Goal: Task Accomplishment & Management: Complete application form

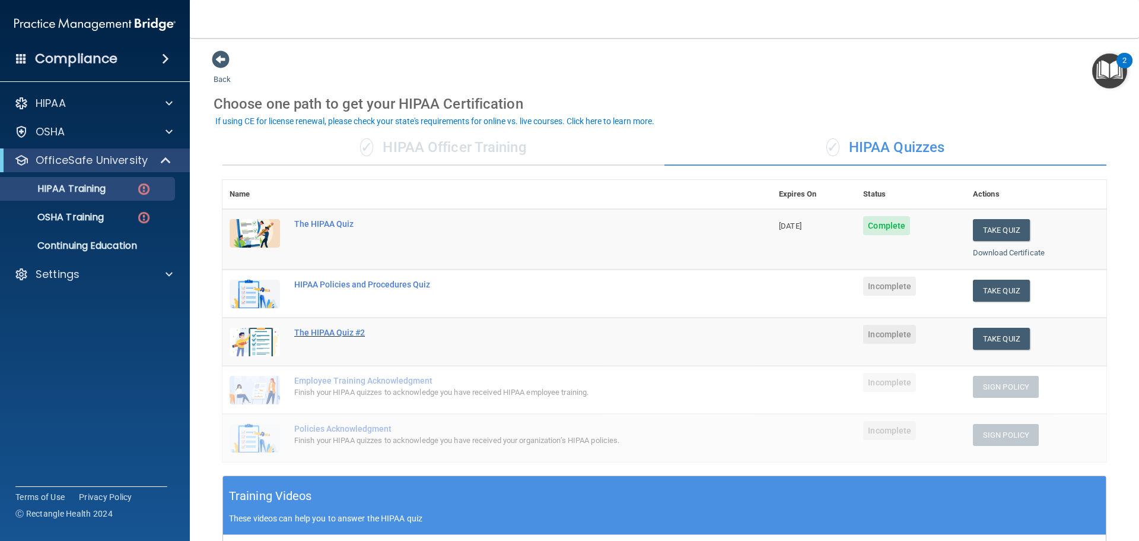
click at [347, 332] on div "The HIPAA Quiz #2" at bounding box center [503, 332] width 418 height 9
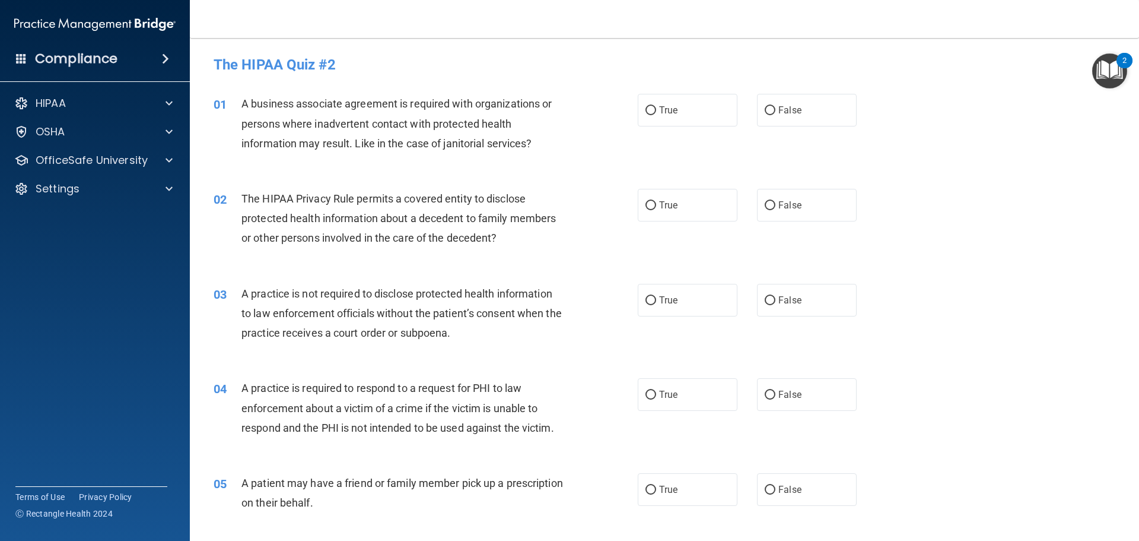
click at [398, 166] on div "01 A business associate agreement is required with organizations or persons whe…" at bounding box center [665, 126] width 920 height 95
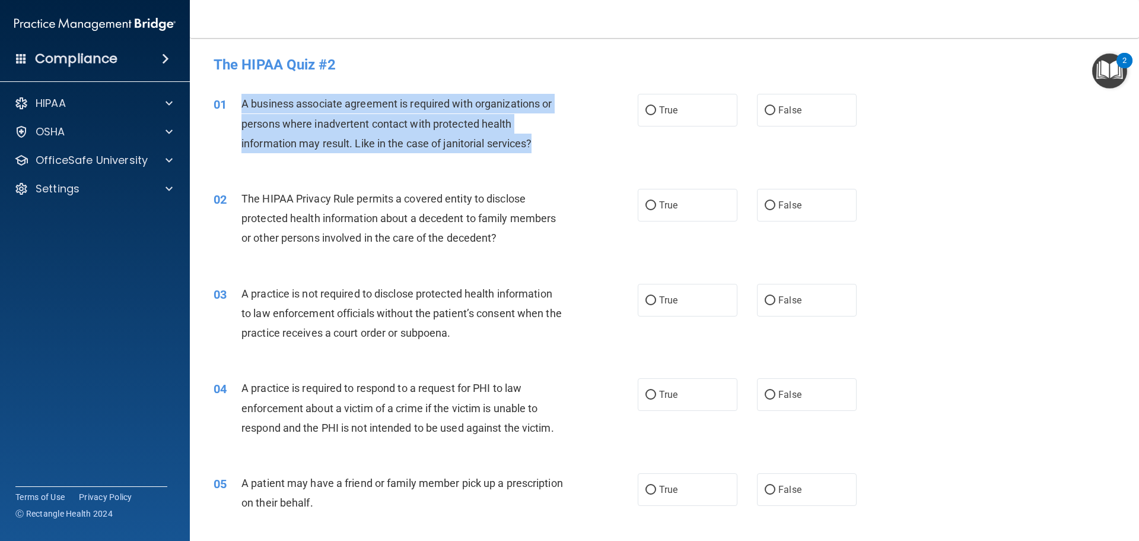
drag, startPoint x: 239, startPoint y: 101, endPoint x: 553, endPoint y: 143, distance: 316.2
click at [553, 143] on div "01 A business associate agreement is required with organizations or persons whe…" at bounding box center [426, 126] width 460 height 65
copy div "A business associate agreement is required with organizations or persons where …"
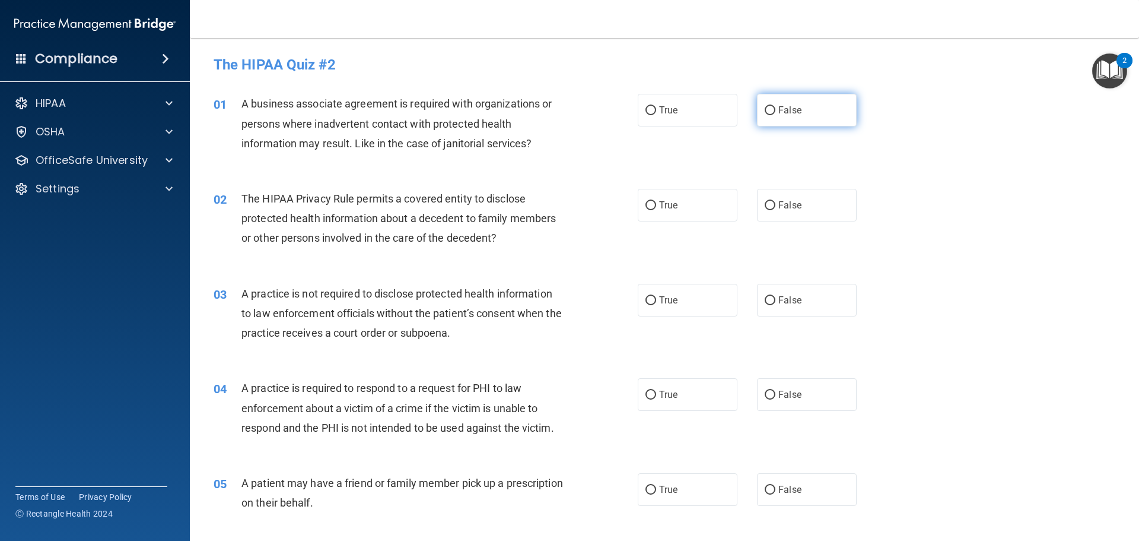
click at [805, 100] on label "False" at bounding box center [807, 110] width 100 height 33
click at [776, 106] on input "False" at bounding box center [770, 110] width 11 height 9
radio input "true"
click at [981, 141] on div "01 A business associate agreement is required with organizations or persons whe…" at bounding box center [665, 126] width 920 height 95
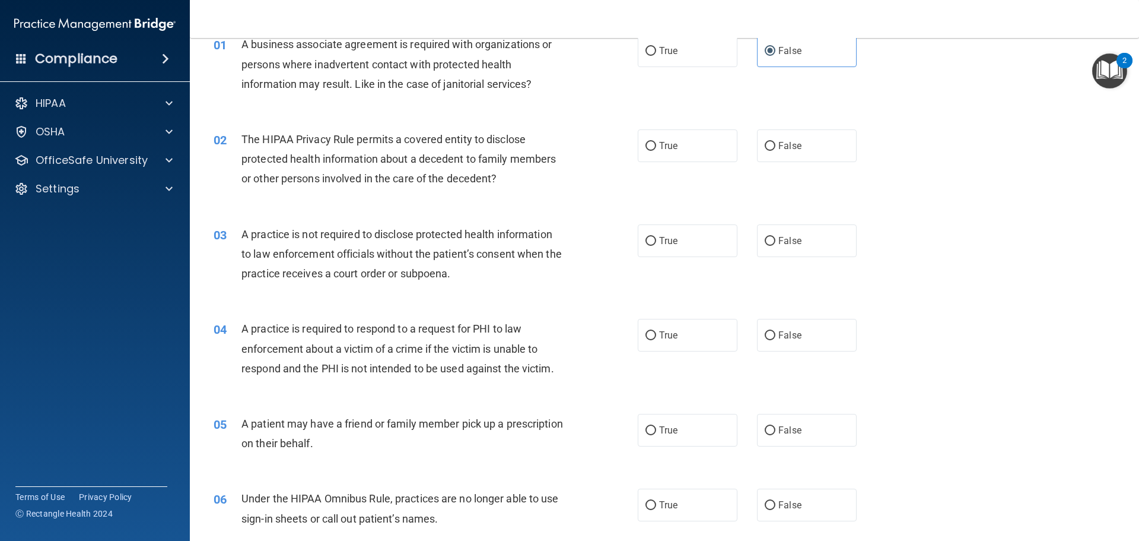
scroll to position [119, 0]
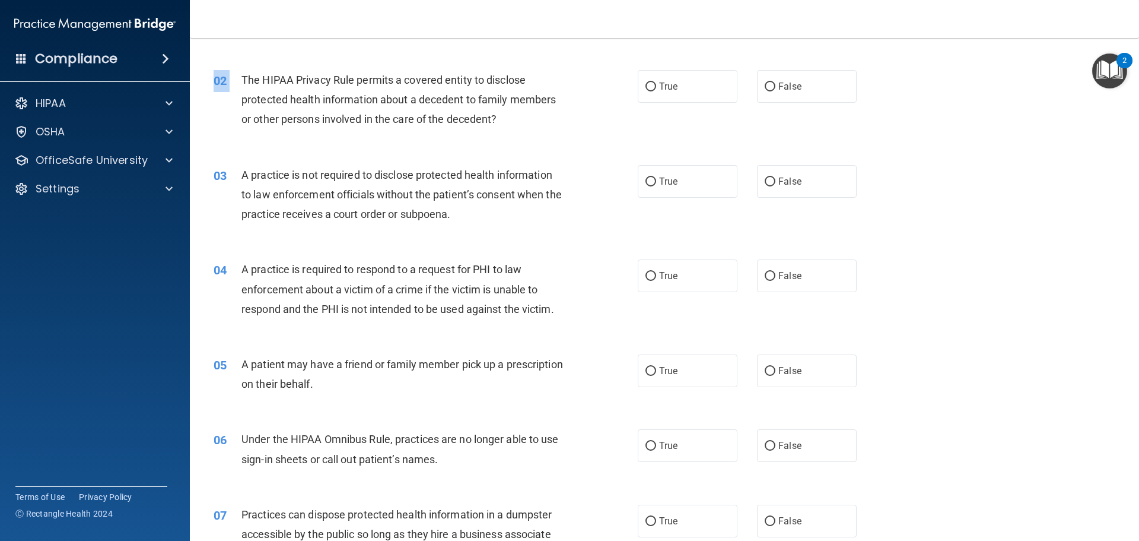
drag, startPoint x: 242, startPoint y: 75, endPoint x: 630, endPoint y: 143, distance: 394.0
click at [630, 143] on div "02 The HIPAA Privacy Rule permits a covered entity to disclose protected health…" at bounding box center [665, 102] width 920 height 95
click at [233, 75] on div "02" at bounding box center [223, 81] width 37 height 22
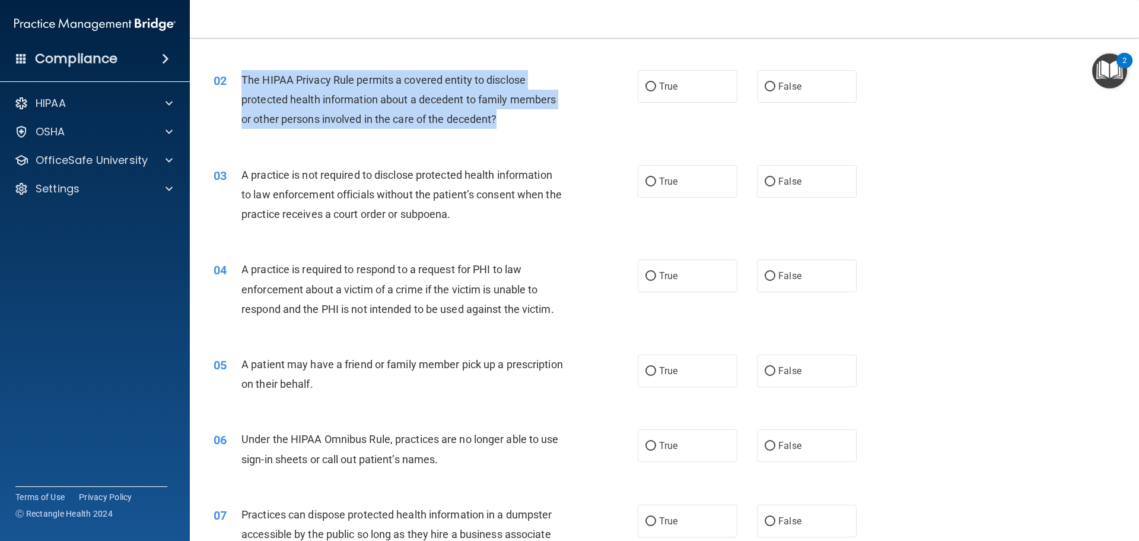
drag, startPoint x: 241, startPoint y: 77, endPoint x: 504, endPoint y: 121, distance: 266.7
click at [504, 121] on div "The HIPAA Privacy Rule permits a covered entity to disclose protected health in…" at bounding box center [408, 99] width 332 height 59
copy span "The HIPAA Privacy Rule permits a covered entity to disclose protected health in…"
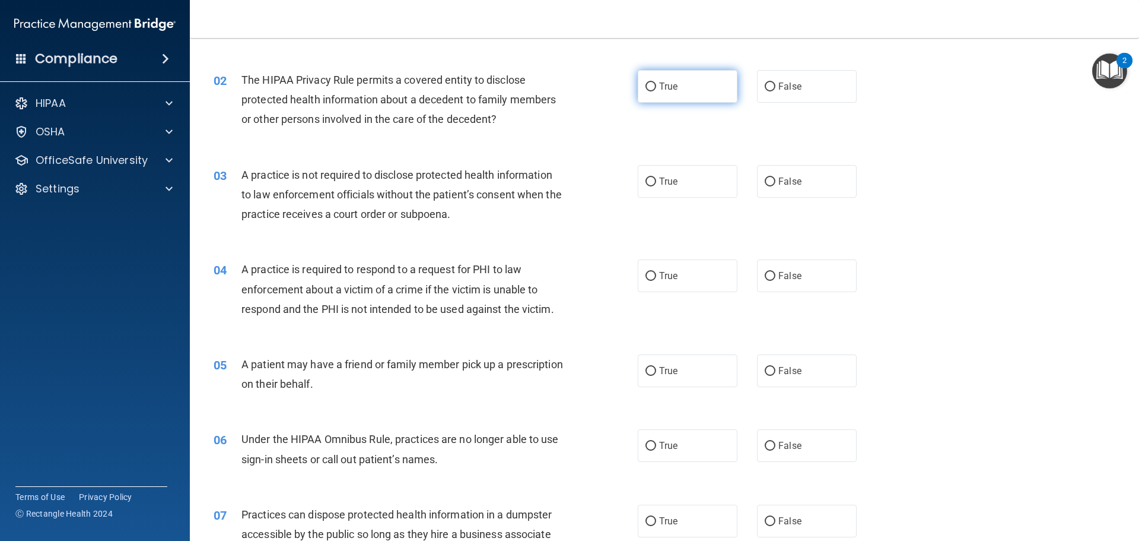
click at [652, 97] on label "True" at bounding box center [688, 86] width 100 height 33
click at [652, 91] on input "True" at bounding box center [651, 86] width 11 height 9
radio input "true"
click at [240, 178] on div "03" at bounding box center [223, 176] width 37 height 22
click at [244, 171] on span "A practice is not required to disclose protected health information to law enfo…" at bounding box center [402, 195] width 320 height 52
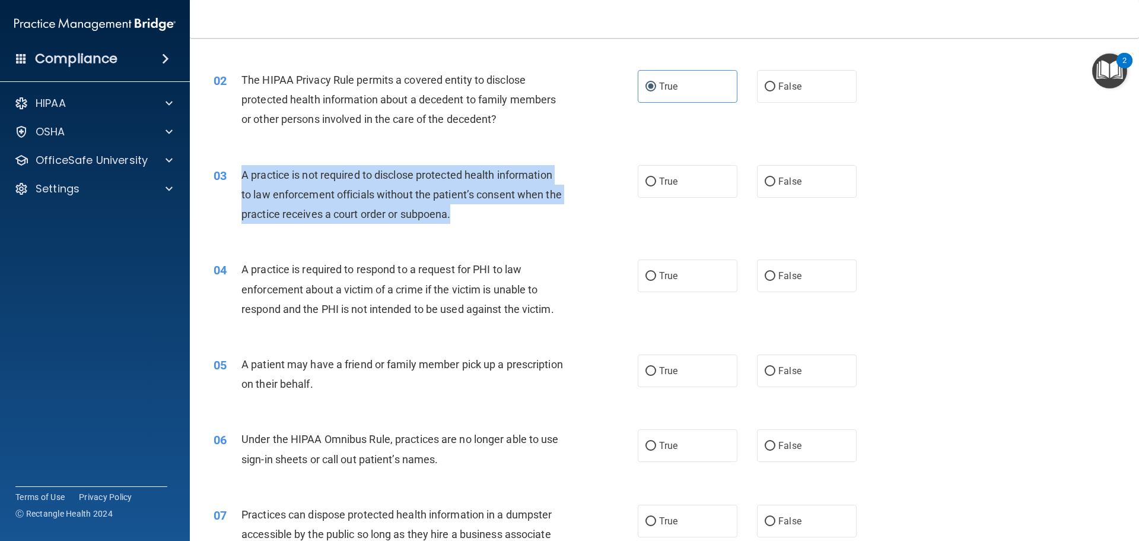
drag, startPoint x: 244, startPoint y: 171, endPoint x: 479, endPoint y: 227, distance: 241.7
click at [479, 227] on div "03 A practice is not required to disclose protected health information to law e…" at bounding box center [426, 197] width 460 height 65
copy span "A practice is not required to disclose protected health information to law enfo…"
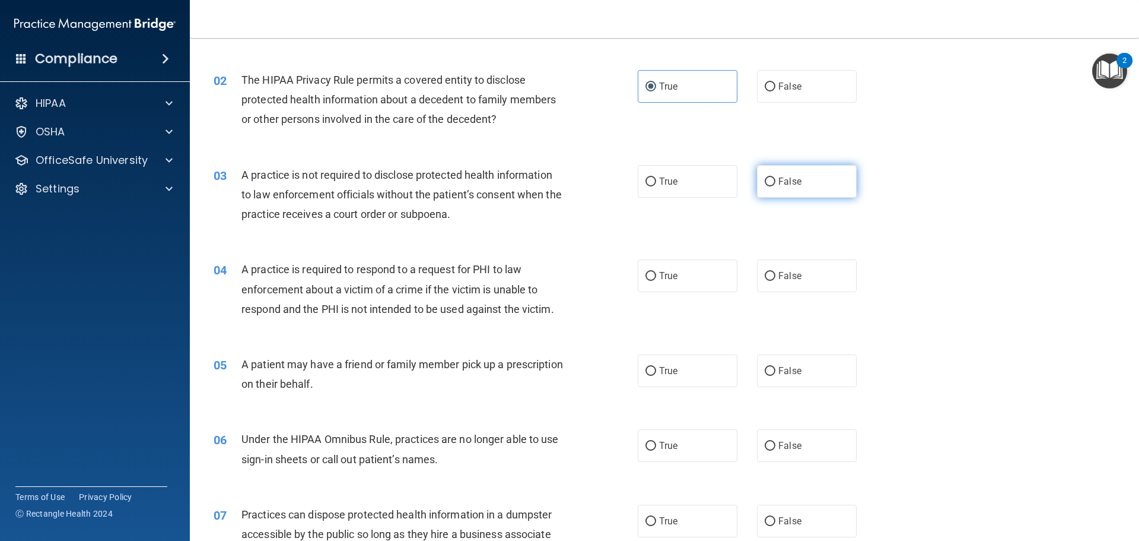
click at [785, 180] on span "False" at bounding box center [790, 181] width 23 height 11
click at [776, 180] on input "False" at bounding box center [770, 181] width 11 height 9
radio input "true"
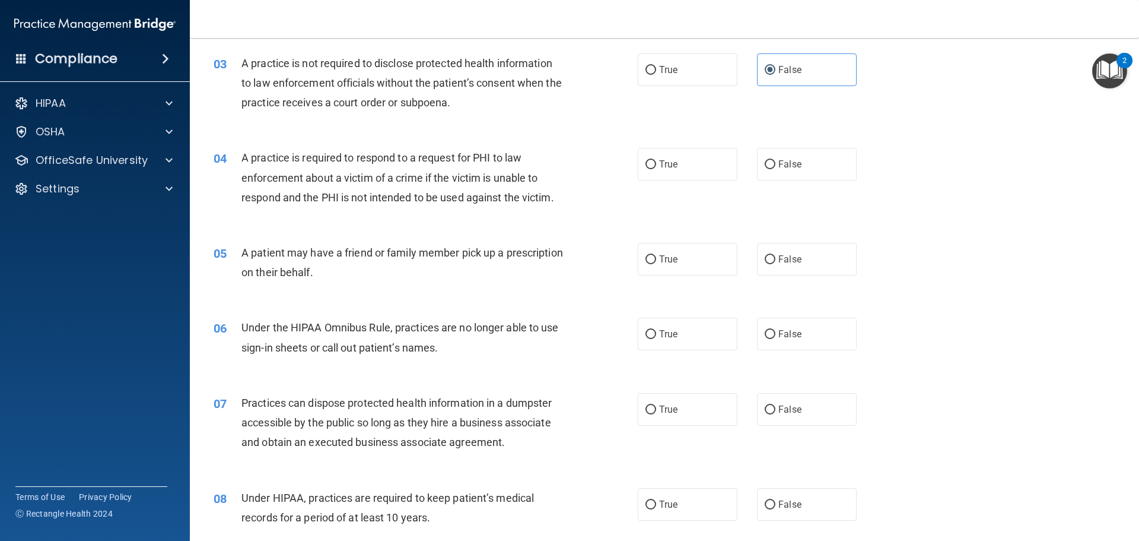
scroll to position [237, 0]
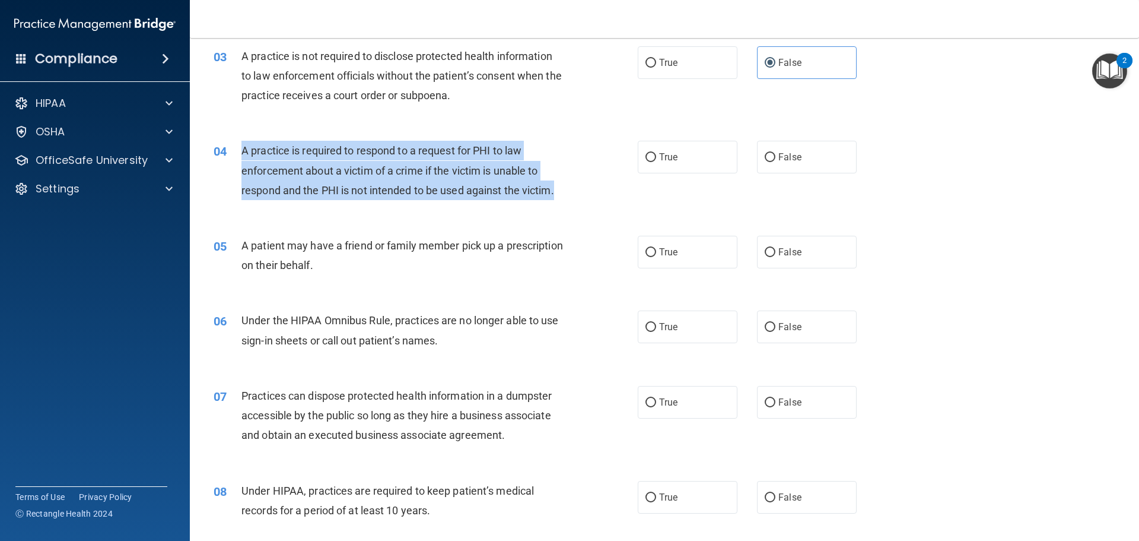
drag, startPoint x: 245, startPoint y: 150, endPoint x: 566, endPoint y: 191, distance: 324.3
click at [566, 191] on div "A practice is required to respond to a request for PHI to law enforcement about…" at bounding box center [408, 170] width 332 height 59
copy span "A practice is required to respond to a request for PHI to law enforcement about…"
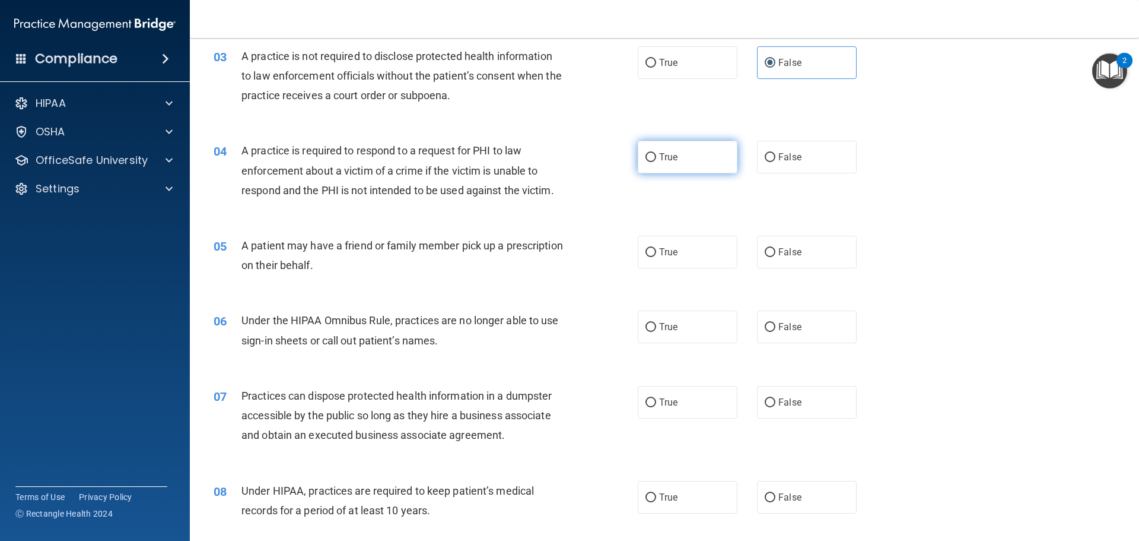
click at [653, 151] on label "True" at bounding box center [688, 157] width 100 height 33
click at [653, 153] on input "True" at bounding box center [651, 157] width 11 height 9
radio input "true"
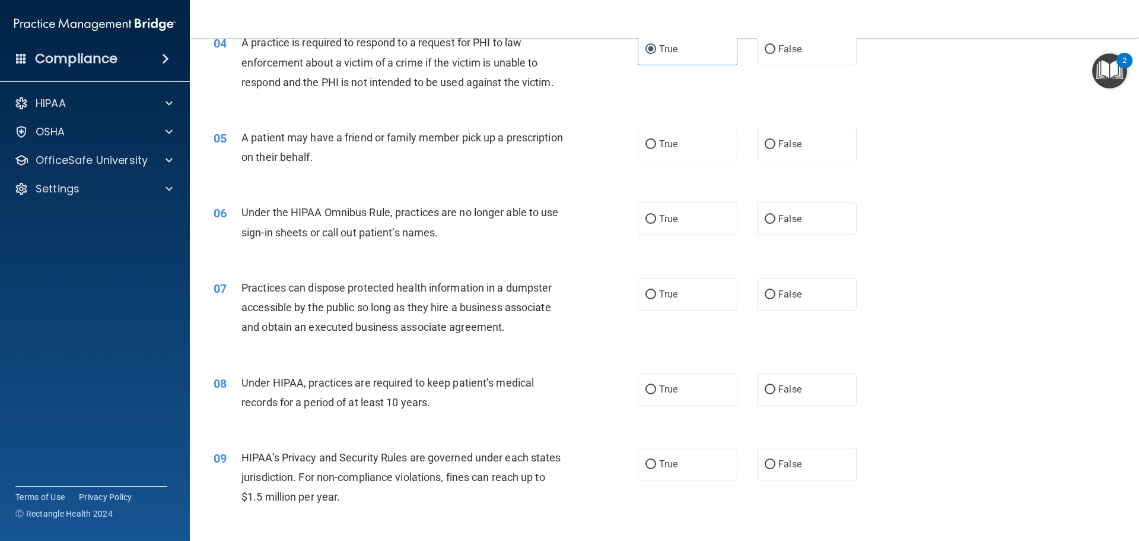
scroll to position [356, 0]
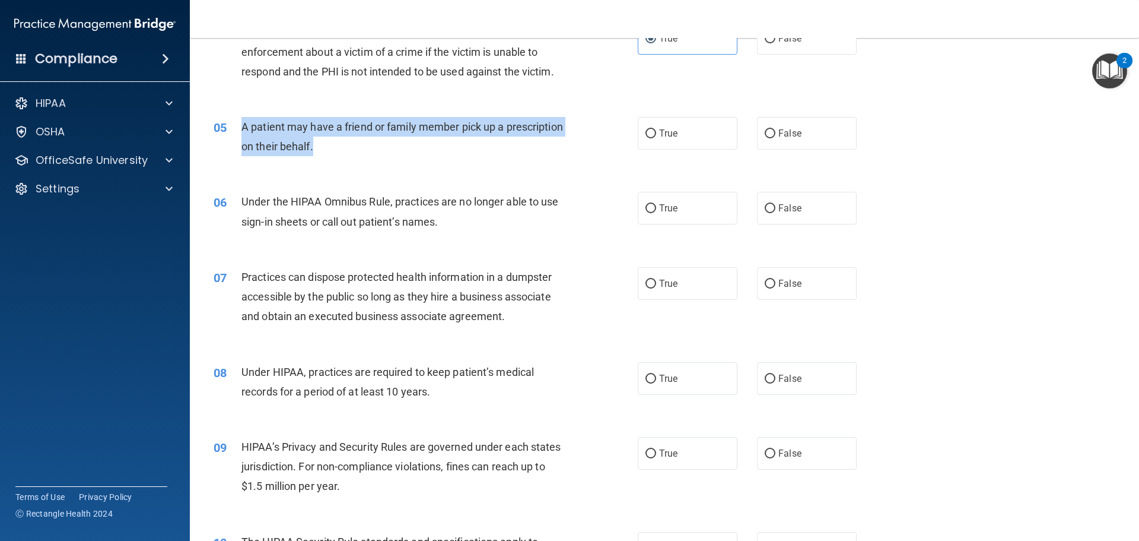
drag, startPoint x: 240, startPoint y: 125, endPoint x: 402, endPoint y: 153, distance: 164.5
click at [402, 153] on div "05 A patient may have a friend or family member pick up a prescription on their…" at bounding box center [426, 139] width 460 height 45
copy div "A patient may have a friend or family member pick up a prescription on their be…"
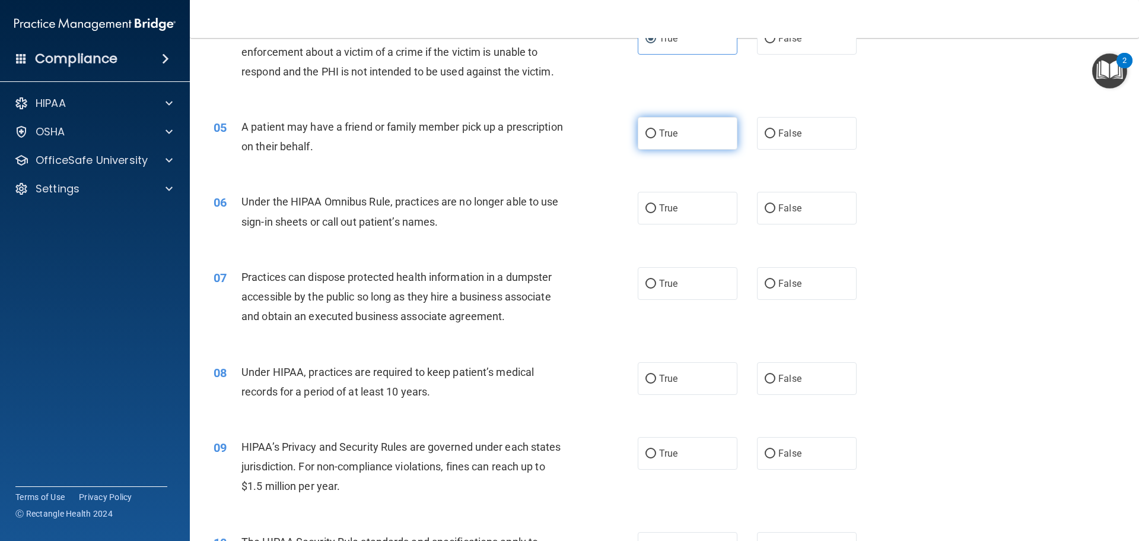
click at [712, 137] on label "True" at bounding box center [688, 133] width 100 height 33
click at [656, 137] on input "True" at bounding box center [651, 133] width 11 height 9
radio input "true"
click at [516, 249] on div "06 Under the HIPAA Omnibus Rule, practices are no longer able to use sign-in sh…" at bounding box center [665, 214] width 920 height 75
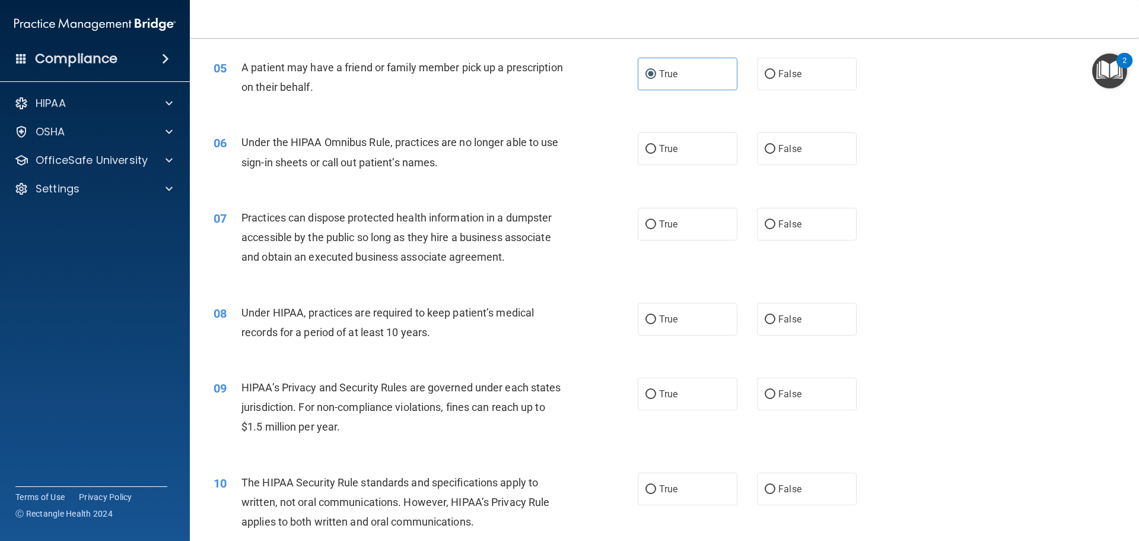
scroll to position [475, 0]
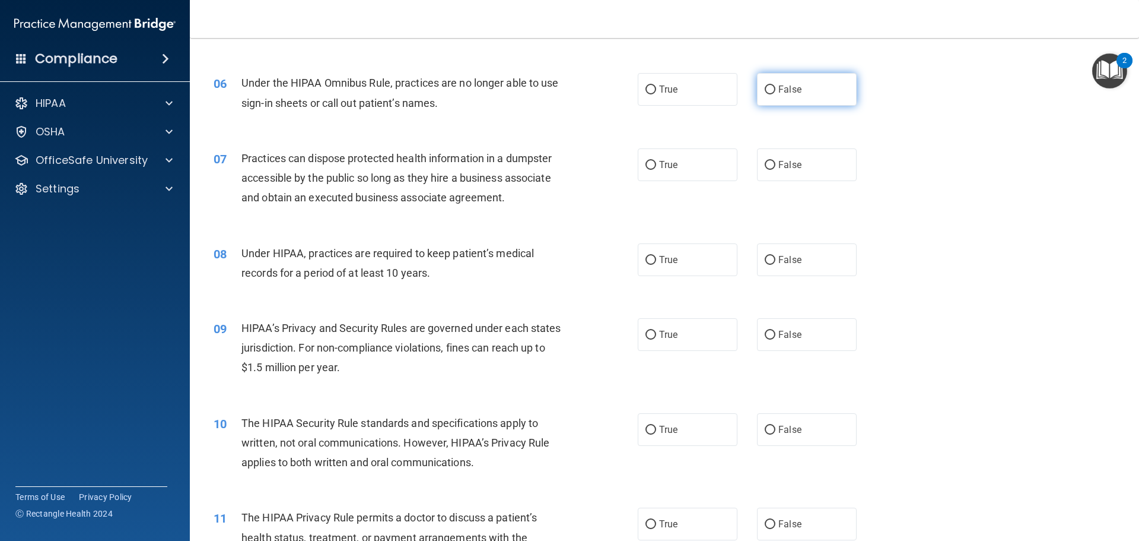
click at [764, 96] on label "False" at bounding box center [807, 89] width 100 height 33
click at [765, 94] on input "False" at bounding box center [770, 89] width 11 height 9
radio input "true"
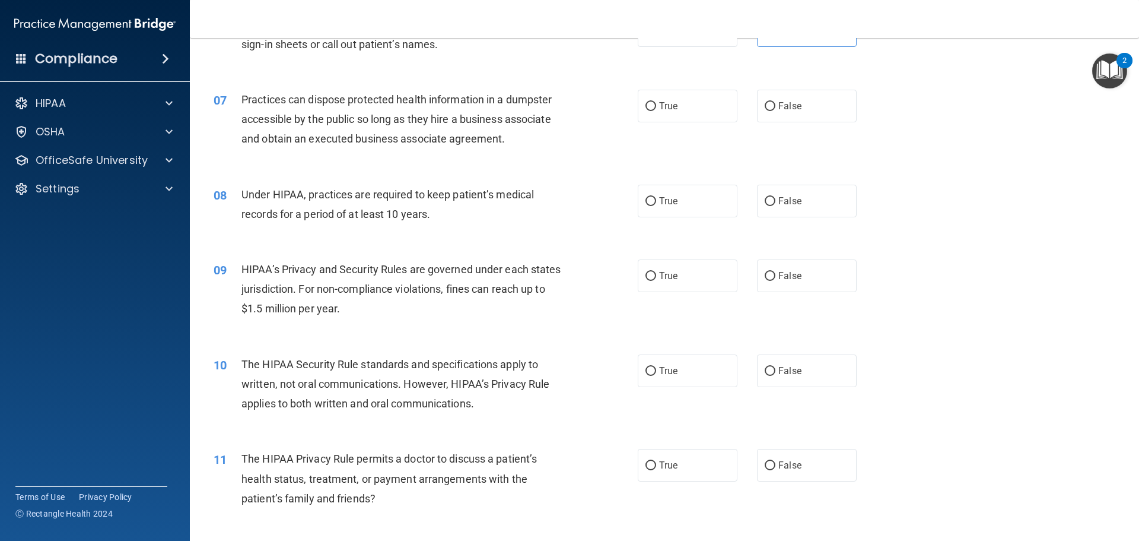
scroll to position [534, 0]
click at [774, 94] on label "False" at bounding box center [807, 105] width 100 height 33
click at [774, 101] on input "False" at bounding box center [770, 105] width 11 height 9
radio input "true"
click at [673, 217] on div "08 Under HIPAA, practices are required to keep patient’s medical records for a …" at bounding box center [665, 206] width 920 height 75
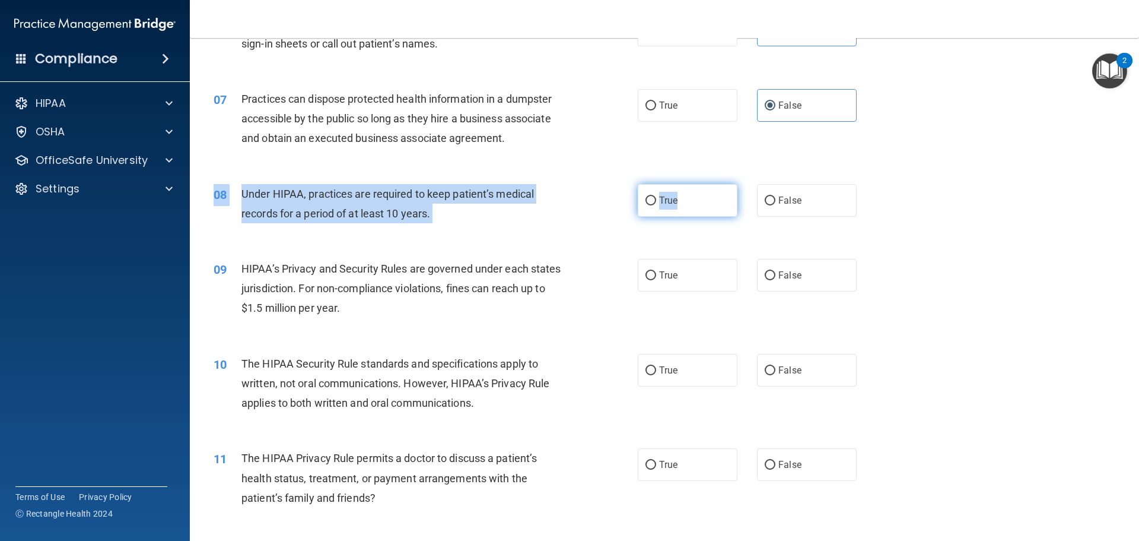
click at [705, 204] on label "True" at bounding box center [688, 200] width 100 height 33
click at [656, 204] on input "True" at bounding box center [651, 200] width 11 height 9
radio input "true"
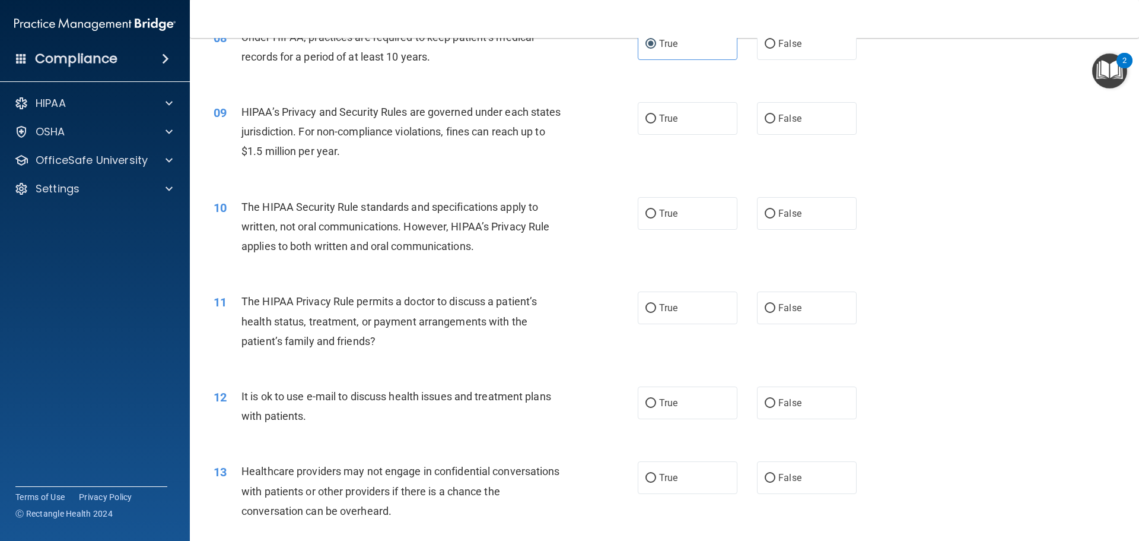
scroll to position [712, 0]
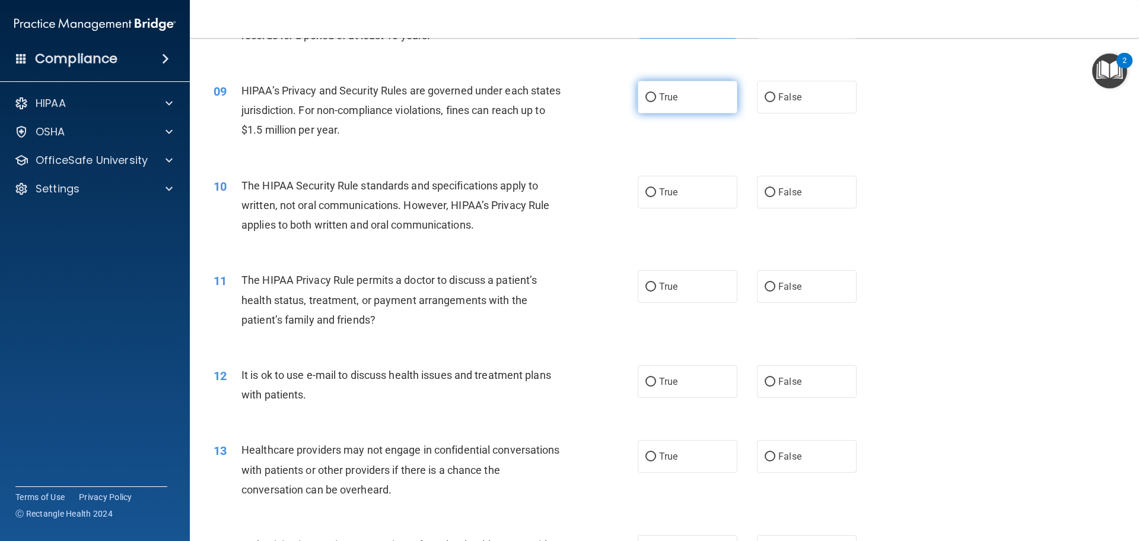
click at [672, 111] on label "True" at bounding box center [688, 97] width 100 height 33
click at [656, 102] on input "True" at bounding box center [651, 97] width 11 height 9
radio input "true"
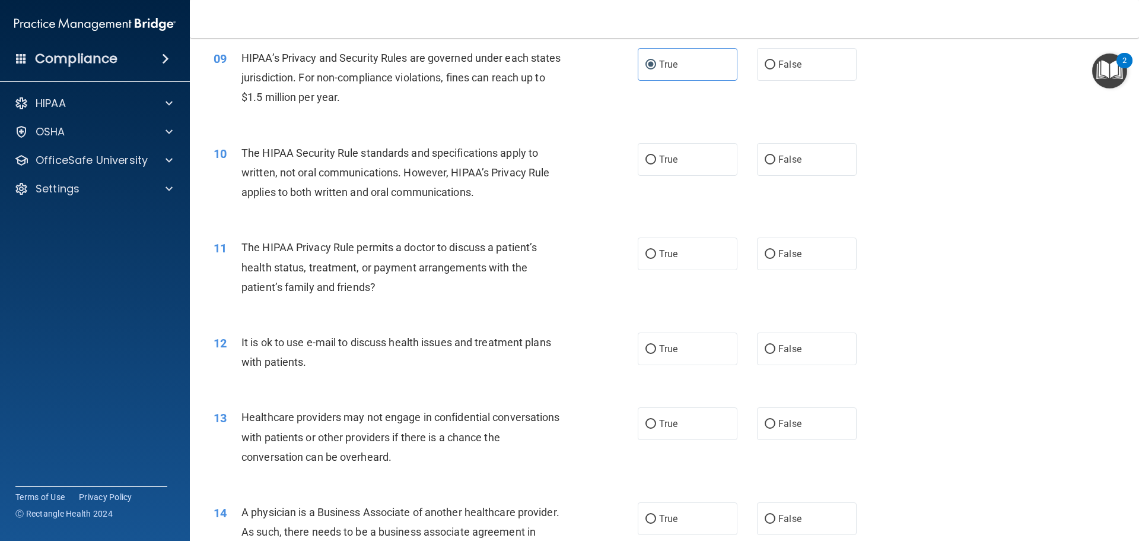
scroll to position [772, 0]
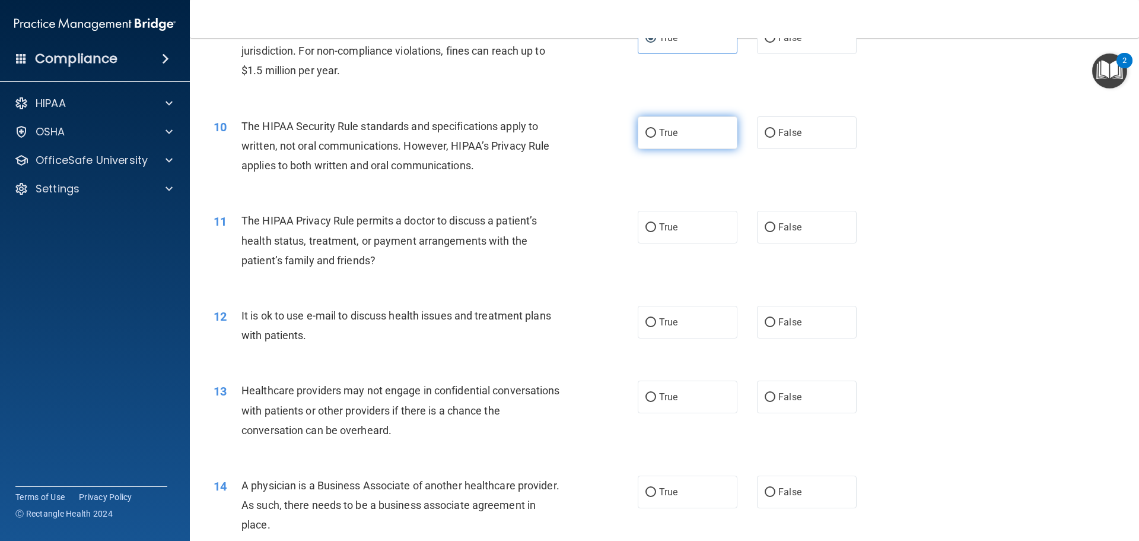
click at [719, 148] on label "True" at bounding box center [688, 132] width 100 height 33
click at [656, 138] on input "True" at bounding box center [651, 133] width 11 height 9
radio input "true"
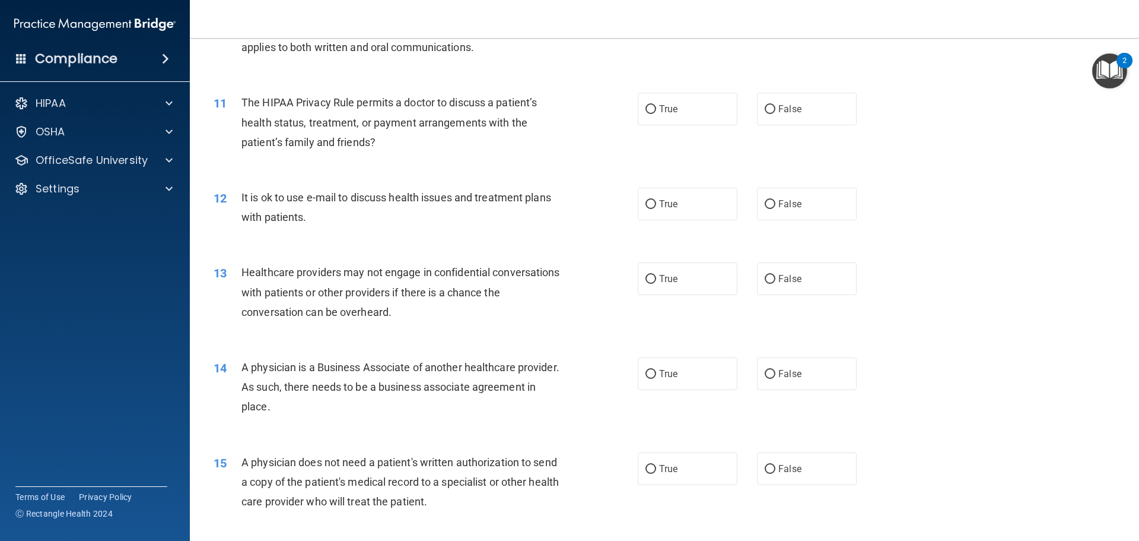
scroll to position [890, 0]
click at [807, 109] on label "False" at bounding box center [807, 108] width 100 height 33
click at [776, 109] on input "False" at bounding box center [770, 108] width 11 height 9
radio input "true"
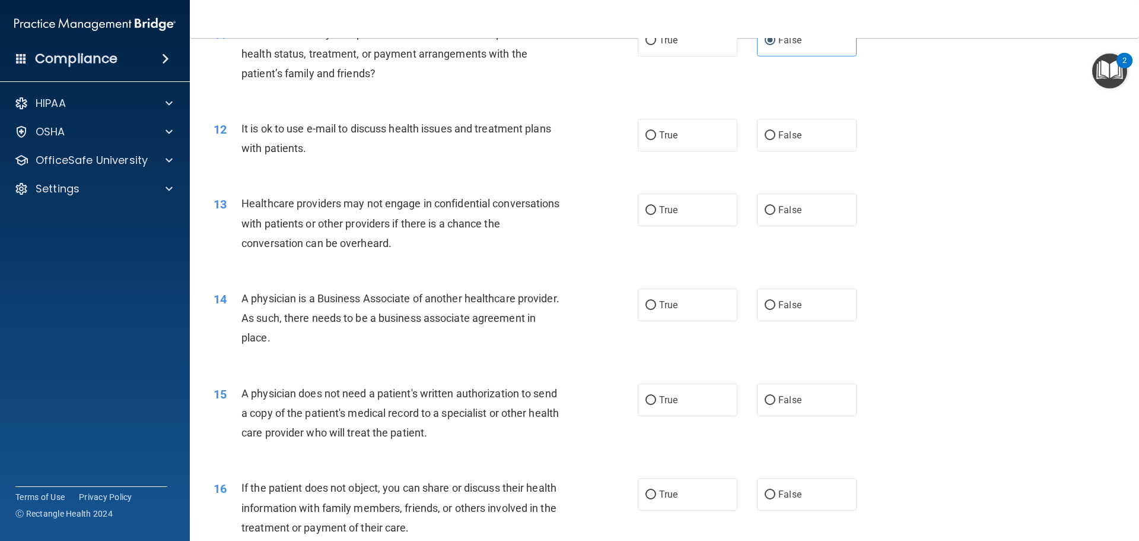
scroll to position [950, 0]
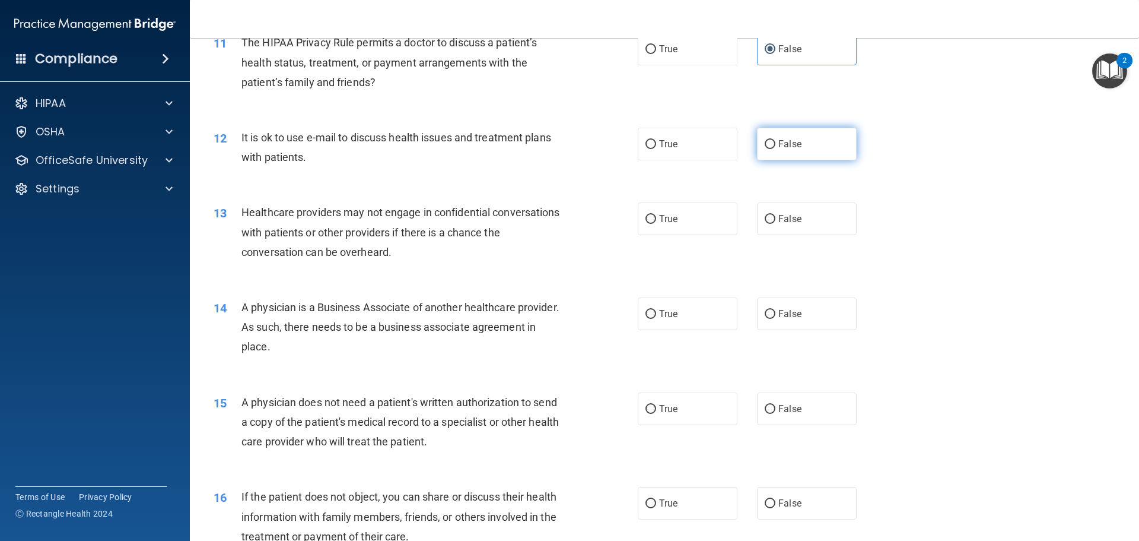
click at [779, 146] on span "False" at bounding box center [790, 143] width 23 height 11
click at [776, 146] on input "False" at bounding box center [770, 144] width 11 height 9
radio input "true"
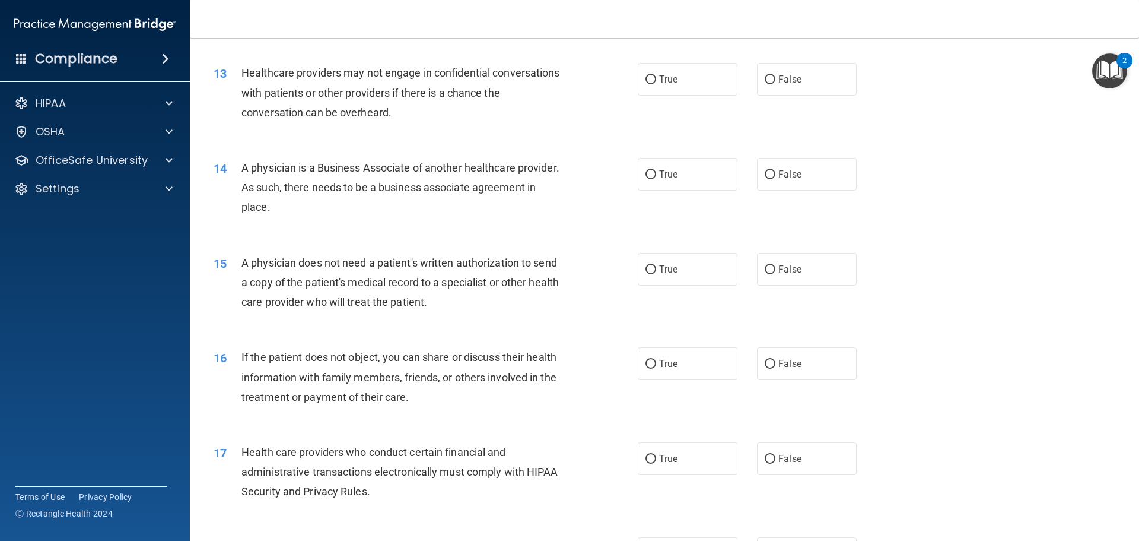
scroll to position [1068, 0]
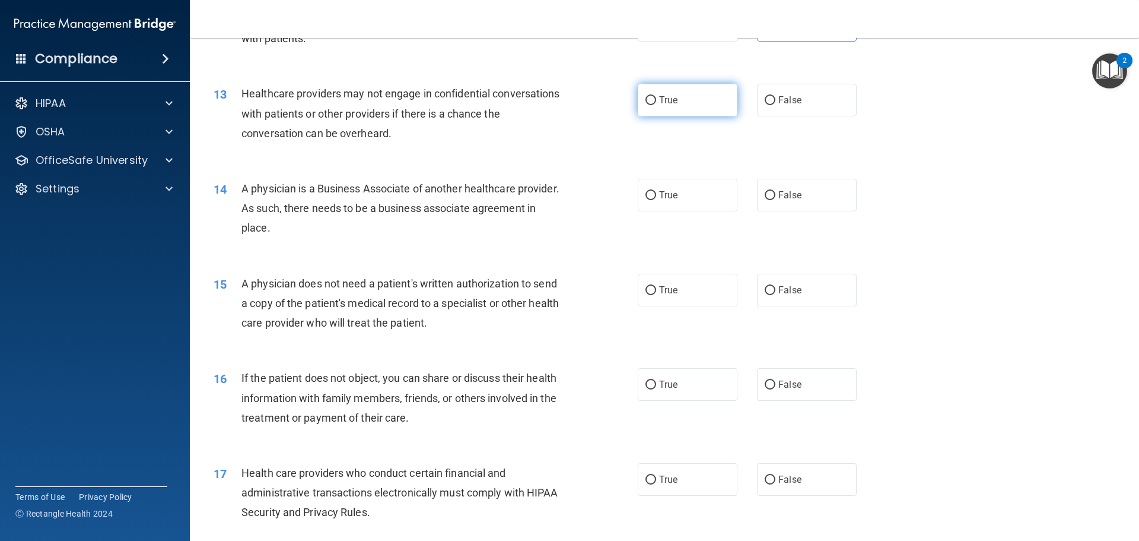
click at [646, 107] on label "True" at bounding box center [688, 100] width 100 height 33
click at [646, 105] on input "True" at bounding box center [651, 100] width 11 height 9
radio input "true"
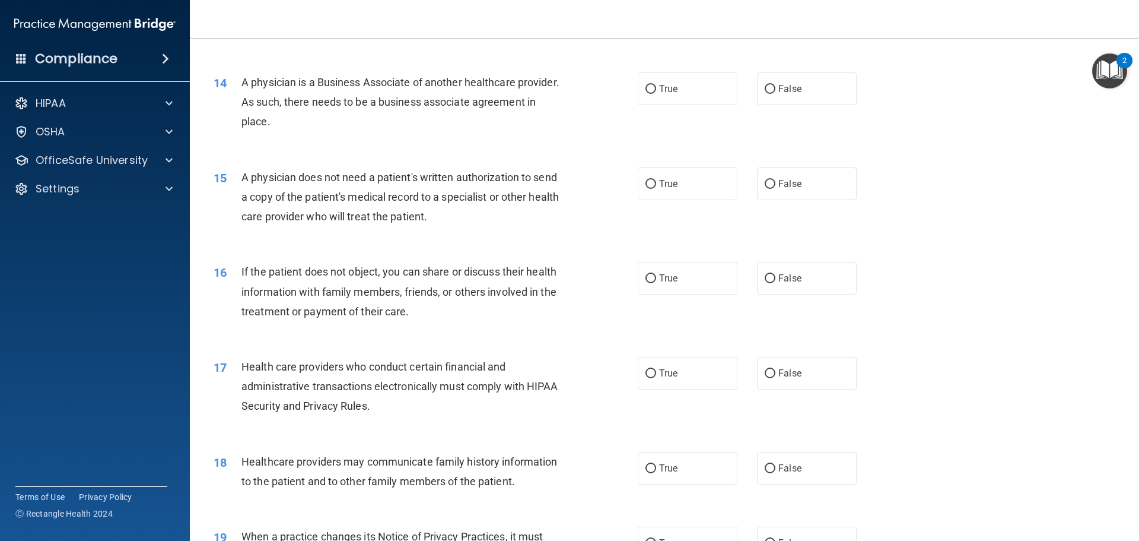
scroll to position [1187, 0]
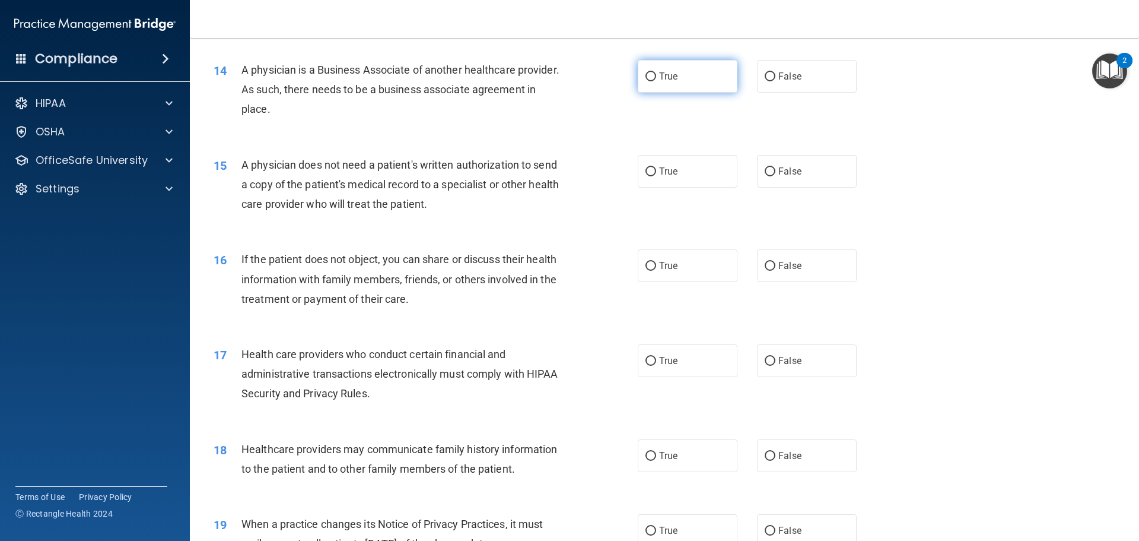
click at [660, 65] on label "True" at bounding box center [688, 76] width 100 height 33
click at [656, 72] on input "True" at bounding box center [651, 76] width 11 height 9
radio input "true"
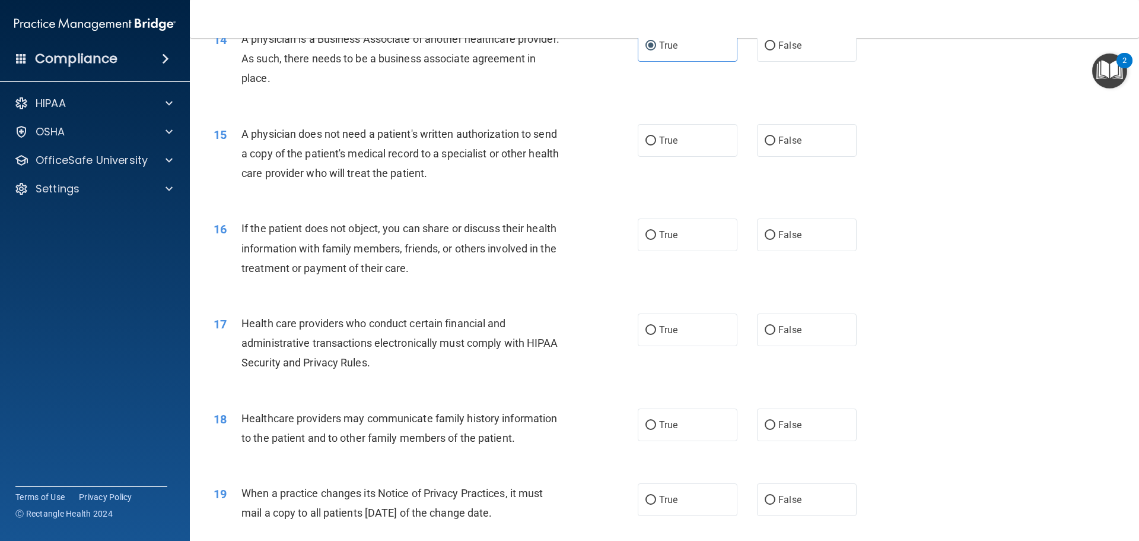
scroll to position [1246, 0]
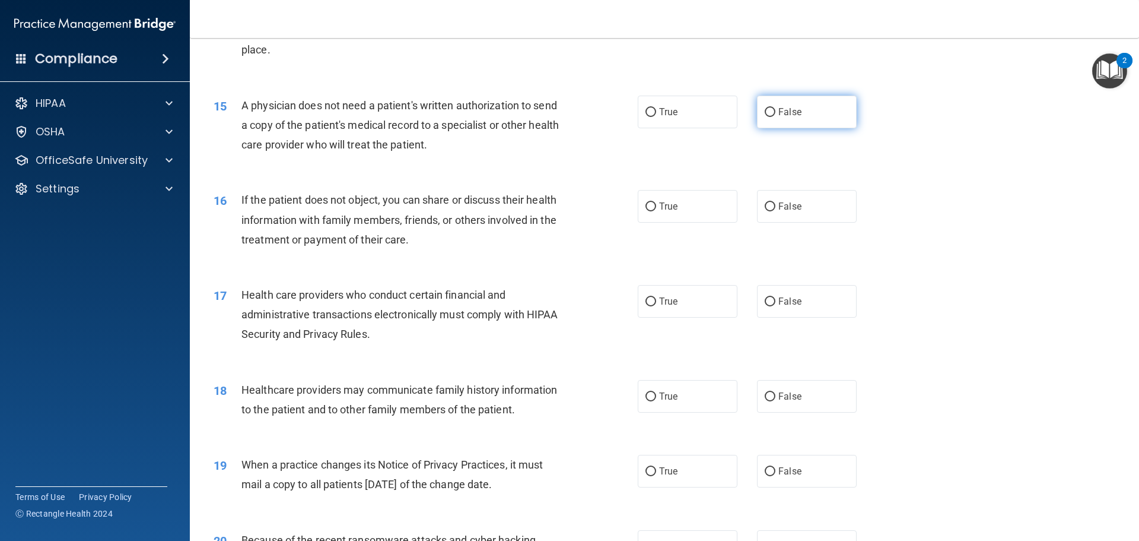
drag, startPoint x: 782, startPoint y: 114, endPoint x: 777, endPoint y: 108, distance: 7.6
click at [782, 115] on span "False" at bounding box center [790, 111] width 23 height 11
click at [776, 115] on input "False" at bounding box center [770, 112] width 11 height 9
radio input "true"
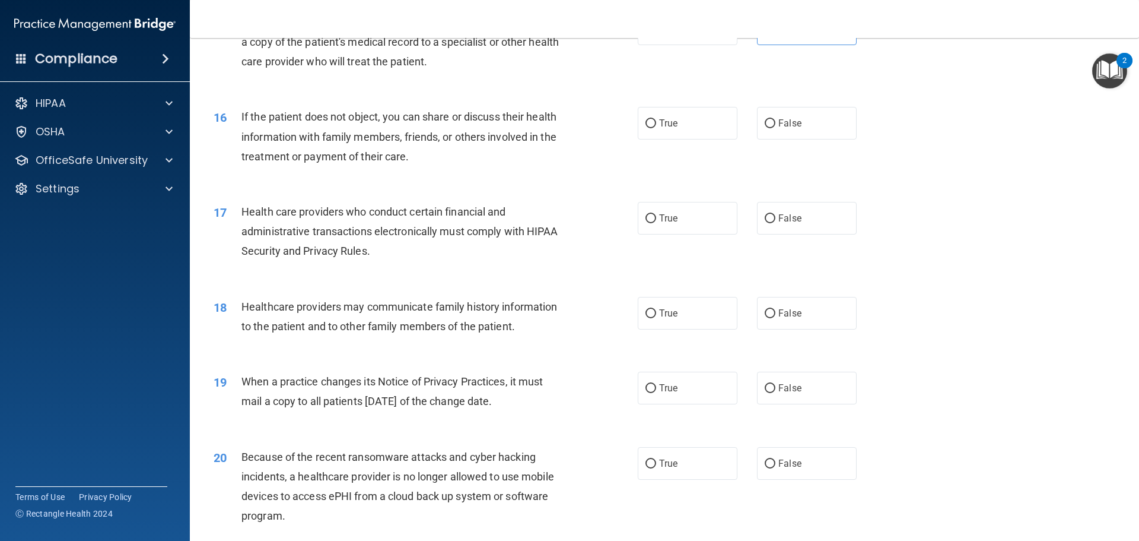
scroll to position [1365, 0]
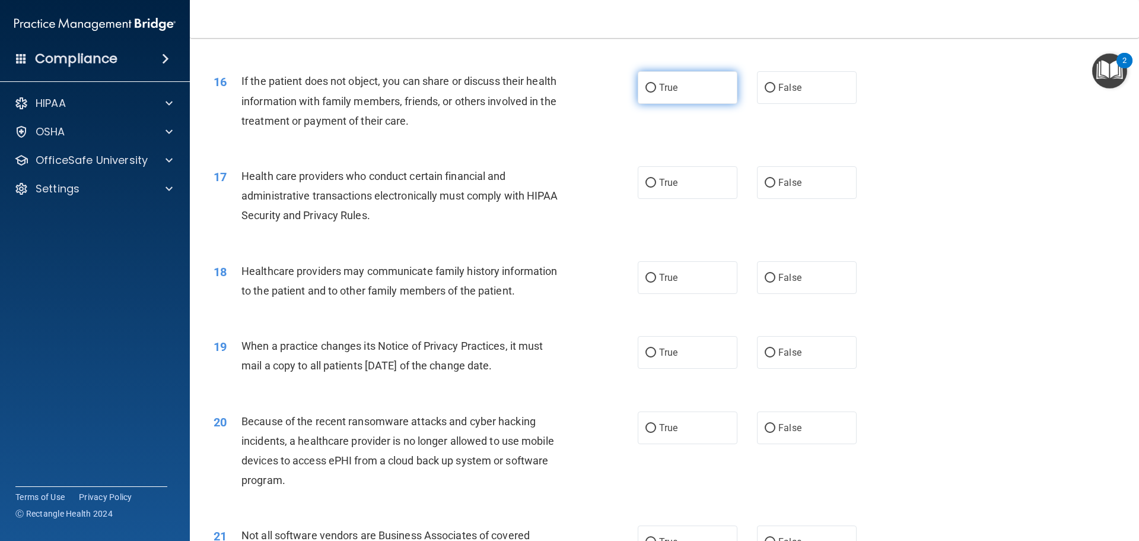
click at [671, 93] on span "True" at bounding box center [668, 87] width 18 height 11
click at [656, 93] on input "True" at bounding box center [651, 88] width 11 height 9
radio input "true"
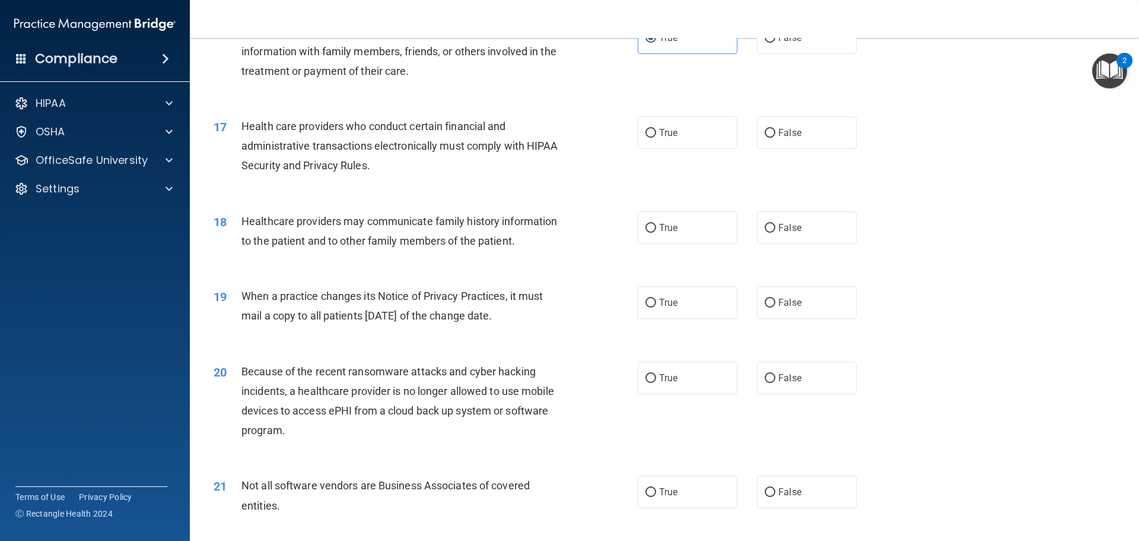
scroll to position [1484, 0]
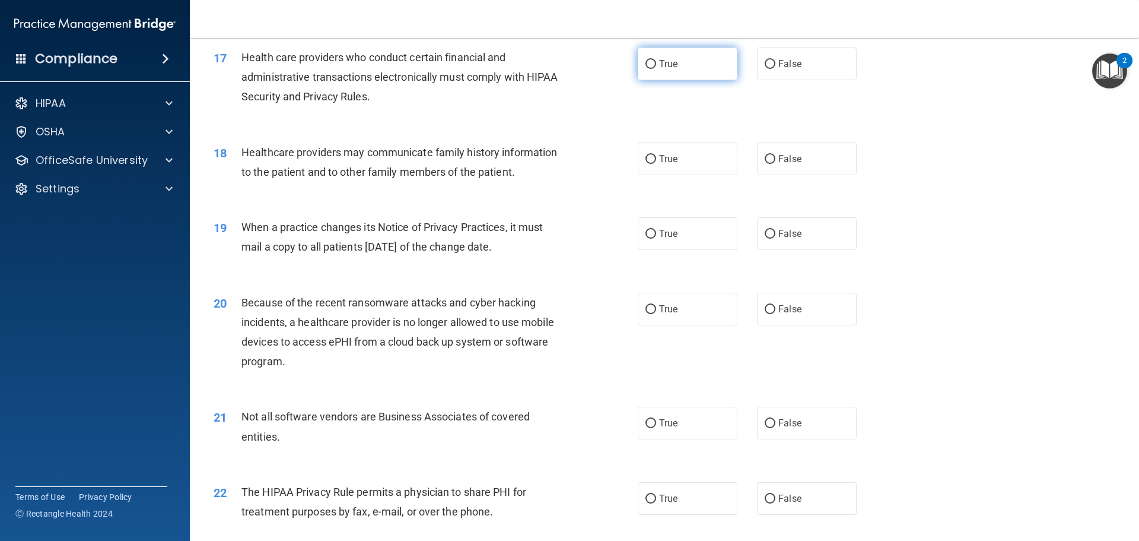
click at [669, 65] on span "True" at bounding box center [668, 63] width 18 height 11
click at [656, 65] on input "True" at bounding box center [651, 64] width 11 height 9
radio input "true"
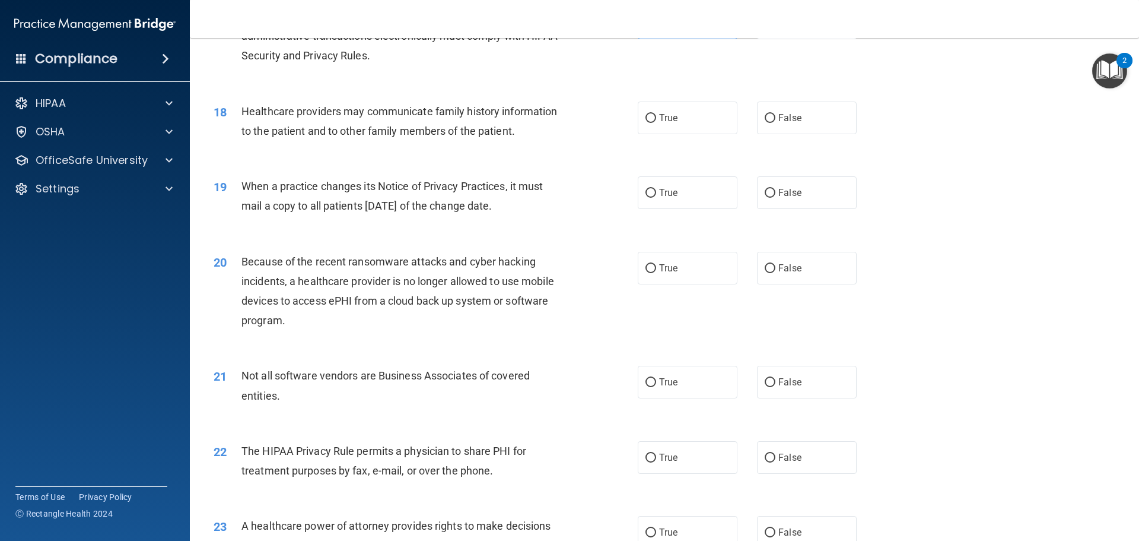
scroll to position [1543, 0]
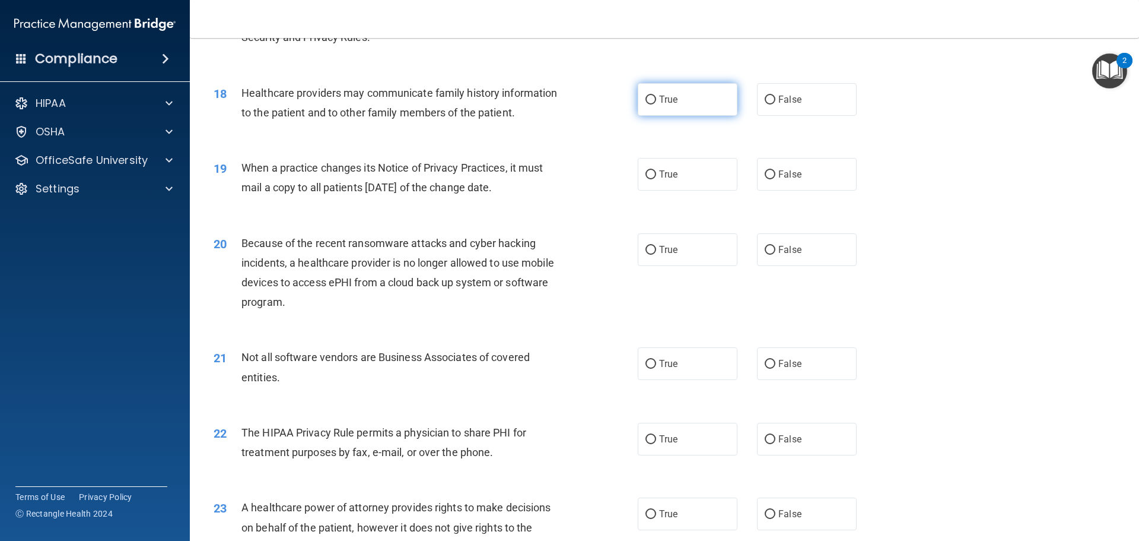
click at [653, 106] on label "True" at bounding box center [688, 99] width 100 height 33
click at [653, 104] on input "True" at bounding box center [651, 100] width 11 height 9
radio input "true"
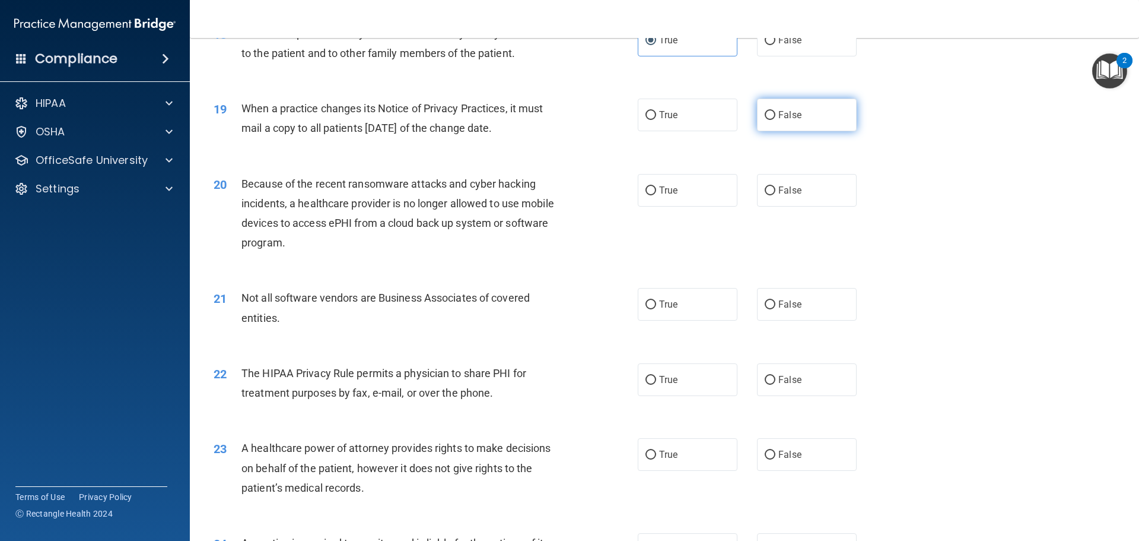
click at [787, 122] on label "False" at bounding box center [807, 115] width 100 height 33
click at [776, 120] on input "False" at bounding box center [770, 115] width 11 height 9
radio input "true"
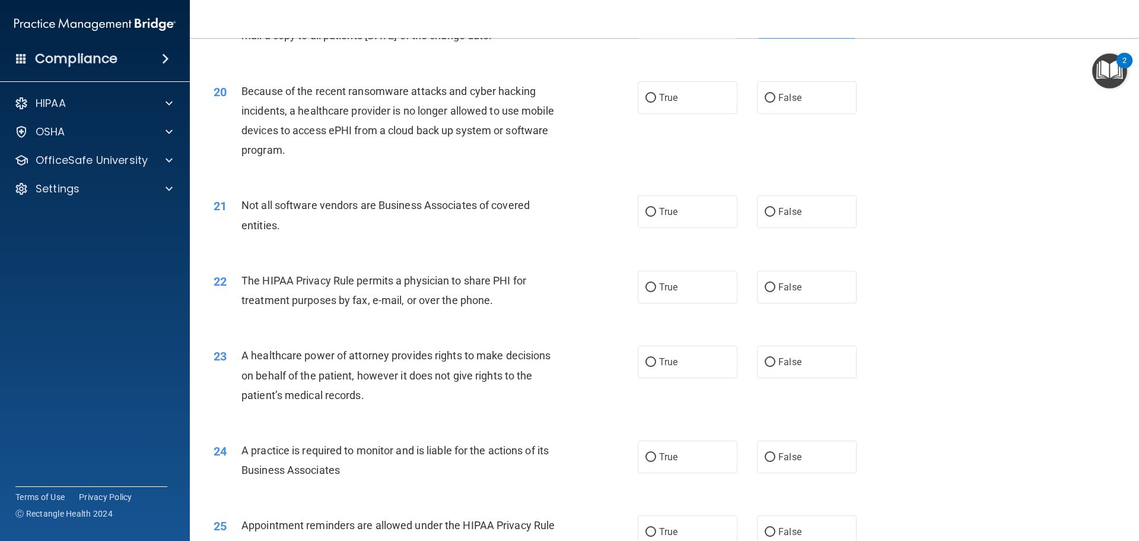
scroll to position [1721, 0]
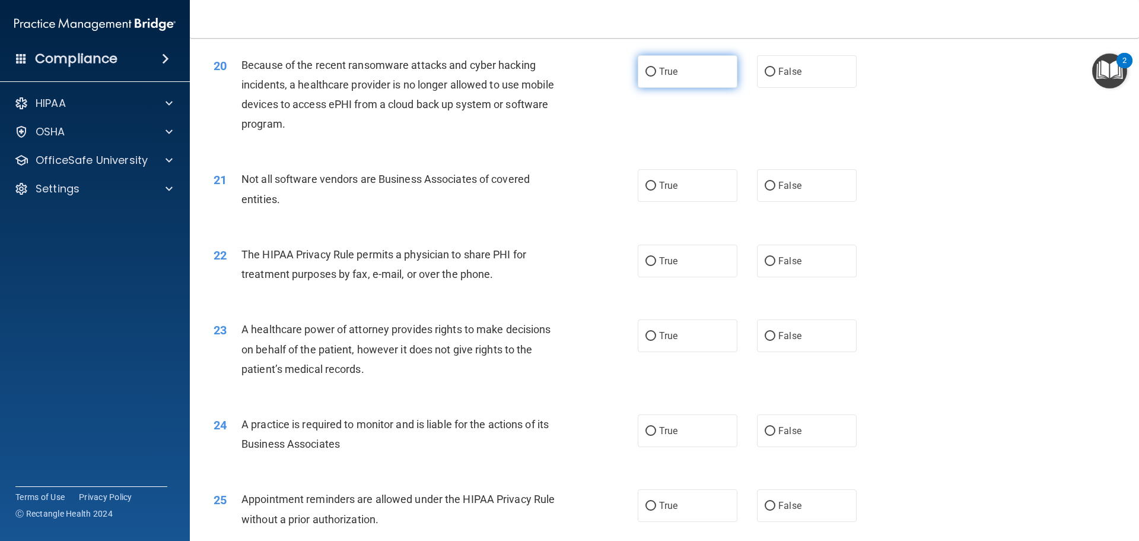
click at [650, 74] on input "True" at bounding box center [651, 72] width 11 height 9
radio input "true"
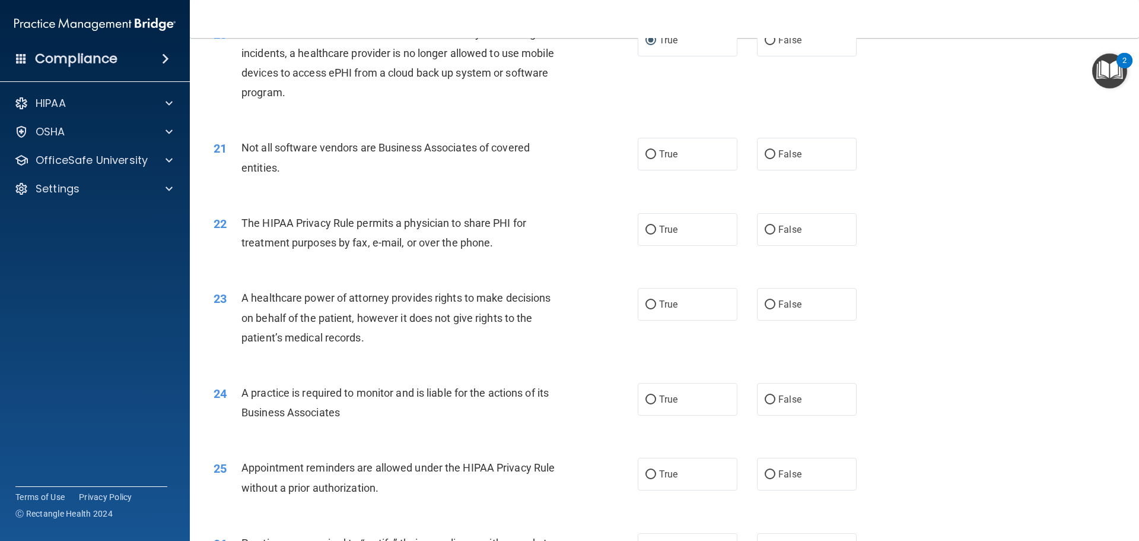
scroll to position [1780, 0]
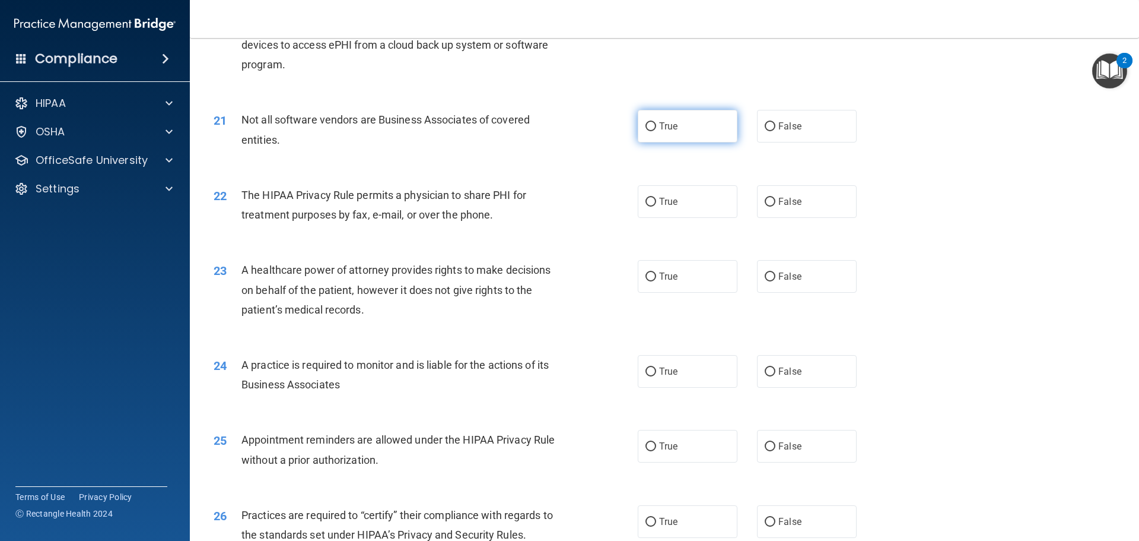
click at [640, 129] on label "True" at bounding box center [688, 126] width 100 height 33
click at [646, 129] on input "True" at bounding box center [651, 126] width 11 height 9
radio input "true"
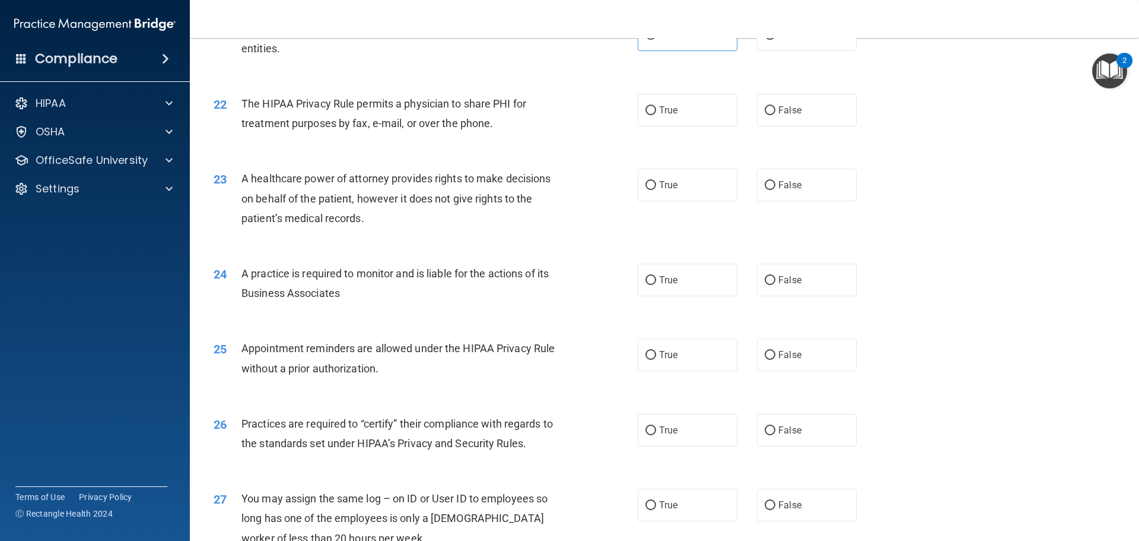
scroll to position [1899, 0]
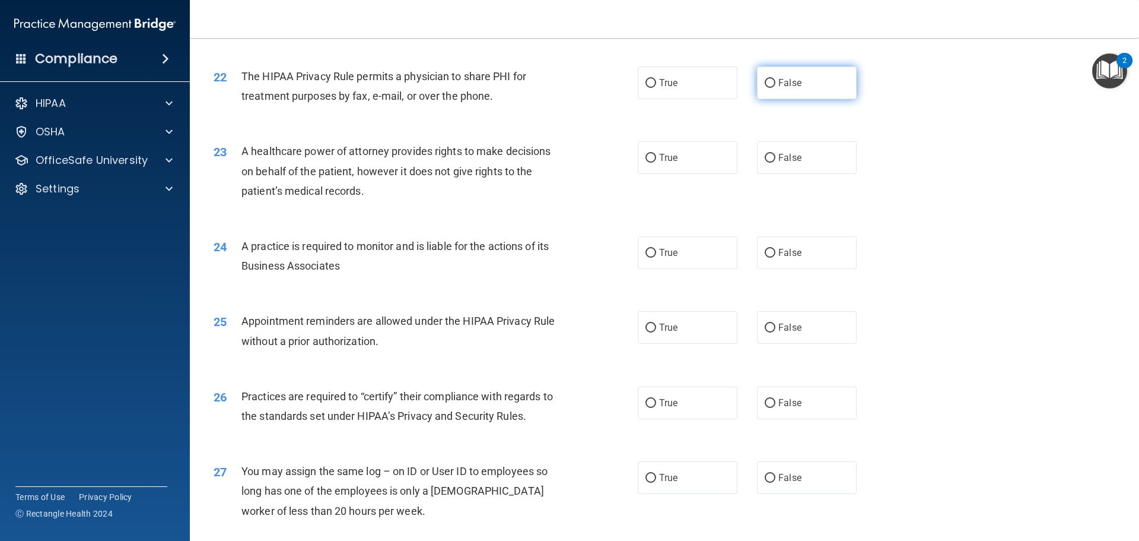
click at [809, 87] on label "False" at bounding box center [807, 82] width 100 height 33
click at [776, 87] on input "False" at bounding box center [770, 83] width 11 height 9
radio input "true"
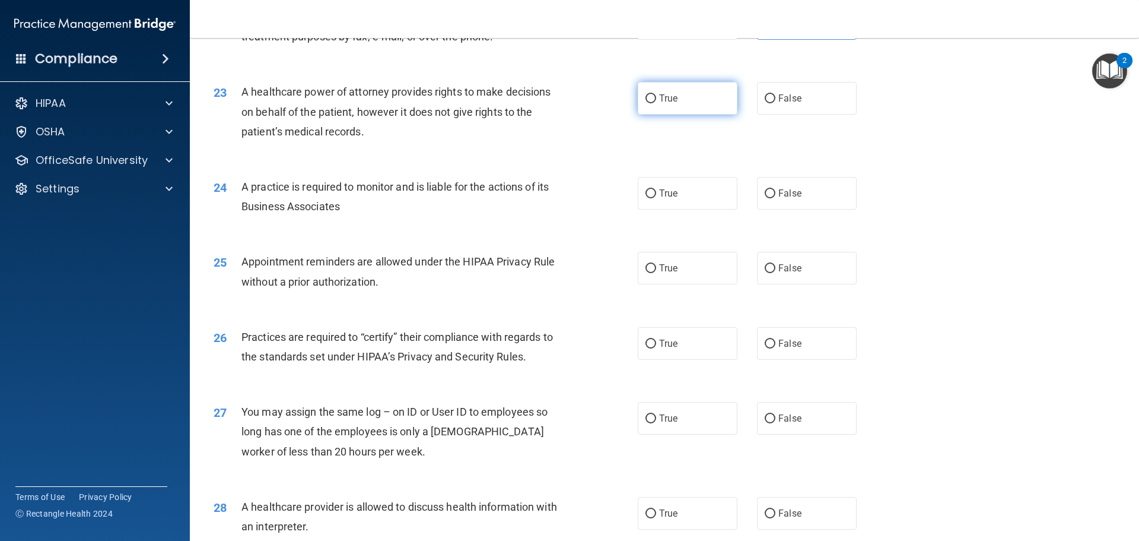
click at [668, 101] on span "True" at bounding box center [668, 98] width 18 height 11
click at [656, 101] on input "True" at bounding box center [651, 98] width 11 height 9
radio input "true"
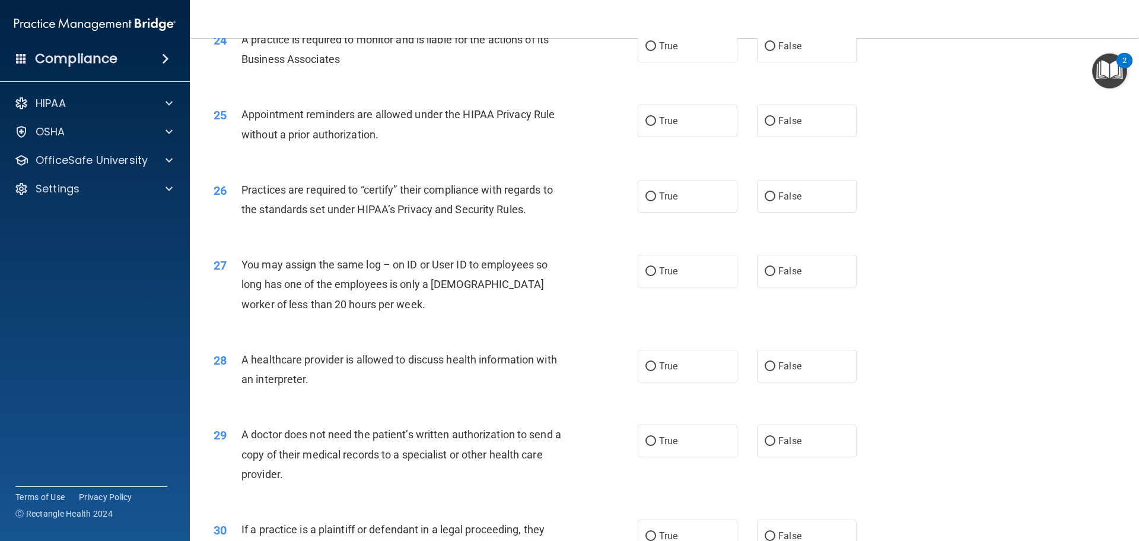
scroll to position [2077, 0]
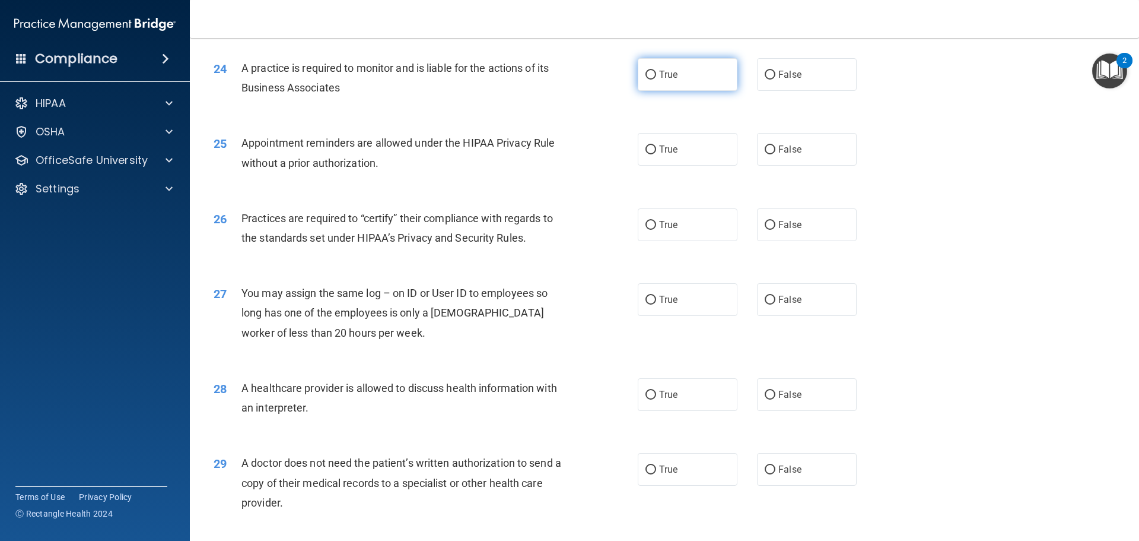
click at [677, 87] on label "True" at bounding box center [688, 74] width 100 height 33
click at [656, 80] on input "True" at bounding box center [651, 75] width 11 height 9
radio input "true"
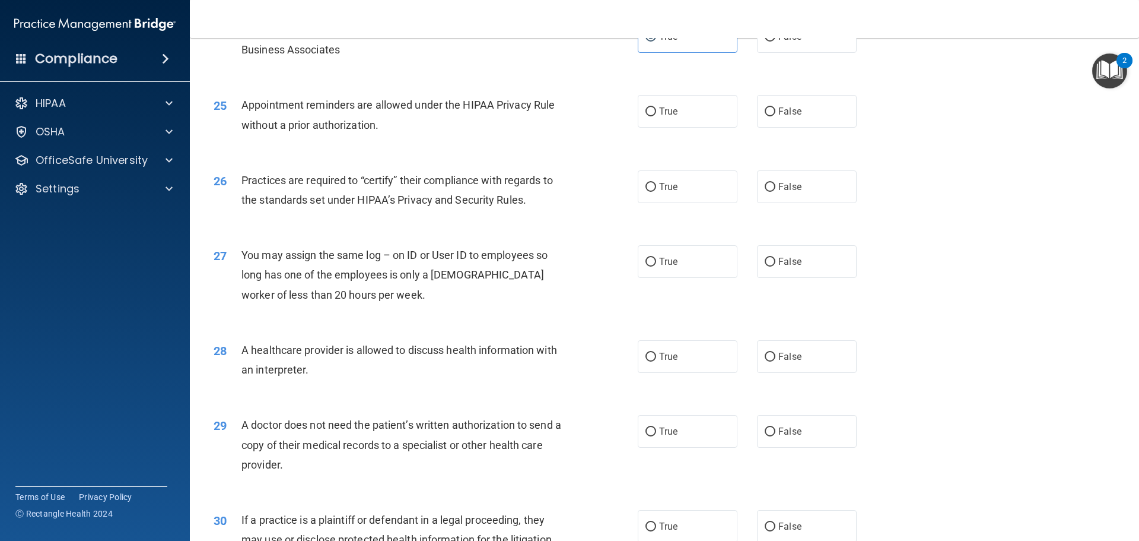
scroll to position [2137, 0]
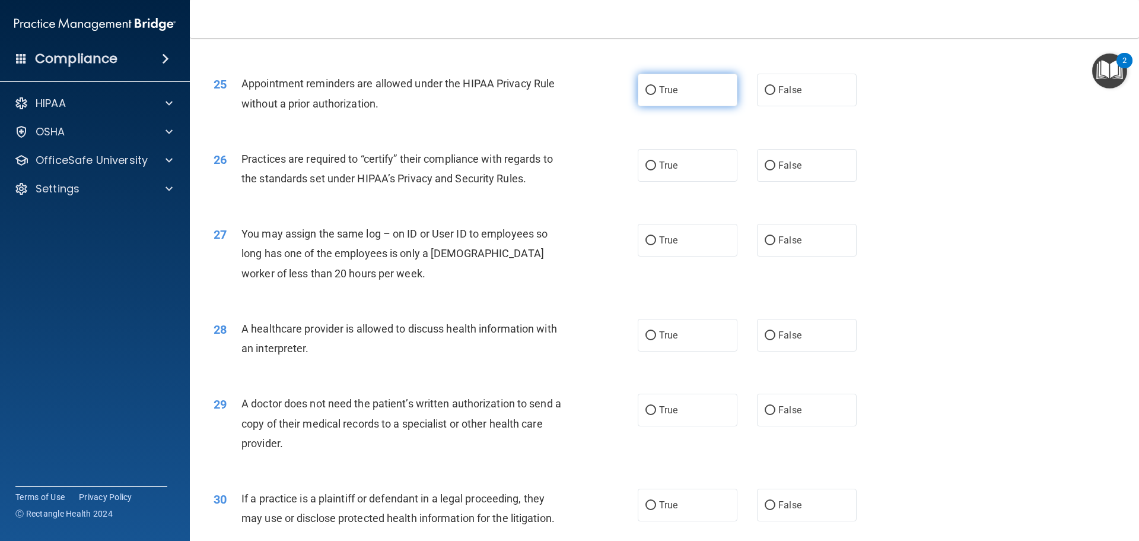
click at [667, 96] on label "True" at bounding box center [688, 90] width 100 height 33
click at [656, 95] on input "True" at bounding box center [651, 90] width 11 height 9
radio input "true"
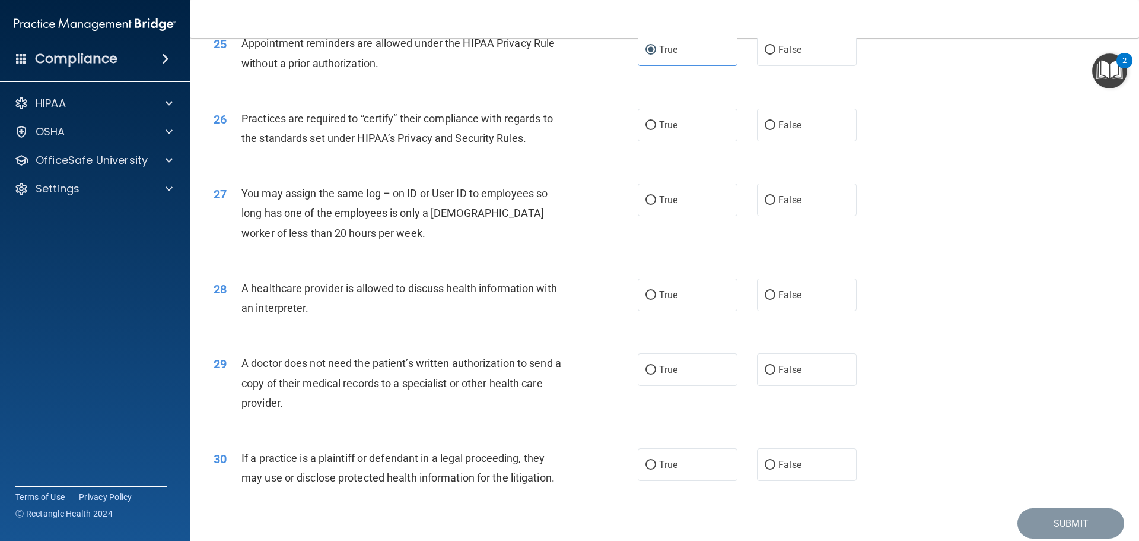
scroll to position [2196, 0]
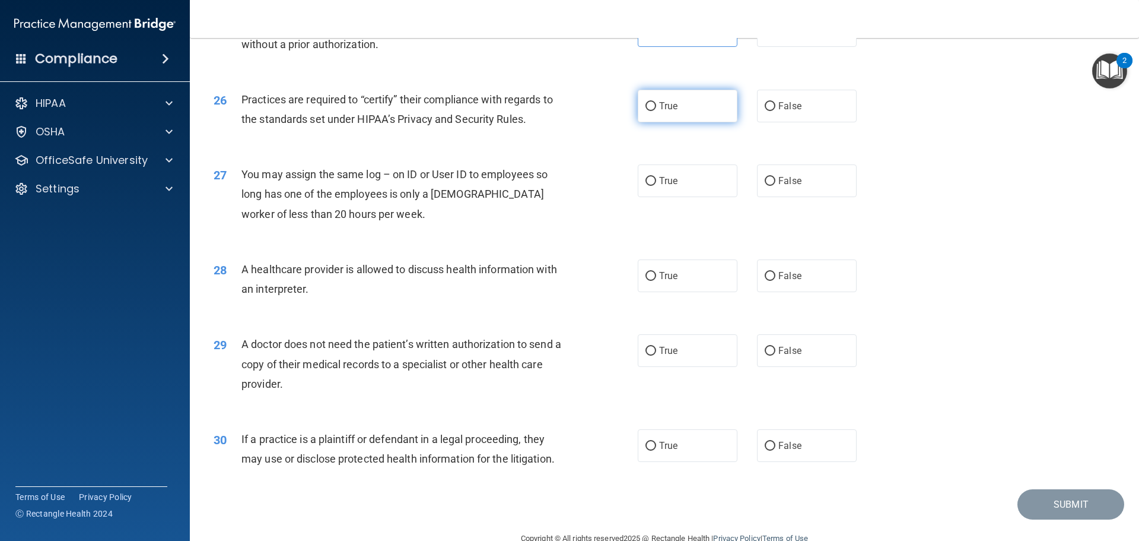
click at [695, 107] on label "True" at bounding box center [688, 106] width 100 height 33
click at [656, 107] on input "True" at bounding box center [651, 106] width 11 height 9
radio input "true"
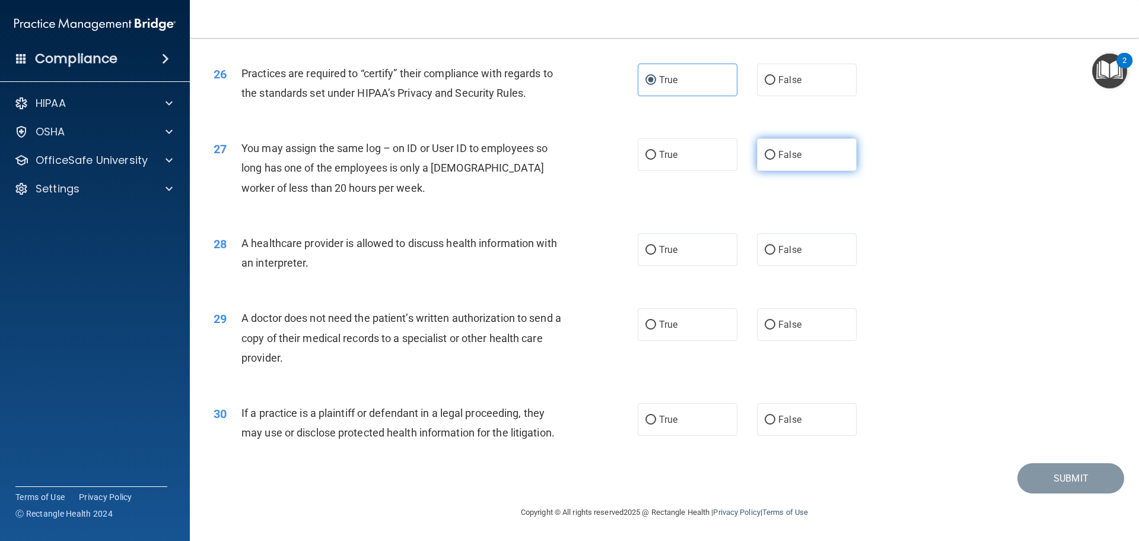
click at [838, 153] on label "False" at bounding box center [807, 154] width 100 height 33
click at [776, 153] on input "False" at bounding box center [770, 155] width 11 height 9
radio input "true"
click at [693, 263] on label "True" at bounding box center [688, 249] width 100 height 33
click at [656, 255] on input "True" at bounding box center [651, 250] width 11 height 9
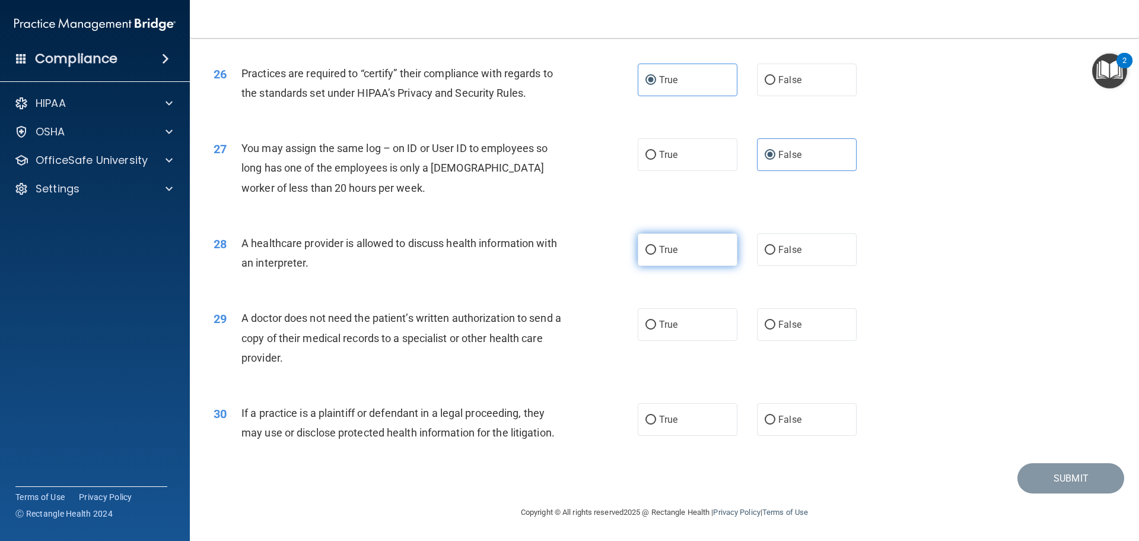
radio input "true"
click at [810, 331] on label "False" at bounding box center [807, 324] width 100 height 33
click at [776, 329] on input "False" at bounding box center [770, 324] width 11 height 9
radio input "true"
click at [638, 428] on label "True" at bounding box center [688, 419] width 100 height 33
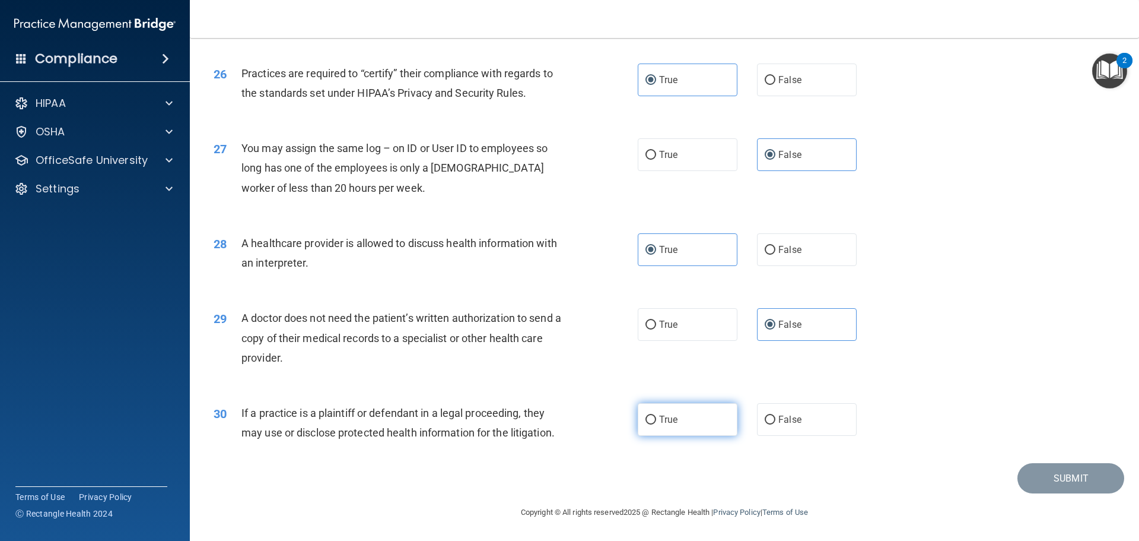
click at [646, 424] on input "True" at bounding box center [651, 419] width 11 height 9
radio input "true"
click at [1035, 490] on button "Submit" at bounding box center [1071, 478] width 107 height 30
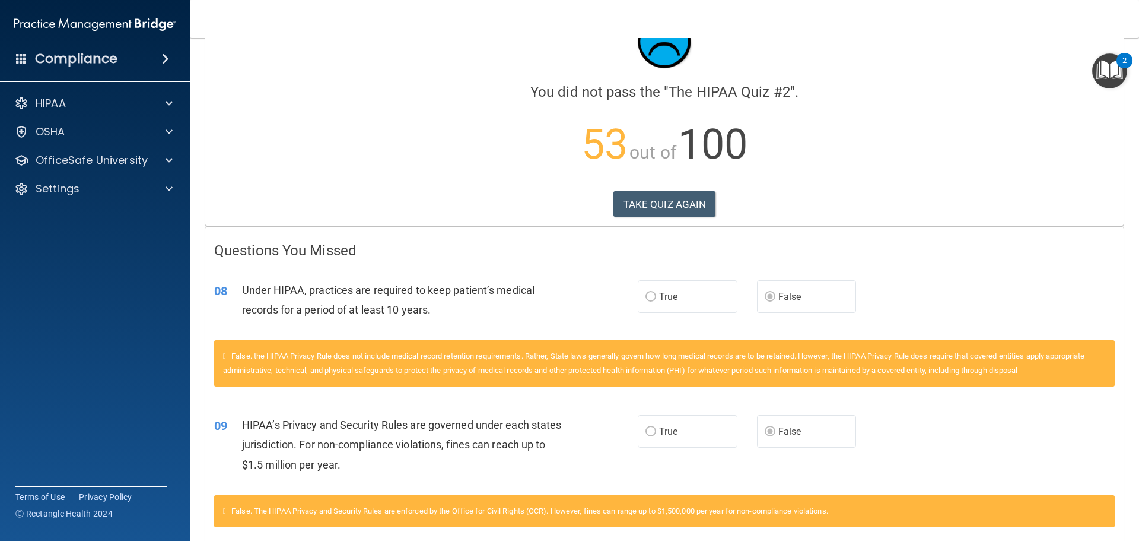
scroll to position [33, 0]
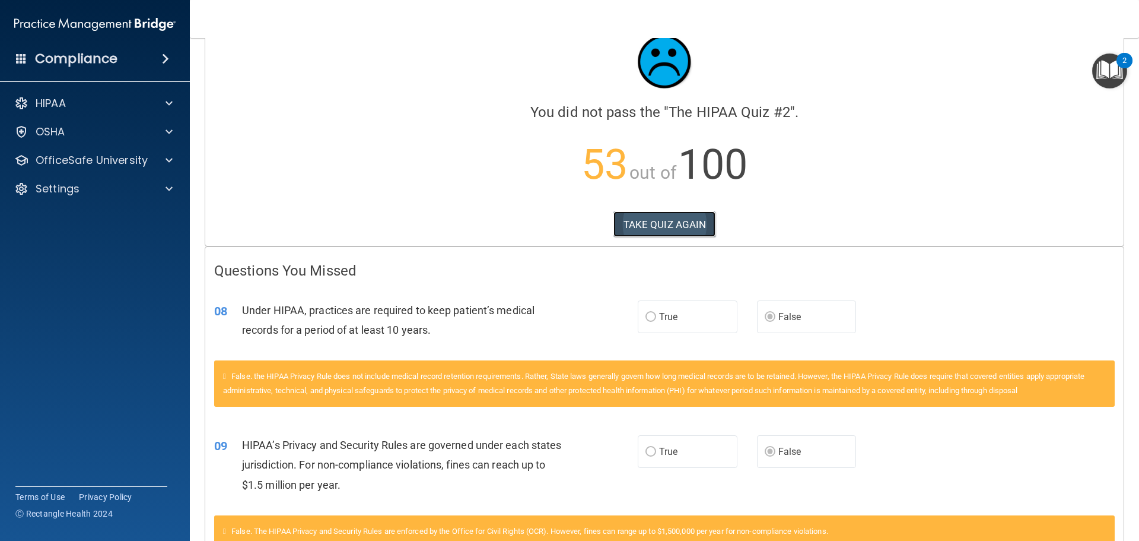
click at [673, 230] on button "TAKE QUIZ AGAIN" at bounding box center [665, 224] width 103 height 26
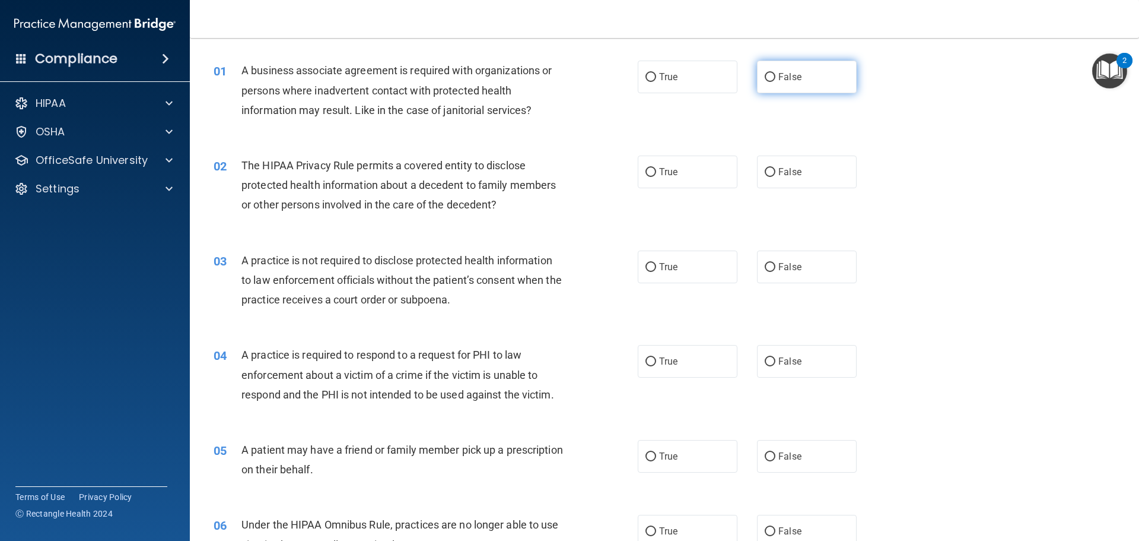
click at [818, 88] on label "False" at bounding box center [807, 77] width 100 height 33
click at [776, 82] on input "False" at bounding box center [770, 77] width 11 height 9
radio input "true"
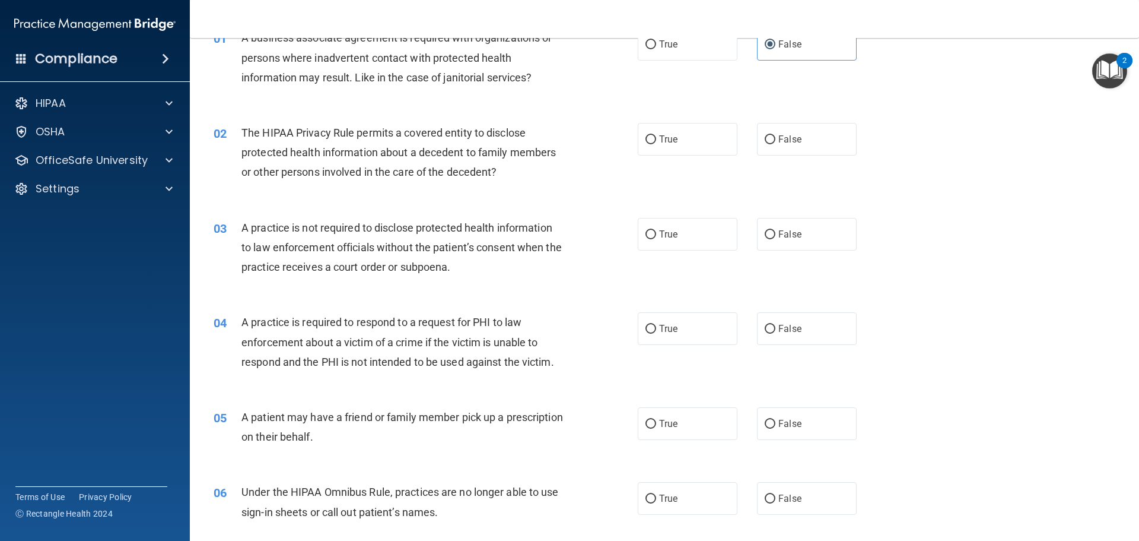
scroll to position [93, 0]
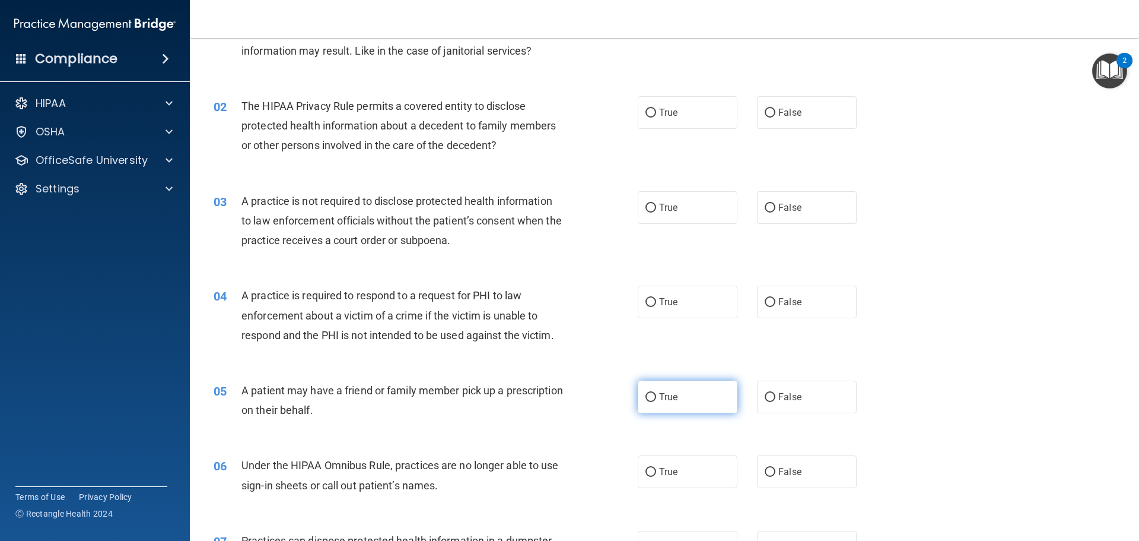
click at [690, 388] on label "True" at bounding box center [688, 396] width 100 height 33
click at [656, 393] on input "True" at bounding box center [651, 397] width 11 height 9
radio input "true"
click at [684, 97] on label "True" at bounding box center [688, 112] width 100 height 33
click at [656, 109] on input "True" at bounding box center [651, 113] width 11 height 9
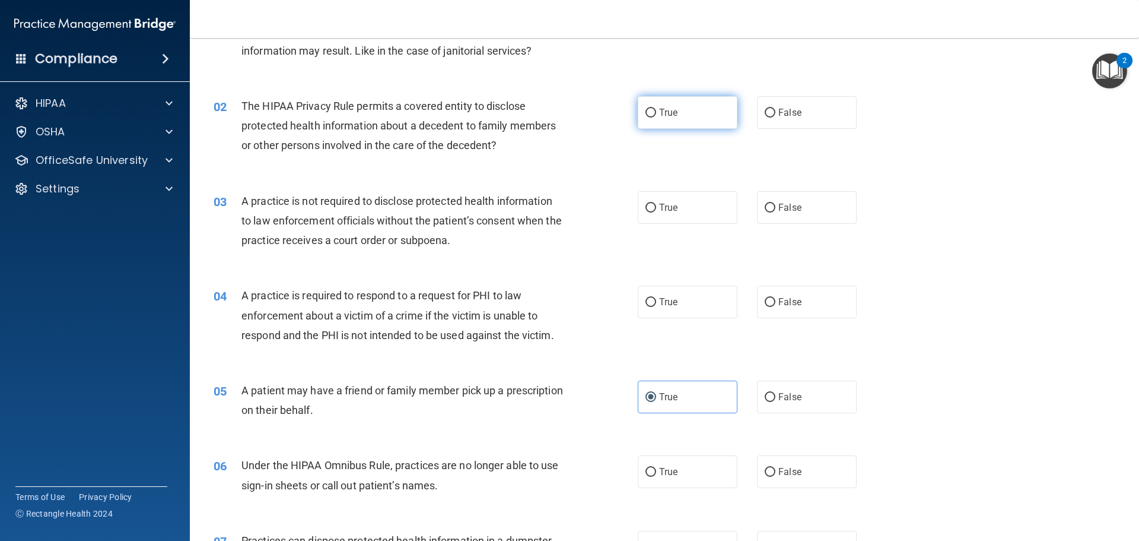
radio input "true"
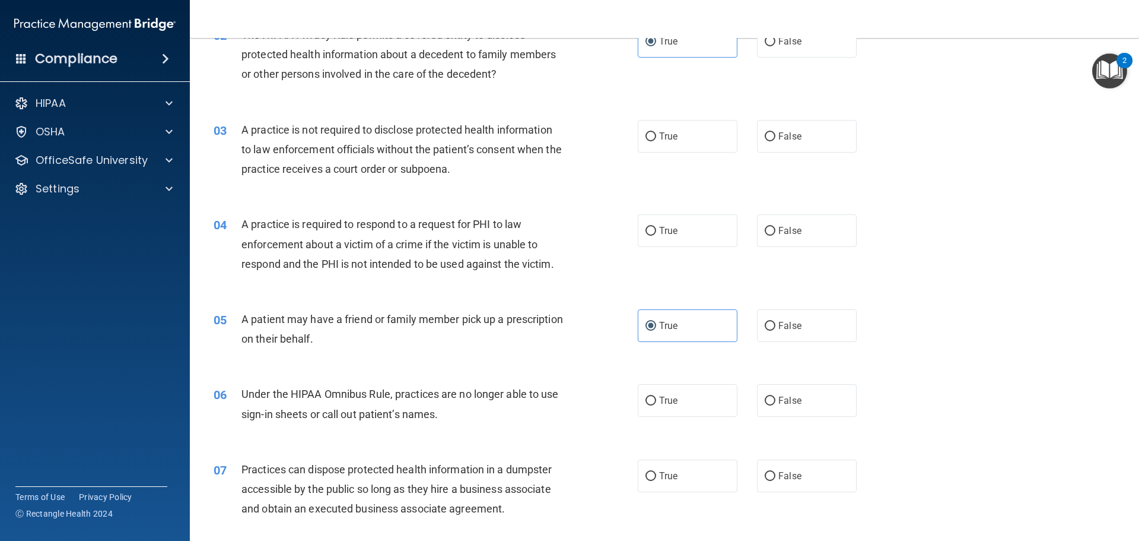
scroll to position [211, 0]
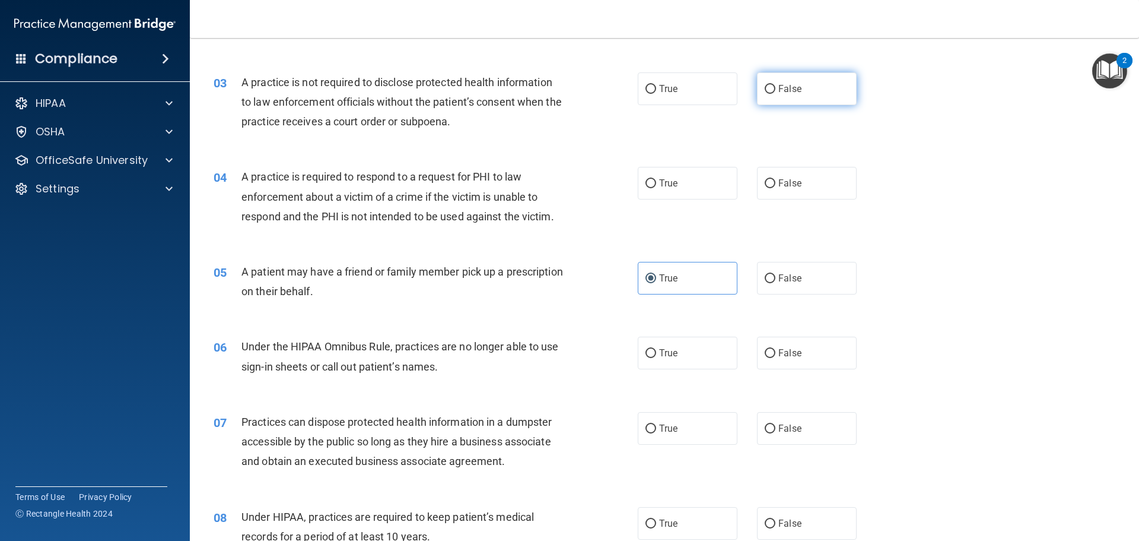
click at [813, 89] on label "False" at bounding box center [807, 88] width 100 height 33
click at [776, 89] on input "False" at bounding box center [770, 89] width 11 height 9
radio input "true"
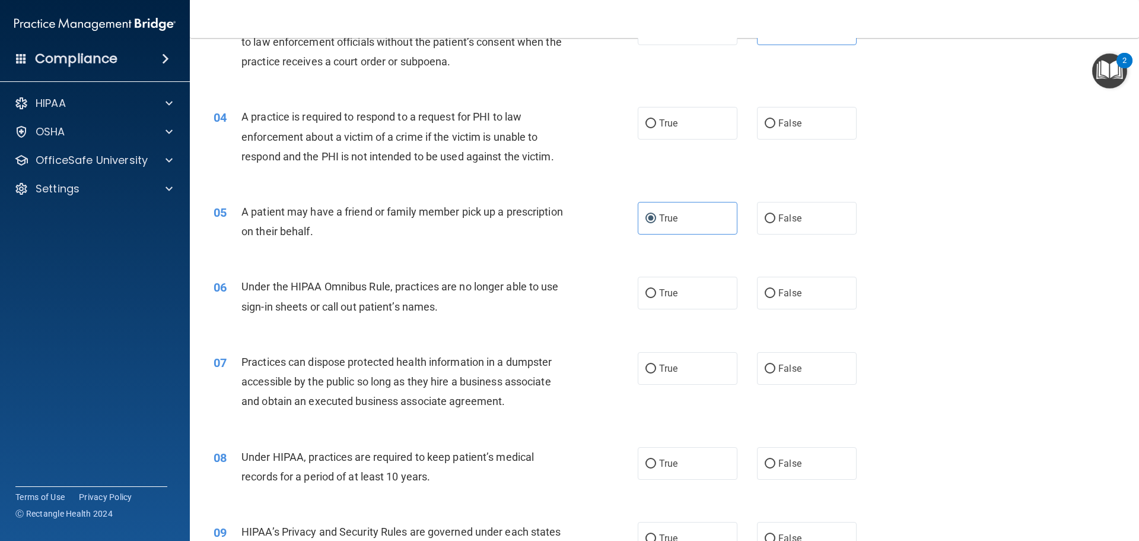
scroll to position [330, 0]
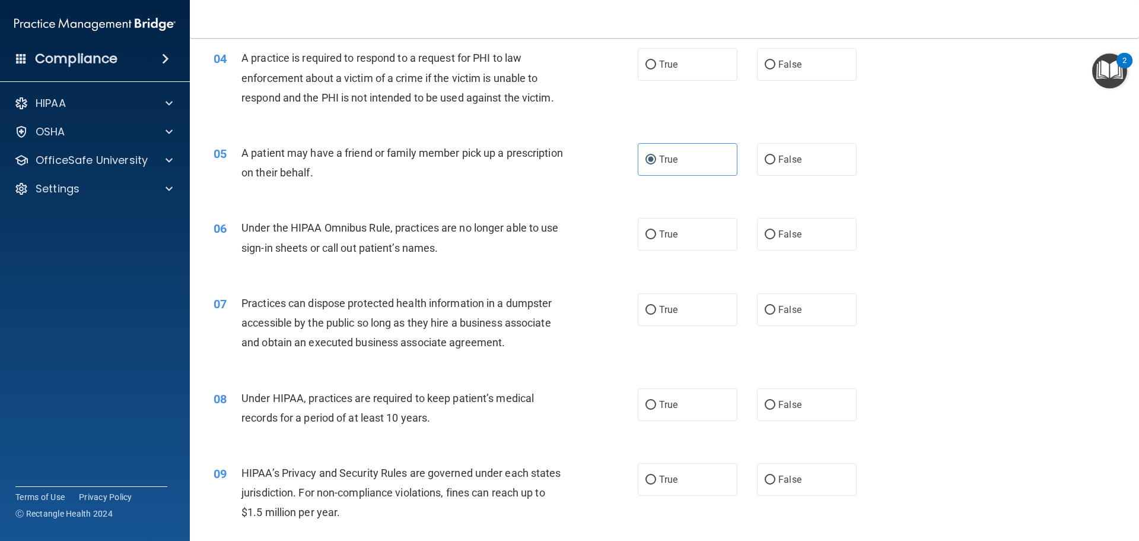
click at [693, 93] on div "04 A practice is required to respond to a request for PHI to law enforcement ab…" at bounding box center [665, 80] width 920 height 95
click at [685, 81] on div "04 A practice is required to respond to a request for PHI to law enforcement ab…" at bounding box center [665, 80] width 920 height 95
click at [672, 74] on label "True" at bounding box center [688, 64] width 100 height 33
click at [656, 69] on input "True" at bounding box center [651, 65] width 11 height 9
radio input "true"
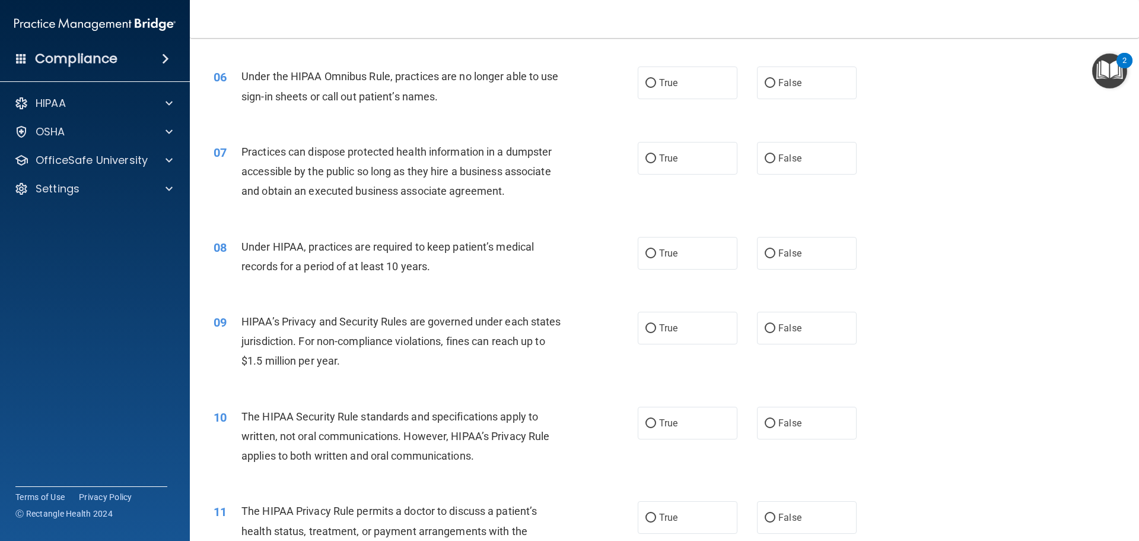
scroll to position [508, 0]
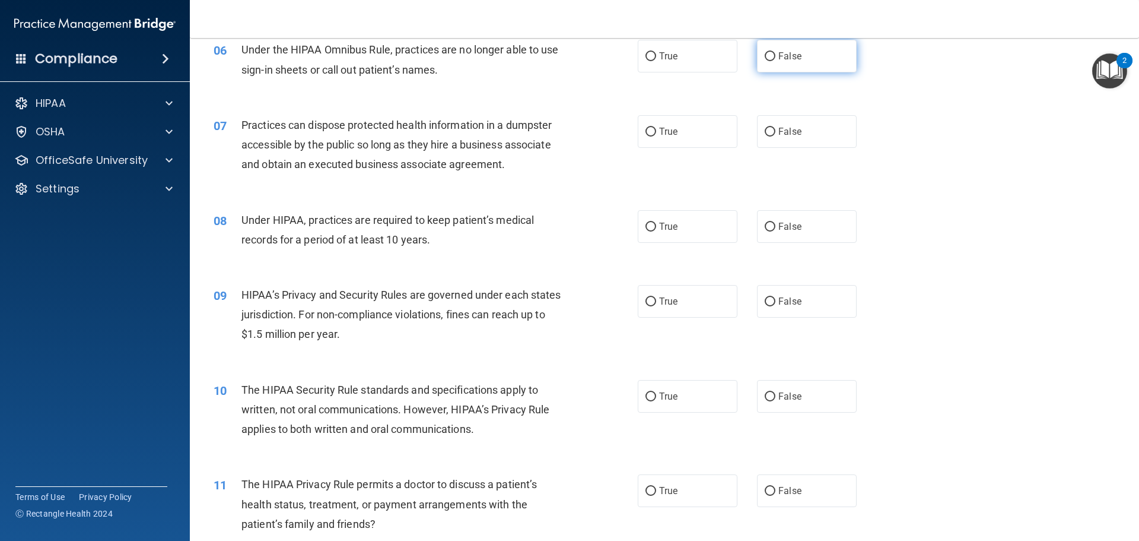
click at [791, 71] on label "False" at bounding box center [807, 56] width 100 height 33
click at [776, 61] on input "False" at bounding box center [770, 56] width 11 height 9
radio input "true"
click at [774, 140] on label "False" at bounding box center [807, 131] width 100 height 33
click at [774, 136] on input "False" at bounding box center [770, 132] width 11 height 9
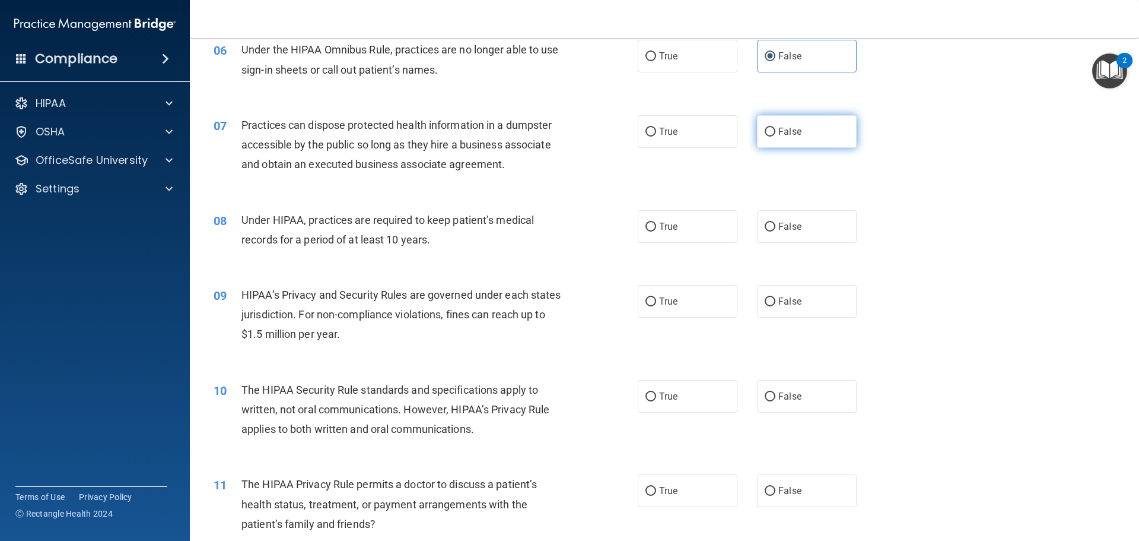
radio input "true"
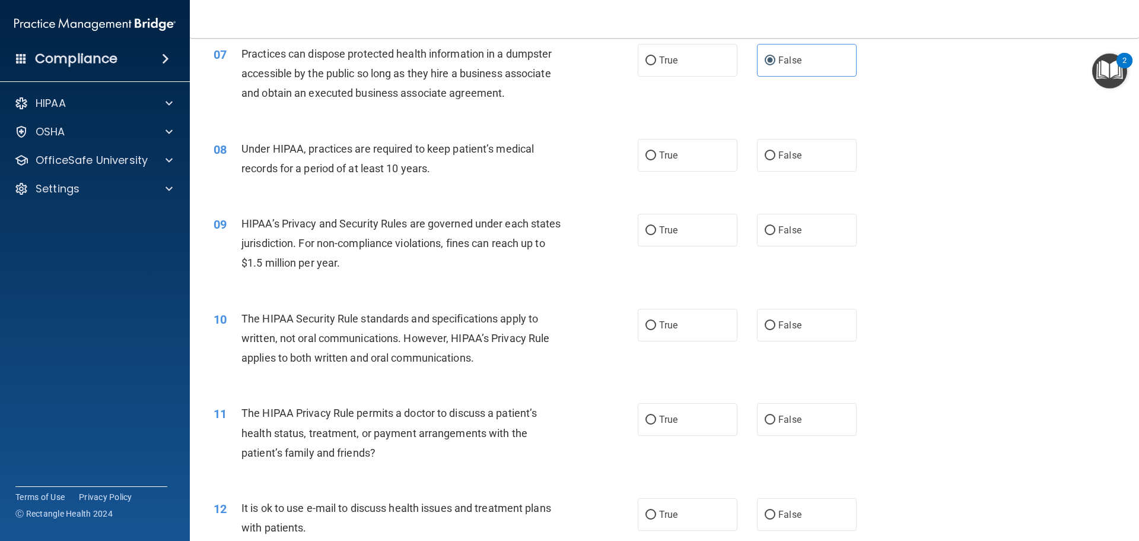
scroll to position [627, 0]
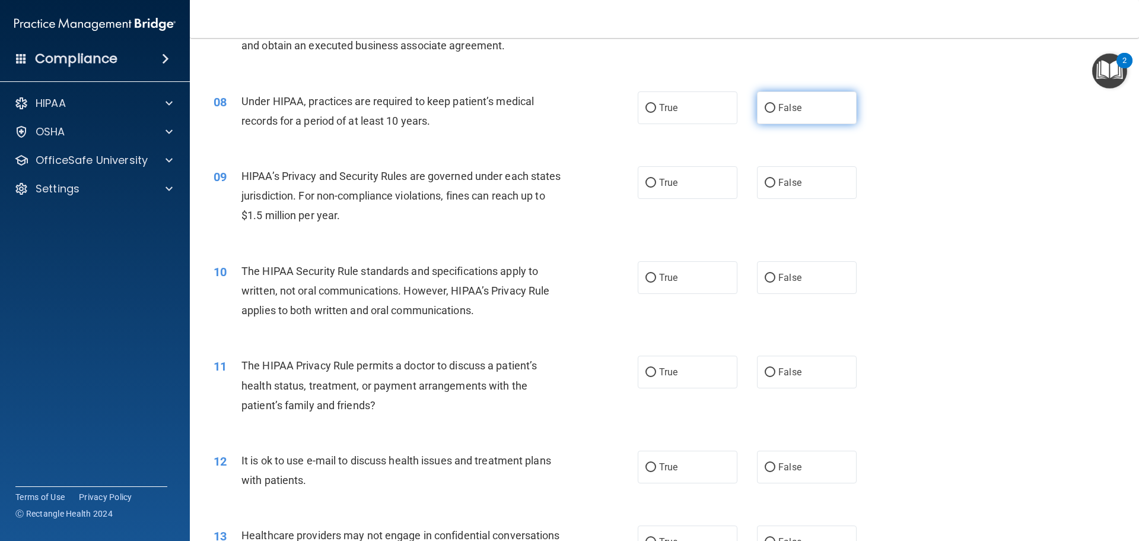
click at [806, 118] on label "False" at bounding box center [807, 107] width 100 height 33
click at [776, 113] on input "False" at bounding box center [770, 108] width 11 height 9
radio input "true"
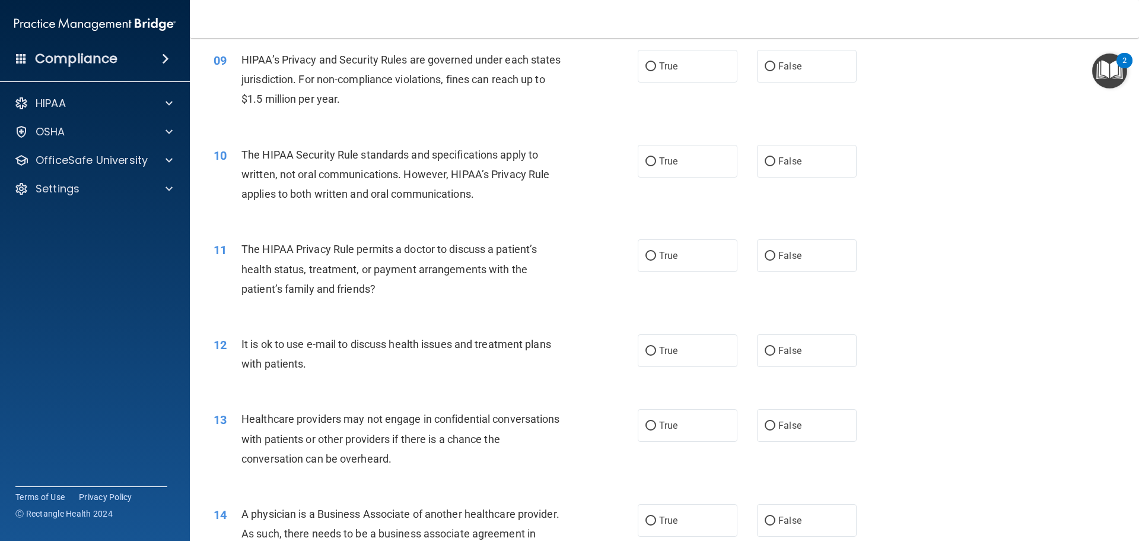
scroll to position [745, 0]
click at [791, 76] on label "False" at bounding box center [807, 63] width 100 height 33
click at [776, 69] on input "False" at bounding box center [770, 64] width 11 height 9
radio input "true"
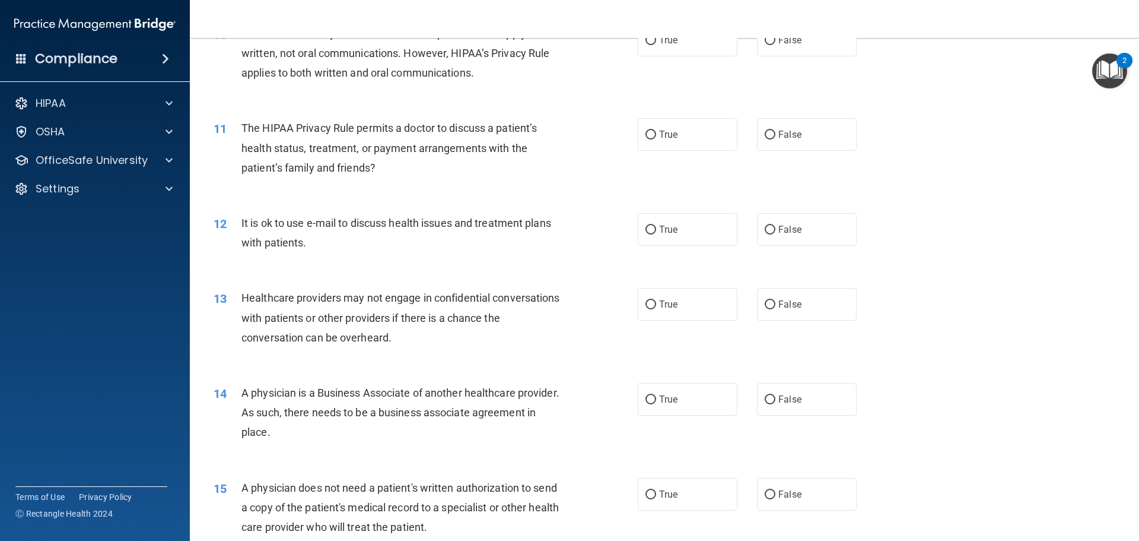
scroll to position [805, 0]
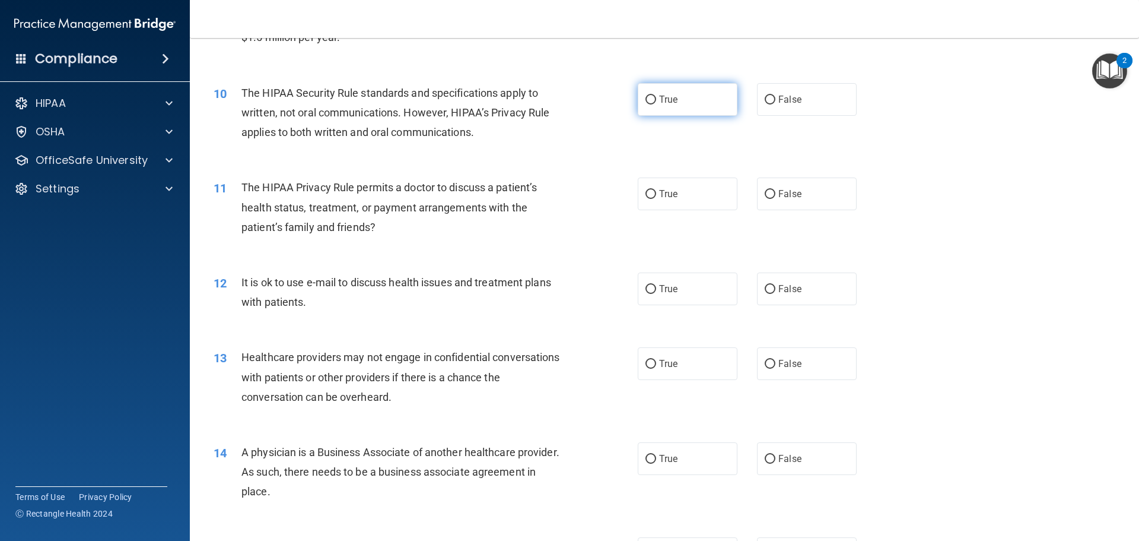
click at [642, 93] on label "True" at bounding box center [688, 99] width 100 height 33
click at [646, 96] on input "True" at bounding box center [651, 100] width 11 height 9
radio input "true"
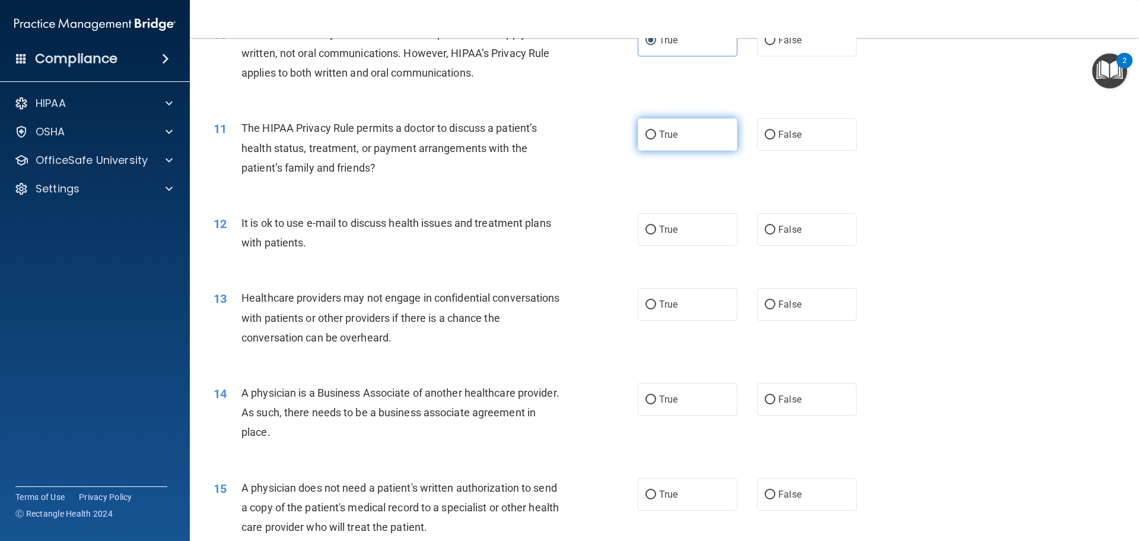
click at [712, 136] on label "True" at bounding box center [688, 134] width 100 height 33
click at [656, 136] on input "True" at bounding box center [651, 135] width 11 height 9
radio input "true"
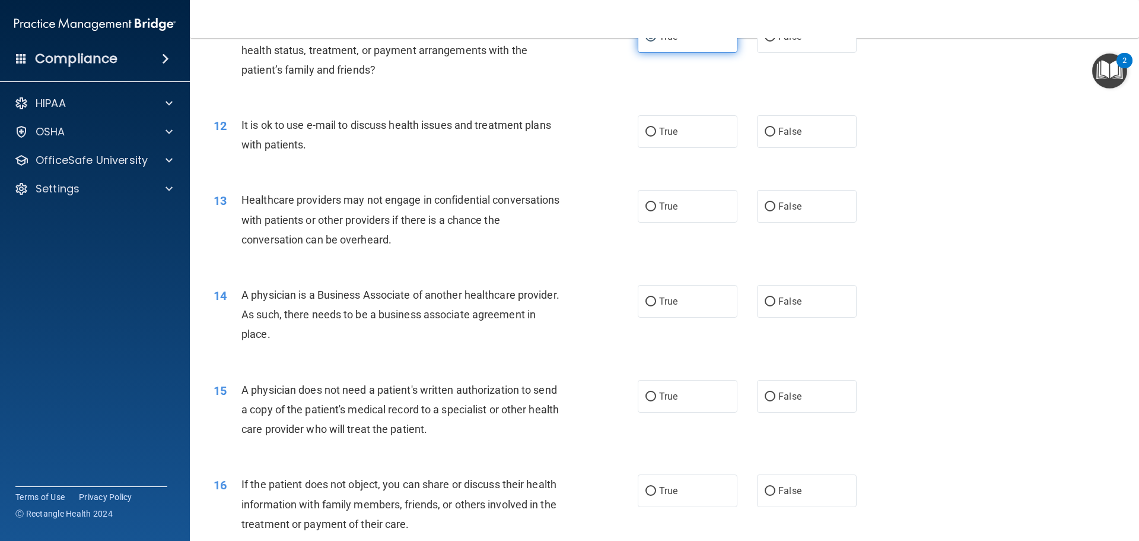
scroll to position [983, 0]
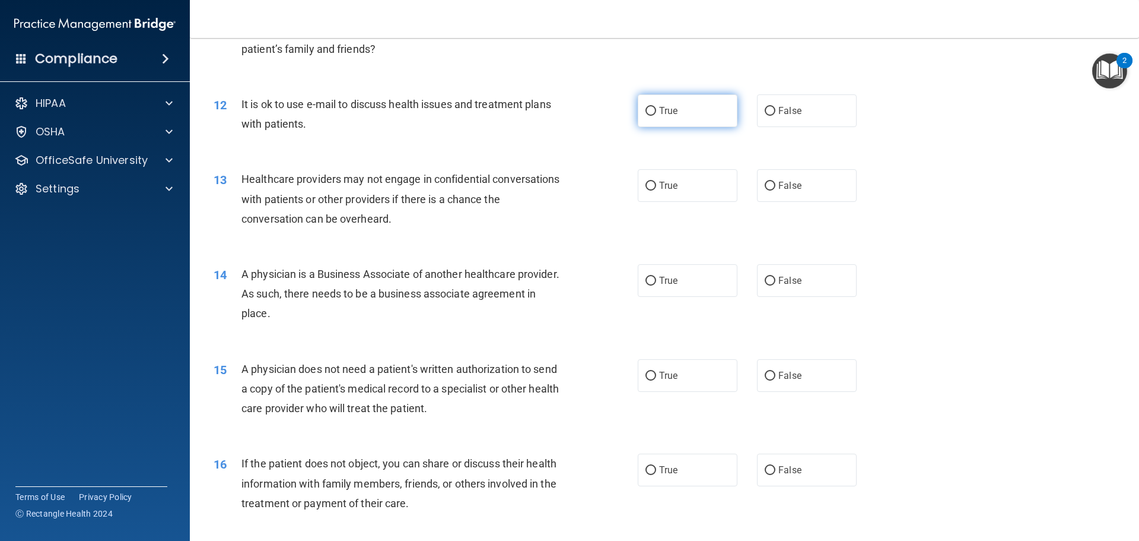
click at [697, 106] on label "True" at bounding box center [688, 110] width 100 height 33
click at [656, 107] on input "True" at bounding box center [651, 111] width 11 height 9
radio input "true"
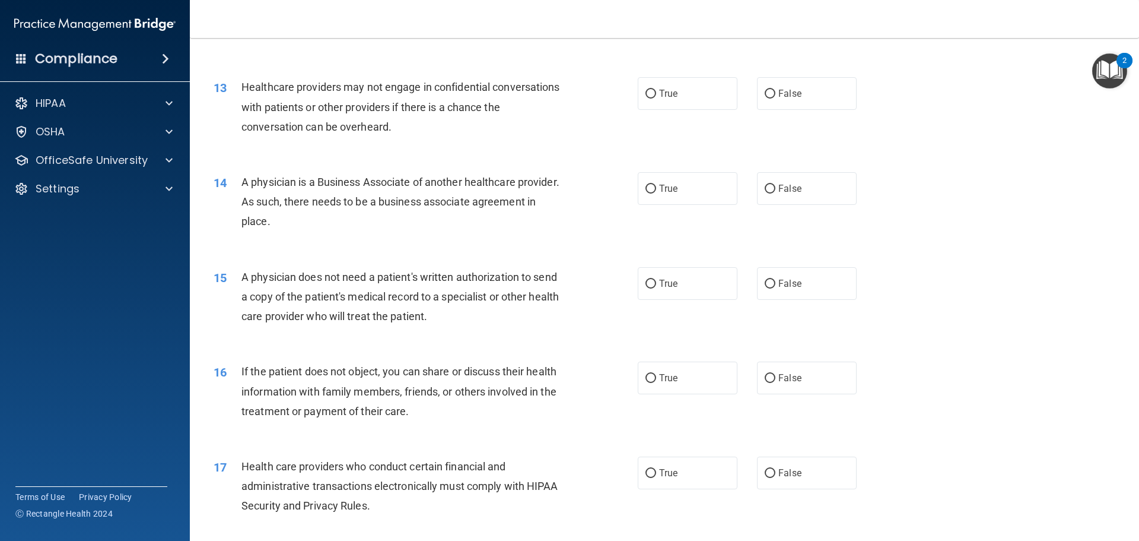
scroll to position [1101, 0]
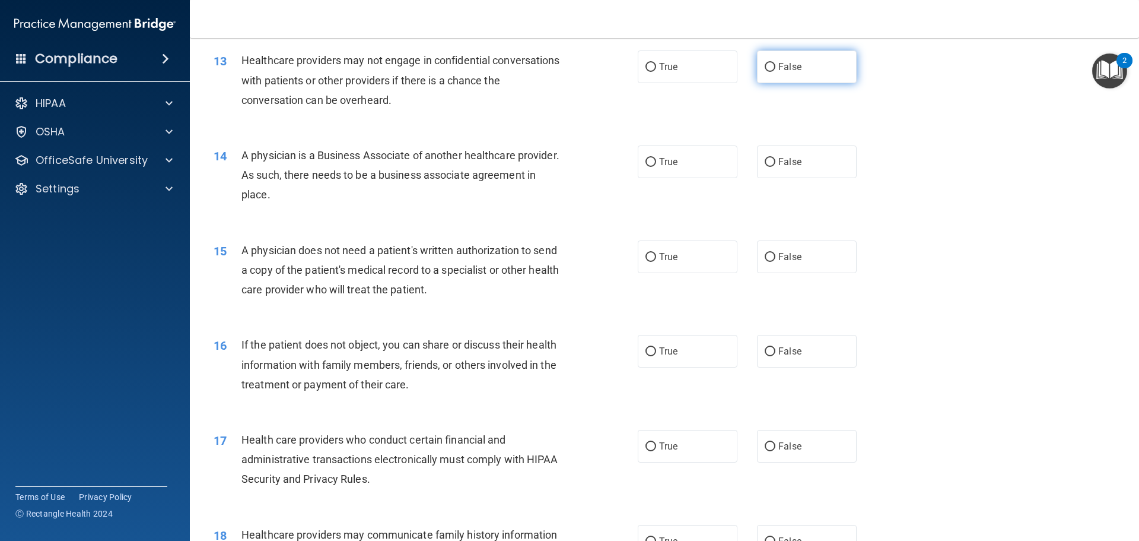
click at [794, 72] on span "False" at bounding box center [790, 66] width 23 height 11
click at [776, 72] on input "False" at bounding box center [770, 67] width 11 height 9
radio input "true"
click at [780, 163] on span "False" at bounding box center [790, 161] width 23 height 11
click at [776, 163] on input "False" at bounding box center [770, 162] width 11 height 9
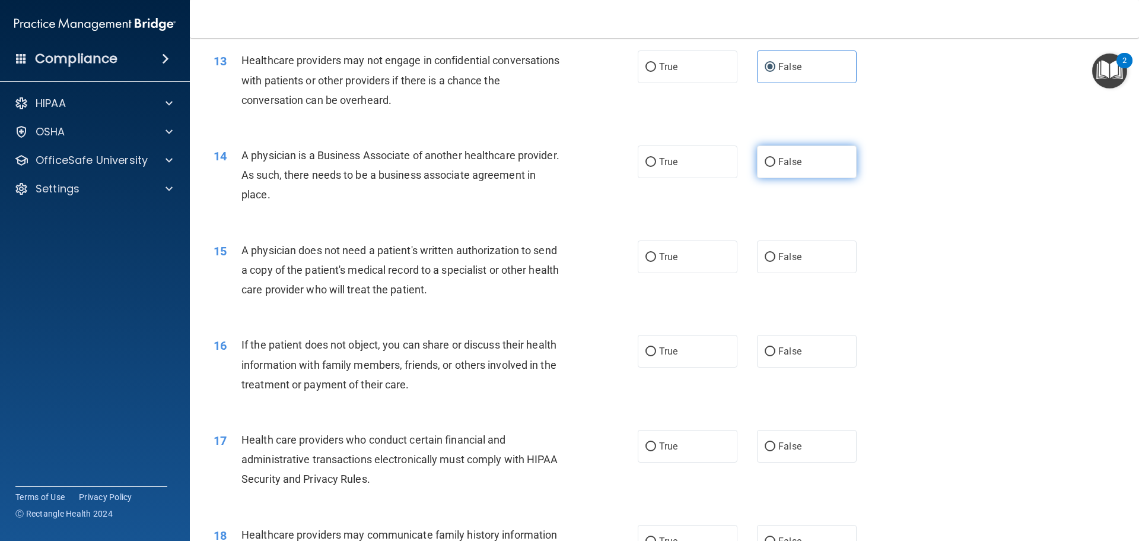
radio input "true"
click at [656, 282] on div "15 A physician does not need a patient's written authorization to send a copy o…" at bounding box center [665, 273] width 920 height 95
click at [654, 264] on label "True" at bounding box center [688, 256] width 100 height 33
click at [654, 262] on input "True" at bounding box center [651, 257] width 11 height 9
radio input "true"
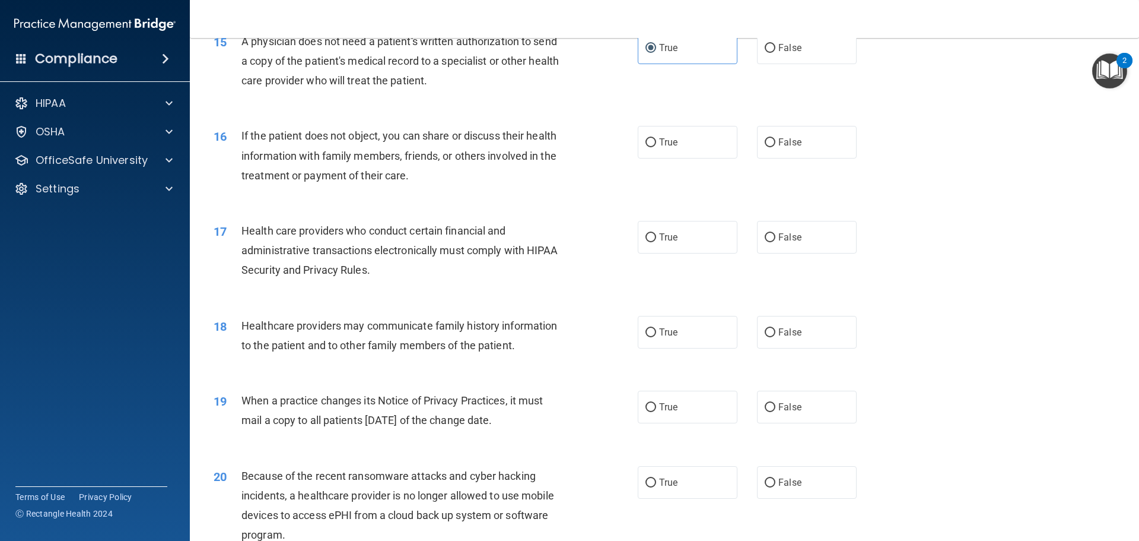
scroll to position [1339, 0]
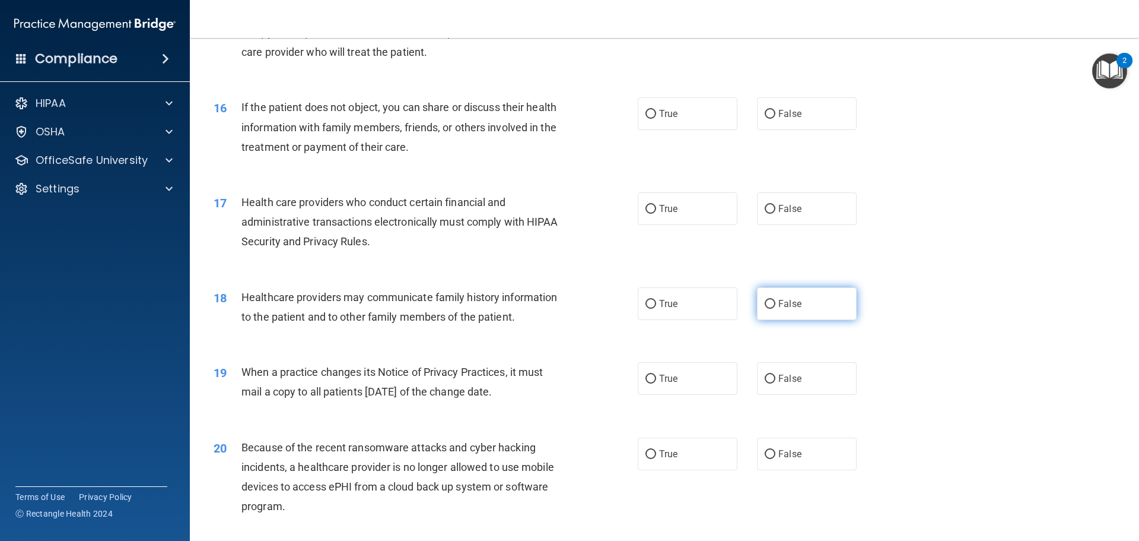
click at [823, 316] on label "False" at bounding box center [807, 303] width 100 height 33
click at [776, 309] on input "False" at bounding box center [770, 304] width 11 height 9
radio input "true"
click at [671, 120] on label "True" at bounding box center [688, 113] width 100 height 33
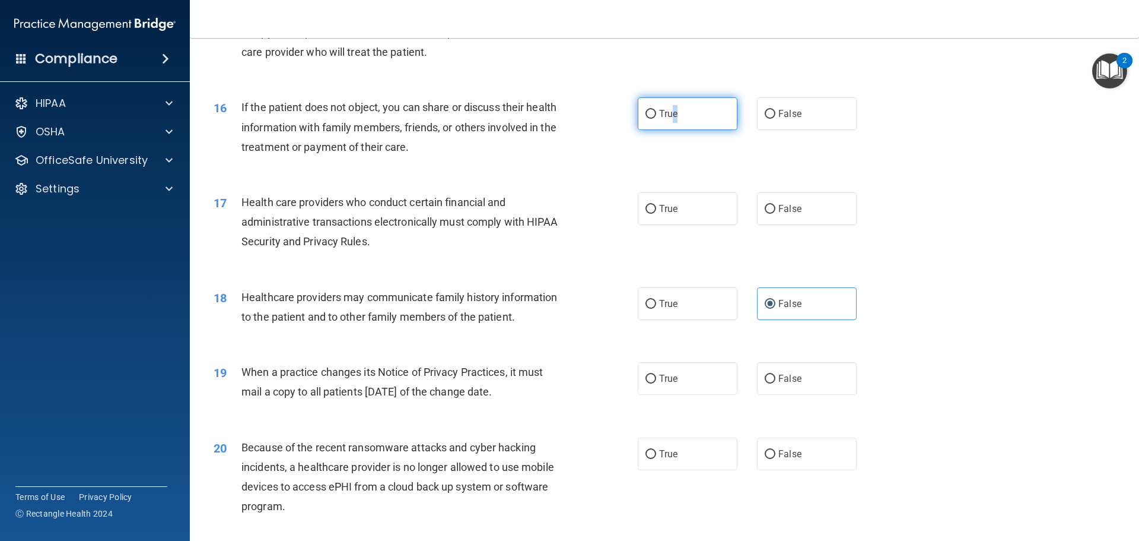
click at [671, 120] on label "True" at bounding box center [688, 113] width 100 height 33
click at [656, 119] on input "True" at bounding box center [651, 114] width 11 height 9
radio input "true"
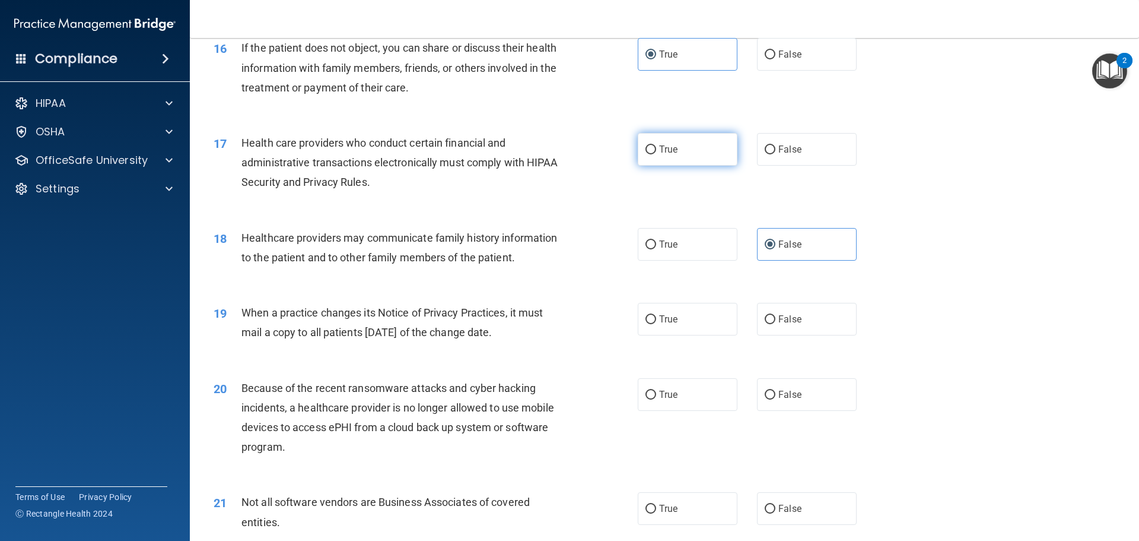
click at [672, 138] on label "True" at bounding box center [688, 149] width 100 height 33
click at [656, 145] on input "True" at bounding box center [651, 149] width 11 height 9
radio input "true"
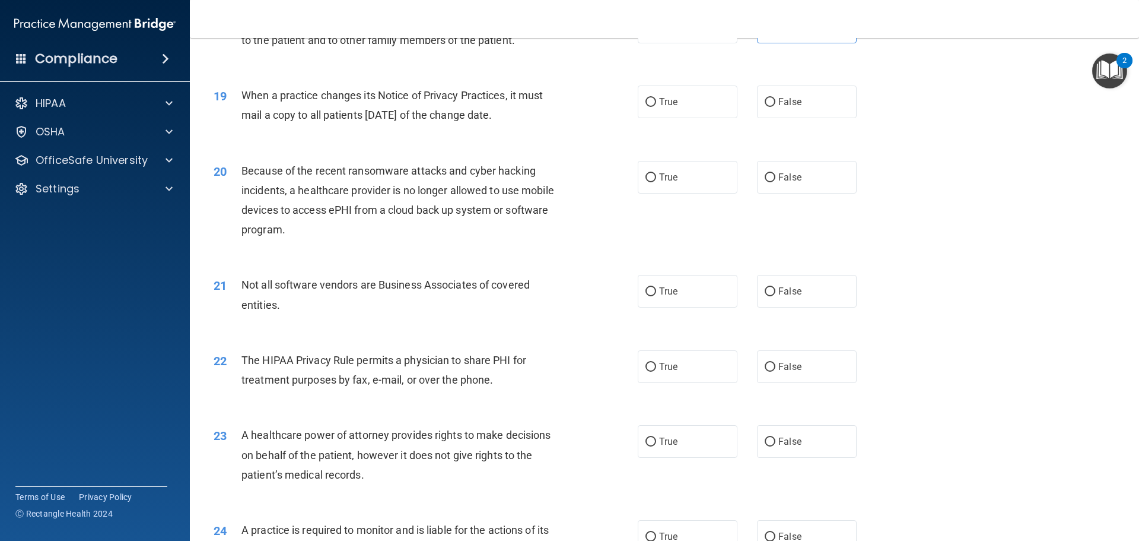
scroll to position [1636, 0]
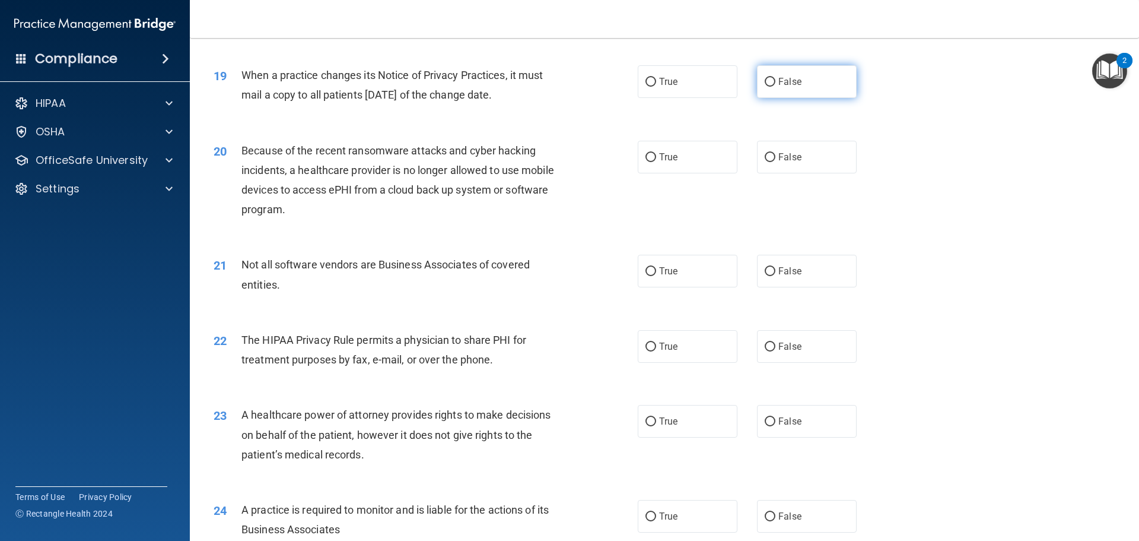
click at [829, 90] on label "False" at bounding box center [807, 81] width 100 height 33
click at [776, 87] on input "False" at bounding box center [770, 82] width 11 height 9
radio input "true"
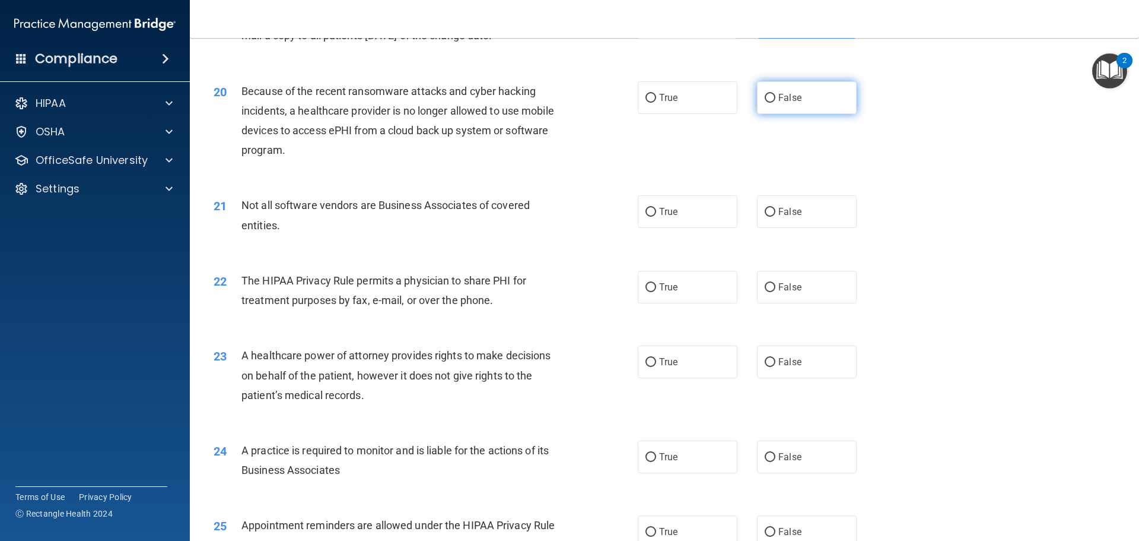
click at [772, 95] on label "False" at bounding box center [807, 97] width 100 height 33
click at [772, 95] on input "False" at bounding box center [770, 98] width 11 height 9
radio input "true"
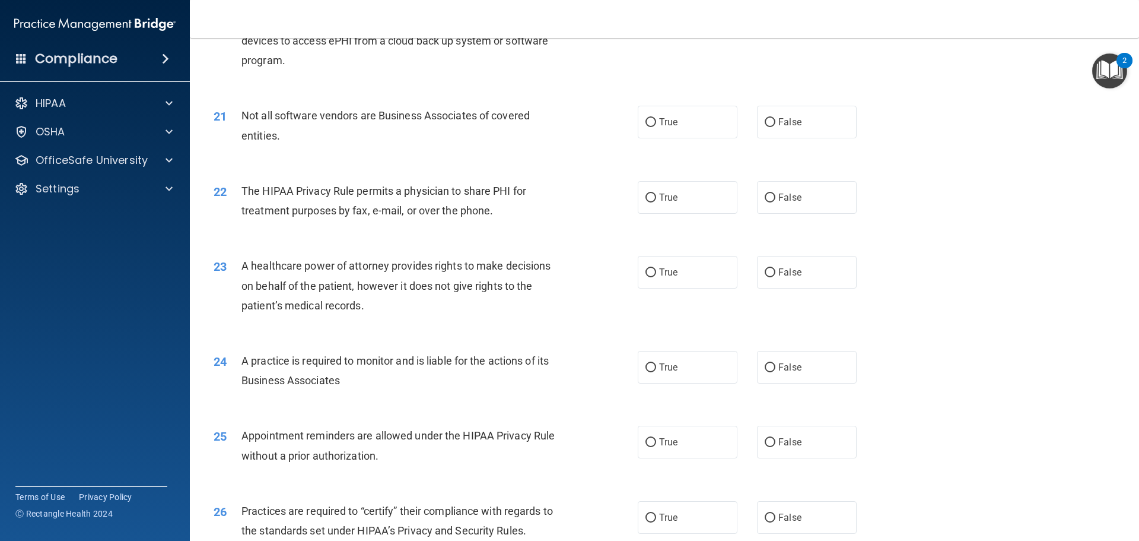
scroll to position [1814, 0]
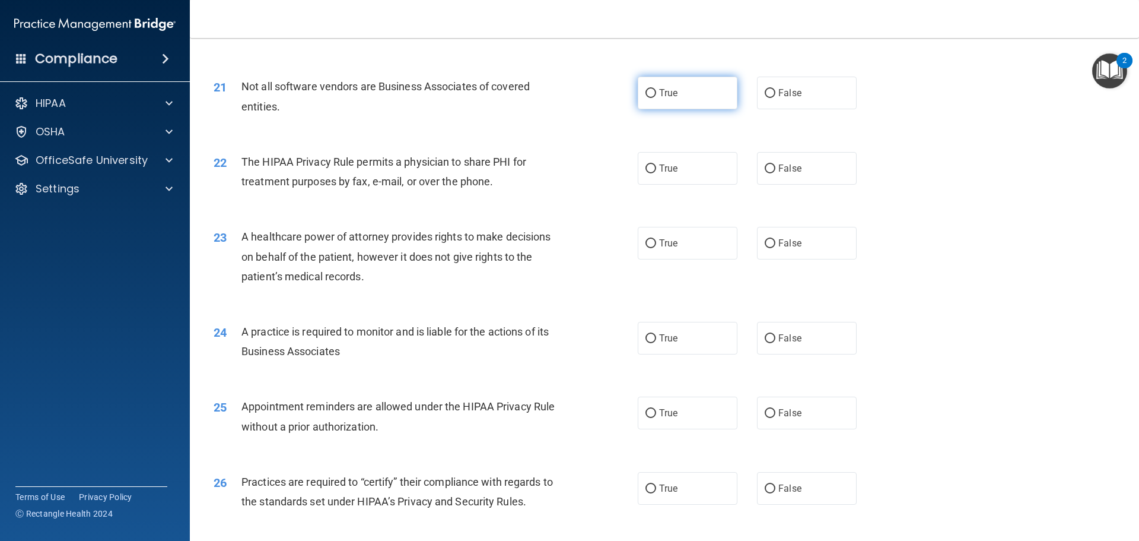
click at [703, 102] on label "True" at bounding box center [688, 93] width 100 height 33
click at [656, 98] on input "True" at bounding box center [651, 93] width 11 height 9
radio input "true"
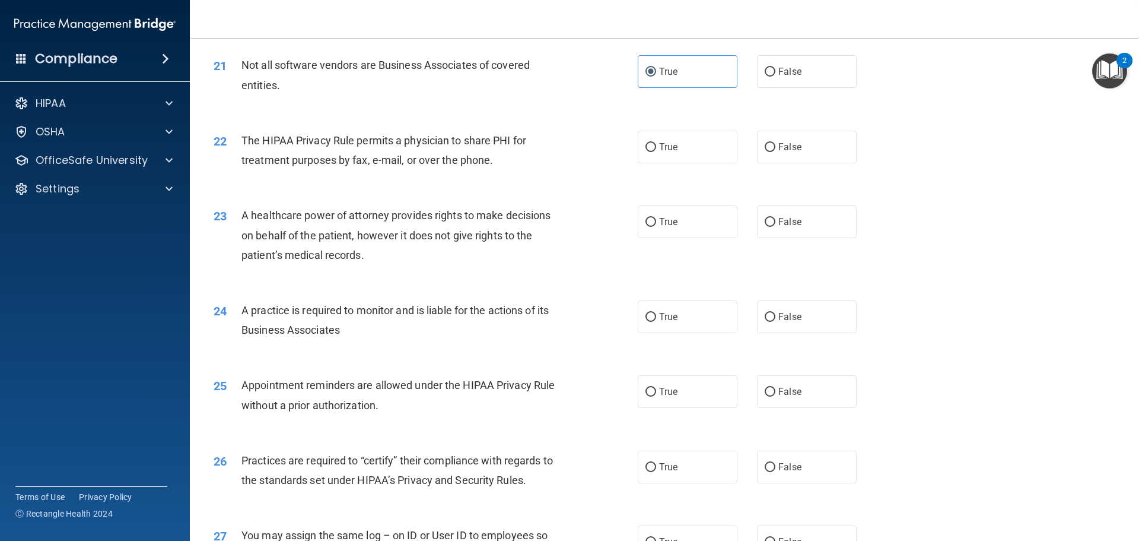
scroll to position [1873, 0]
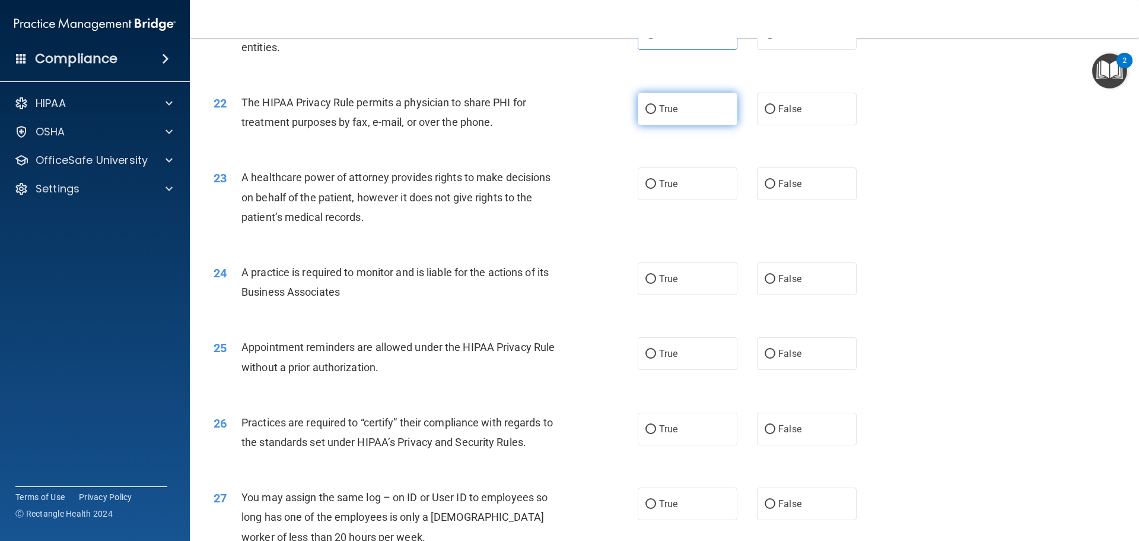
click at [682, 99] on label "True" at bounding box center [688, 109] width 100 height 33
click at [656, 105] on input "True" at bounding box center [651, 109] width 11 height 9
radio input "true"
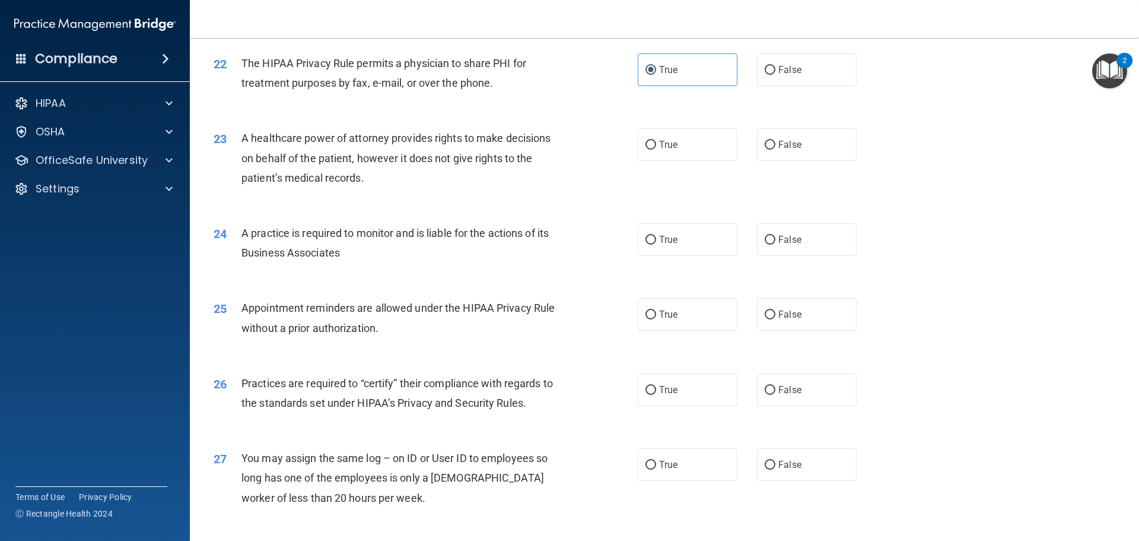
scroll to position [1932, 0]
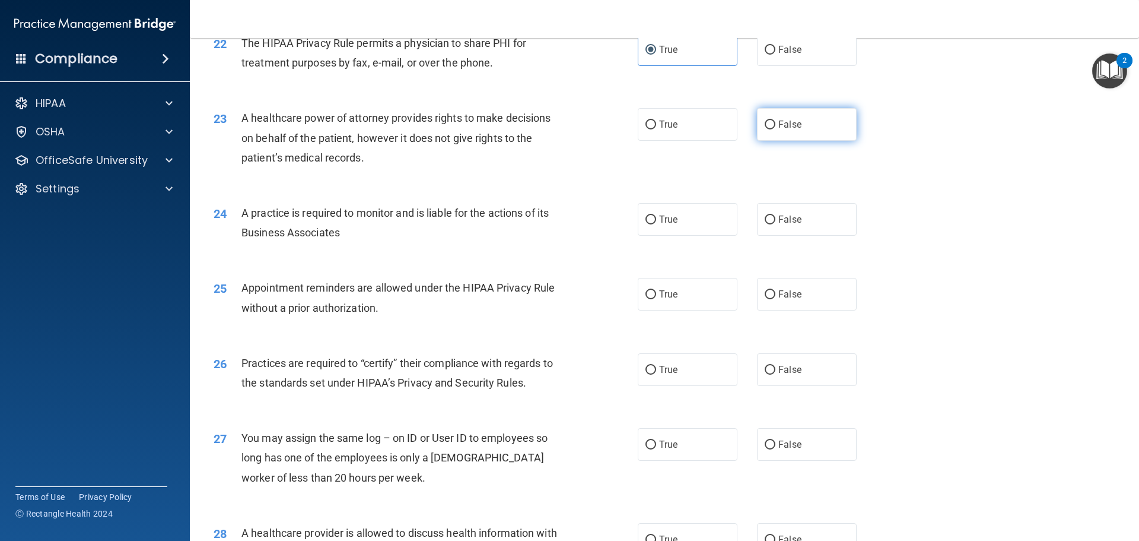
click at [779, 125] on span "False" at bounding box center [790, 124] width 23 height 11
click at [776, 125] on input "False" at bounding box center [770, 124] width 11 height 9
radio input "true"
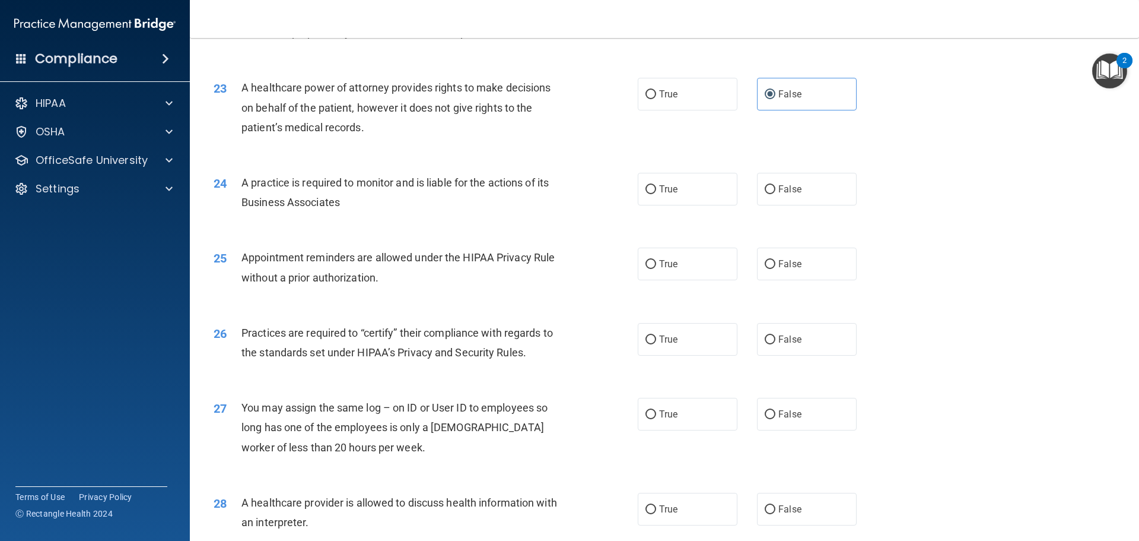
scroll to position [1992, 0]
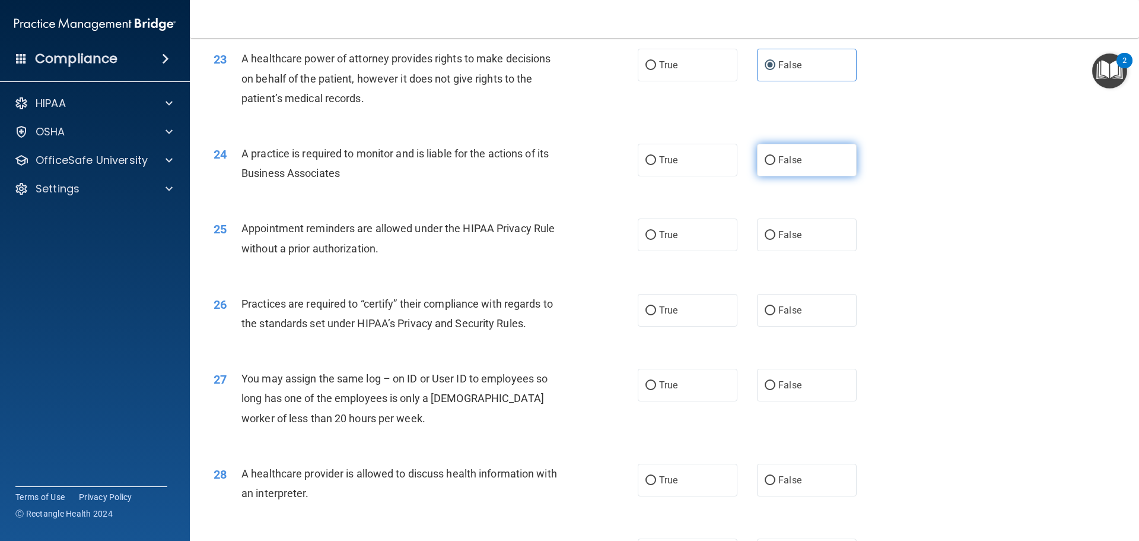
click at [802, 162] on label "False" at bounding box center [807, 160] width 100 height 33
click at [776, 162] on input "False" at bounding box center [770, 160] width 11 height 9
radio input "true"
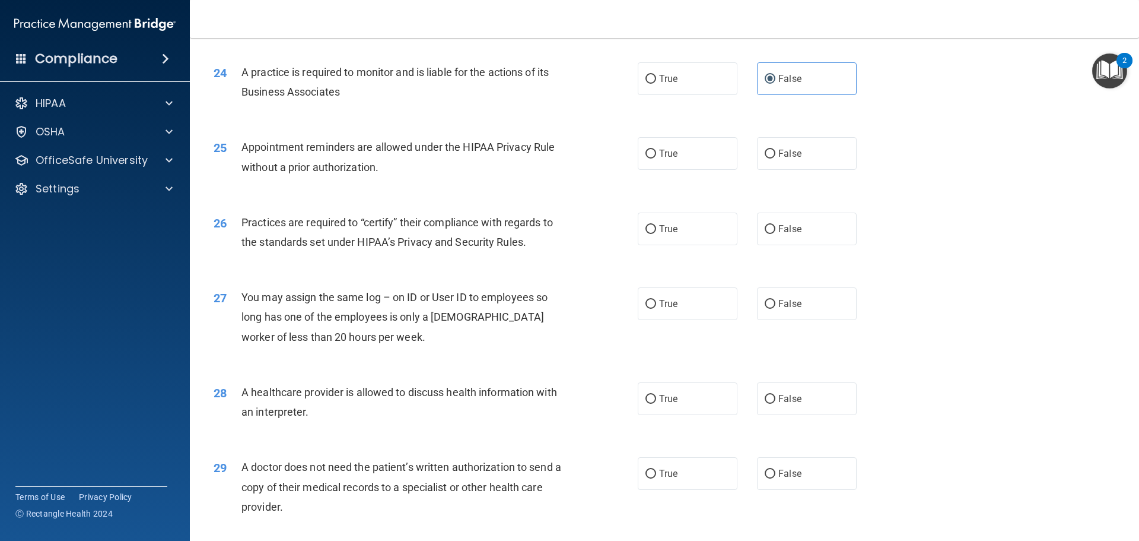
scroll to position [2110, 0]
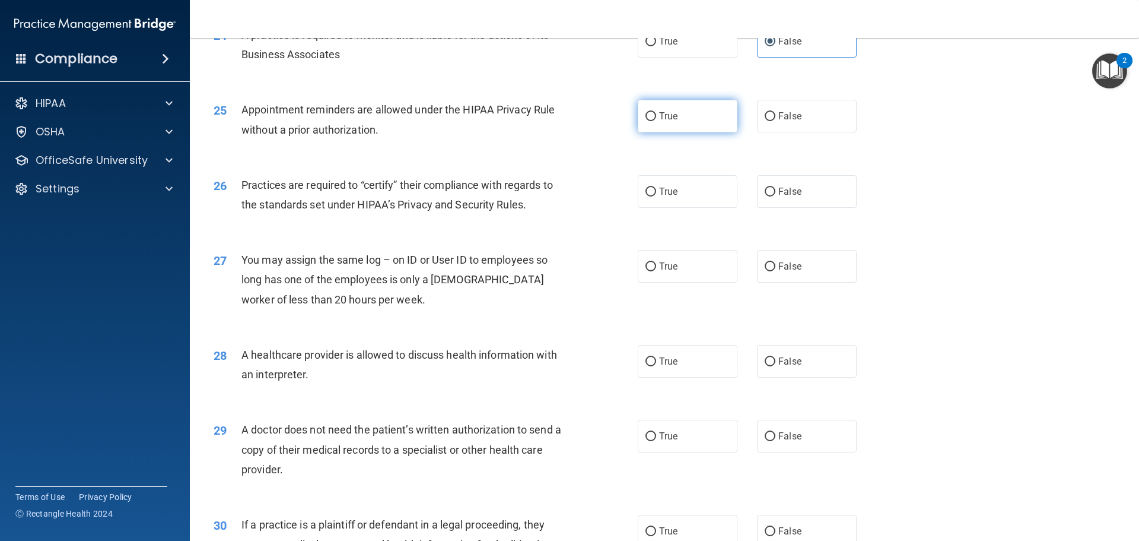
click at [671, 112] on span "True" at bounding box center [668, 115] width 18 height 11
click at [656, 112] on input "True" at bounding box center [651, 116] width 11 height 9
radio input "true"
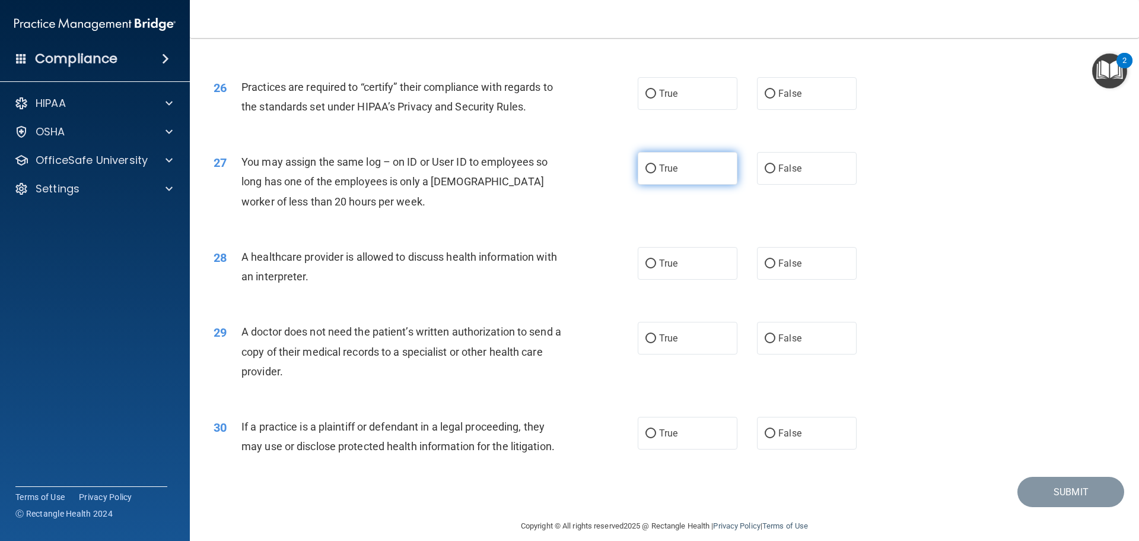
scroll to position [2222, 0]
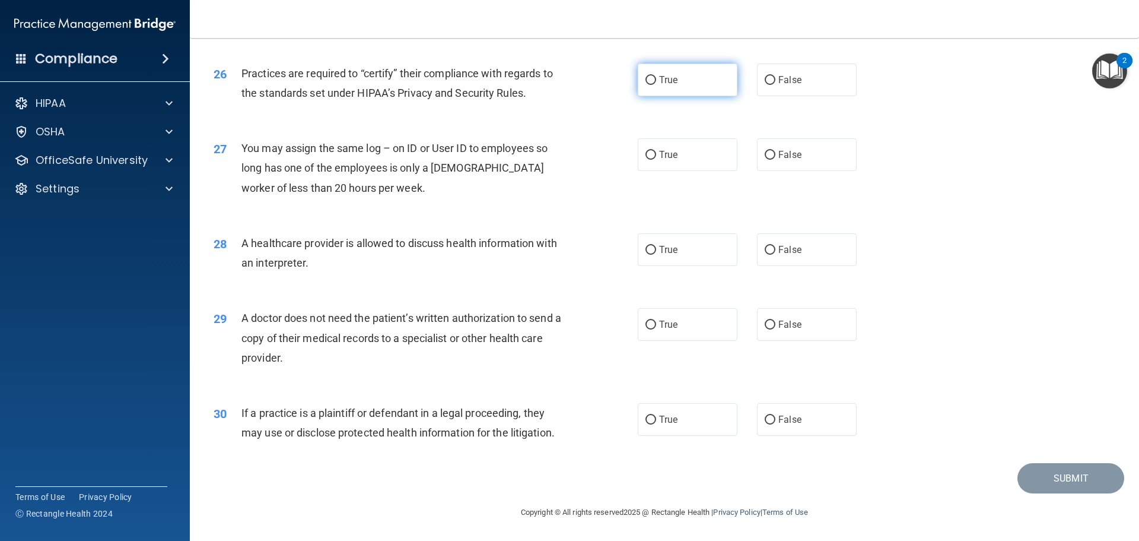
click at [682, 93] on label "True" at bounding box center [688, 80] width 100 height 33
click at [656, 85] on input "True" at bounding box center [651, 80] width 11 height 9
radio input "true"
click at [782, 75] on span "False" at bounding box center [790, 79] width 23 height 11
click at [776, 76] on input "False" at bounding box center [770, 80] width 11 height 9
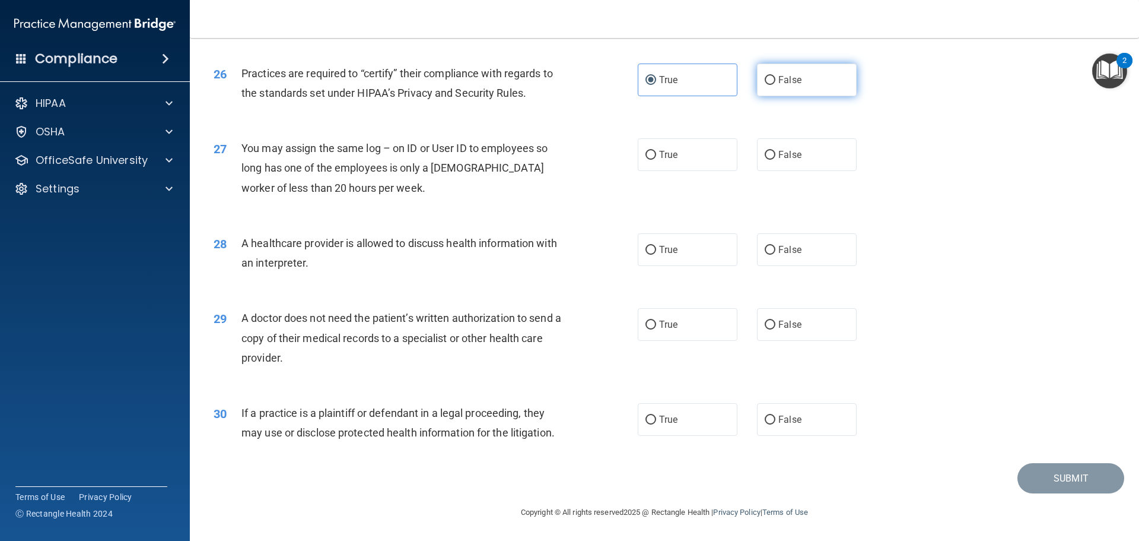
radio input "true"
radio input "false"
click at [807, 169] on label "False" at bounding box center [807, 154] width 100 height 33
click at [776, 160] on input "False" at bounding box center [770, 155] width 11 height 9
radio input "true"
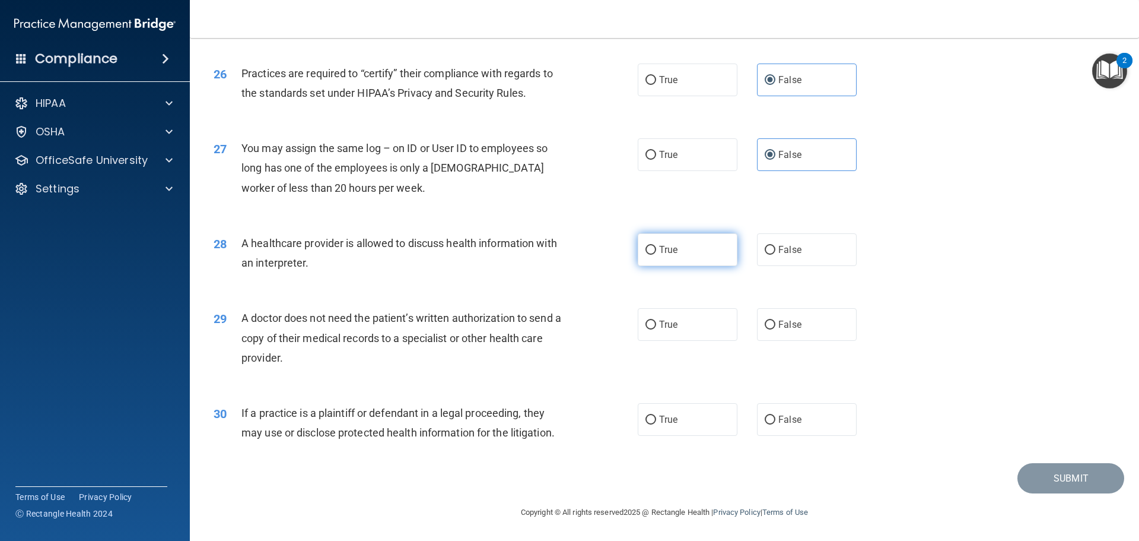
click at [685, 246] on label "True" at bounding box center [688, 249] width 100 height 33
click at [656, 246] on input "True" at bounding box center [651, 250] width 11 height 9
radio input "true"
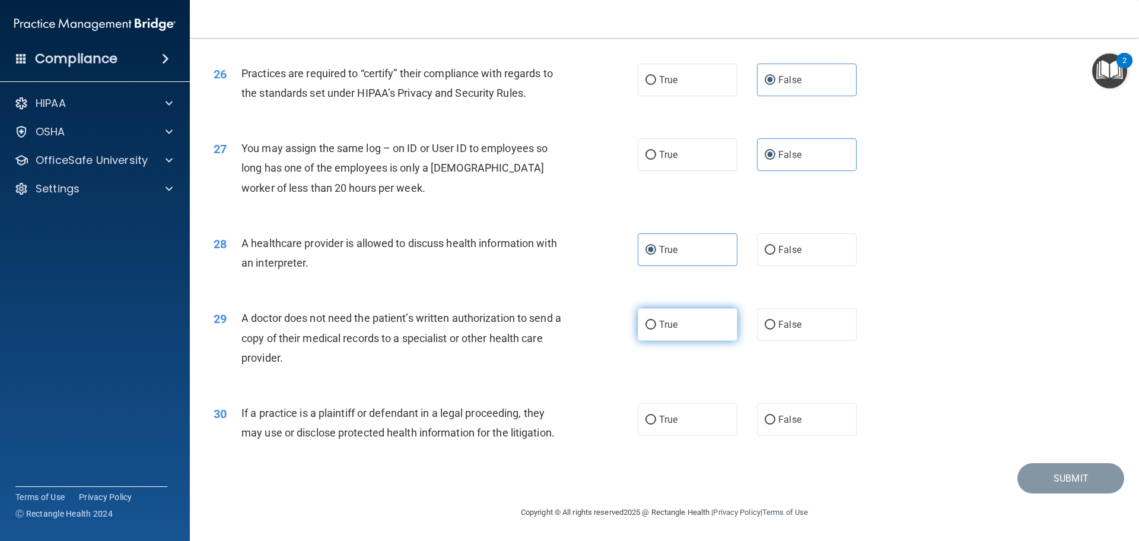
click at [662, 315] on label "True" at bounding box center [688, 324] width 100 height 33
click at [656, 320] on input "True" at bounding box center [651, 324] width 11 height 9
radio input "true"
click at [659, 422] on span "True" at bounding box center [668, 419] width 18 height 11
click at [655, 422] on input "True" at bounding box center [651, 419] width 11 height 9
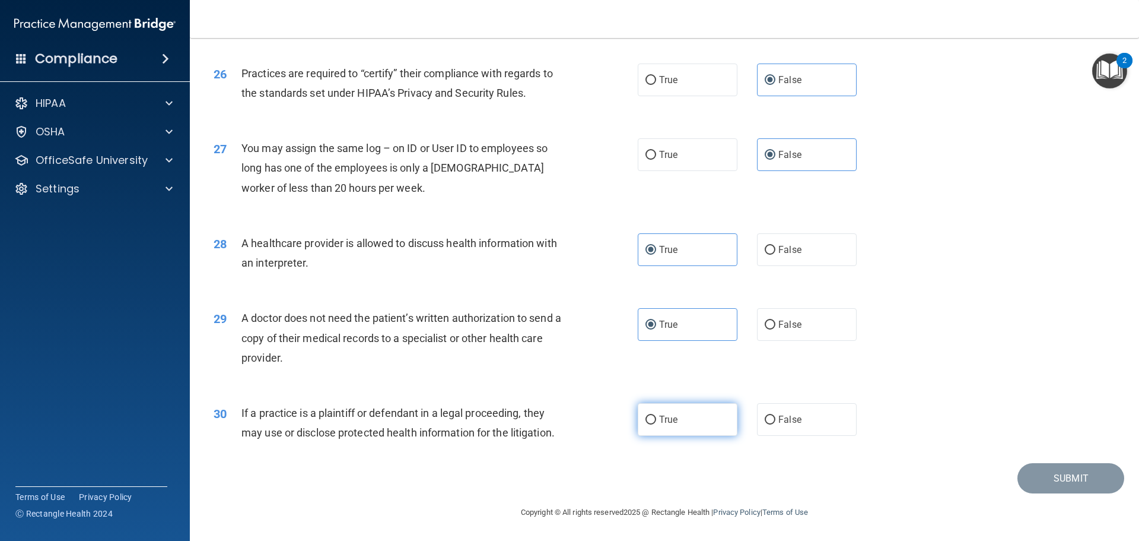
radio input "true"
click at [1067, 475] on button "Submit" at bounding box center [1071, 478] width 107 height 30
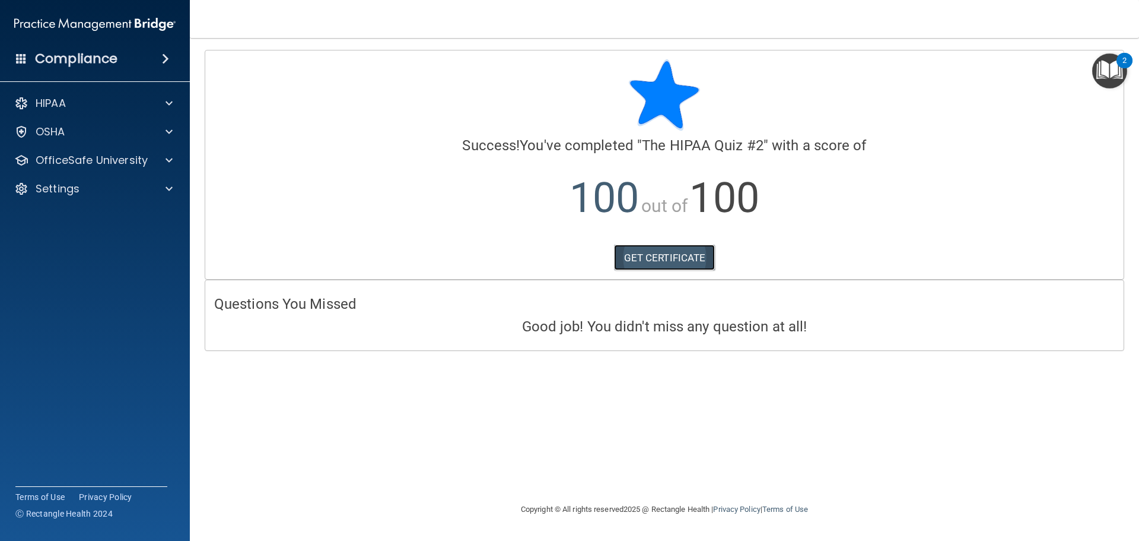
click at [669, 268] on link "GET CERTIFICATE" at bounding box center [664, 258] width 101 height 26
click at [134, 157] on p "OfficeSafe University" at bounding box center [92, 160] width 112 height 14
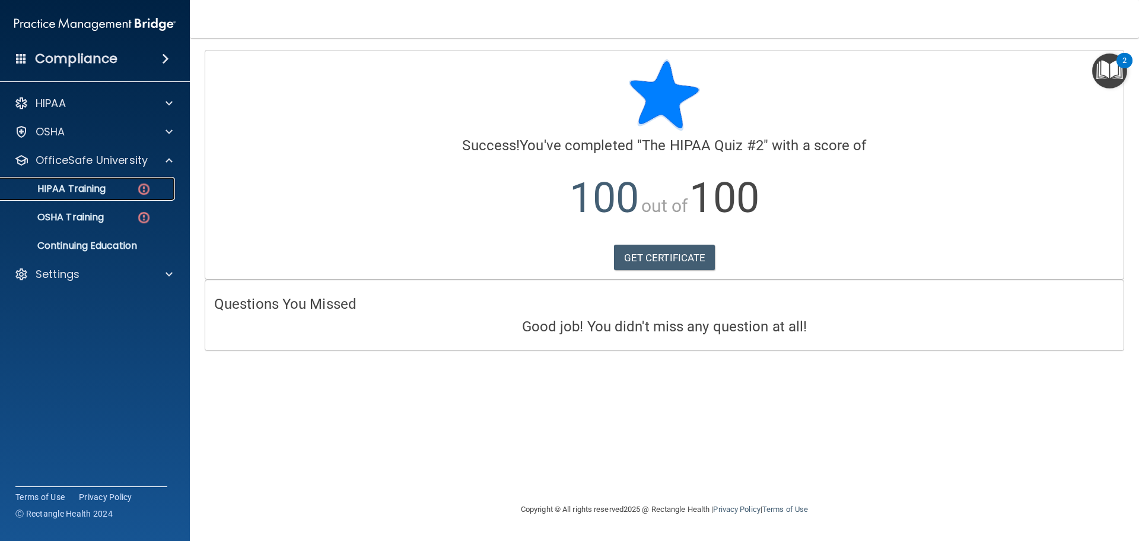
click at [130, 191] on div "HIPAA Training" at bounding box center [89, 189] width 162 height 12
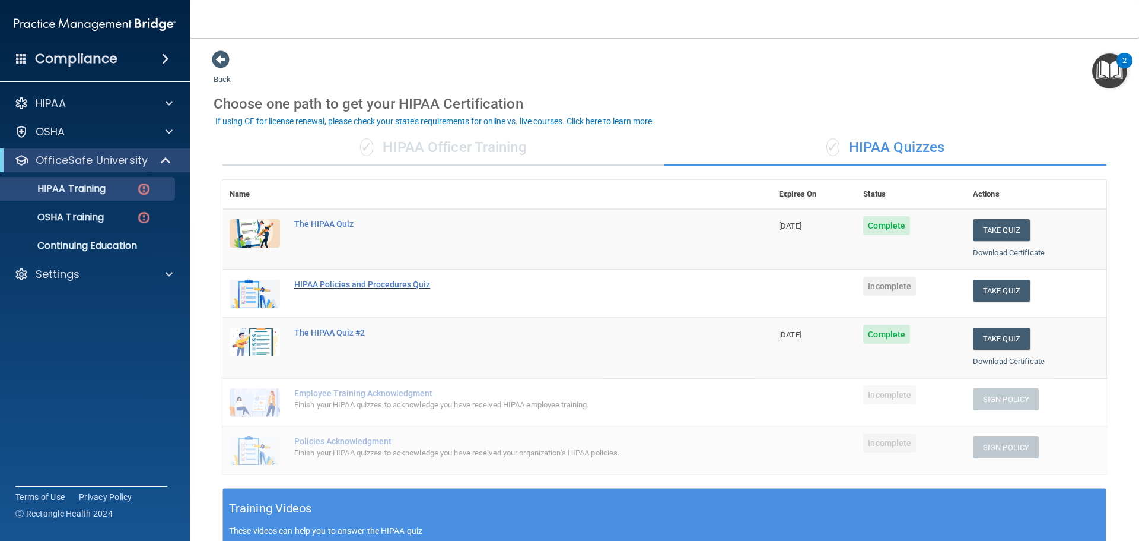
click at [315, 287] on div "HIPAA Policies and Procedures Quiz" at bounding box center [503, 284] width 418 height 9
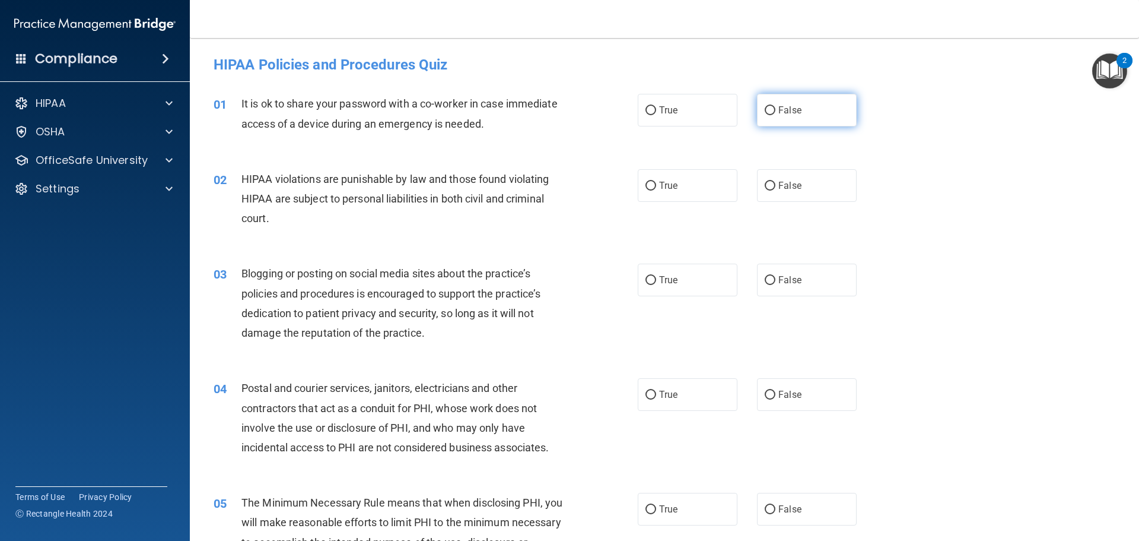
click at [834, 115] on label "False" at bounding box center [807, 110] width 100 height 33
click at [776, 115] on input "False" at bounding box center [770, 110] width 11 height 9
radio input "true"
click at [916, 205] on div "02 HIPAA violations are punishable by law and those found violating HIPAA are s…" at bounding box center [665, 201] width 920 height 95
click at [678, 187] on label "True" at bounding box center [688, 185] width 100 height 33
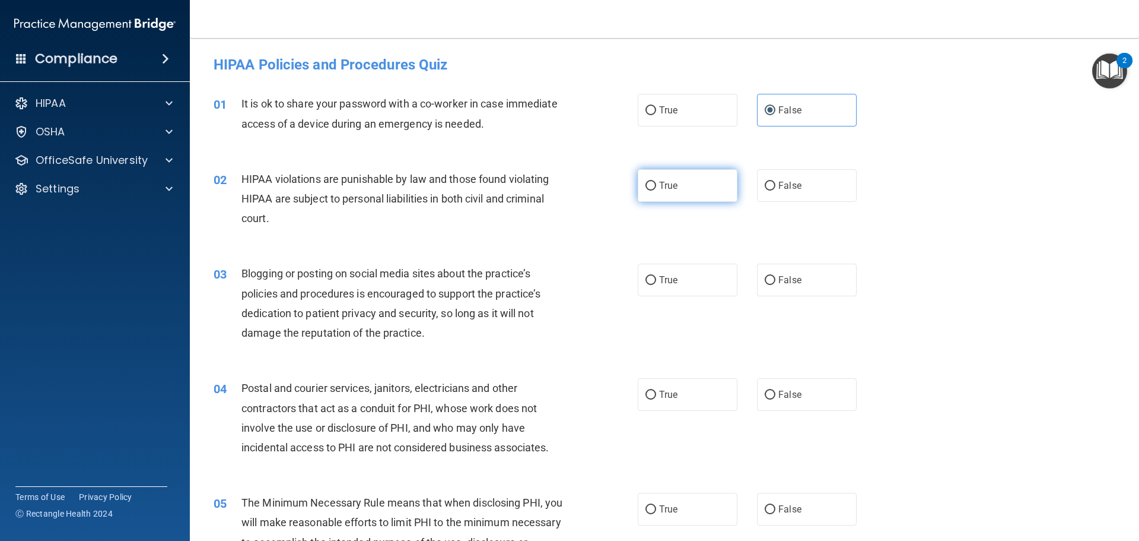
click at [656, 187] on input "True" at bounding box center [651, 186] width 11 height 9
radio input "true"
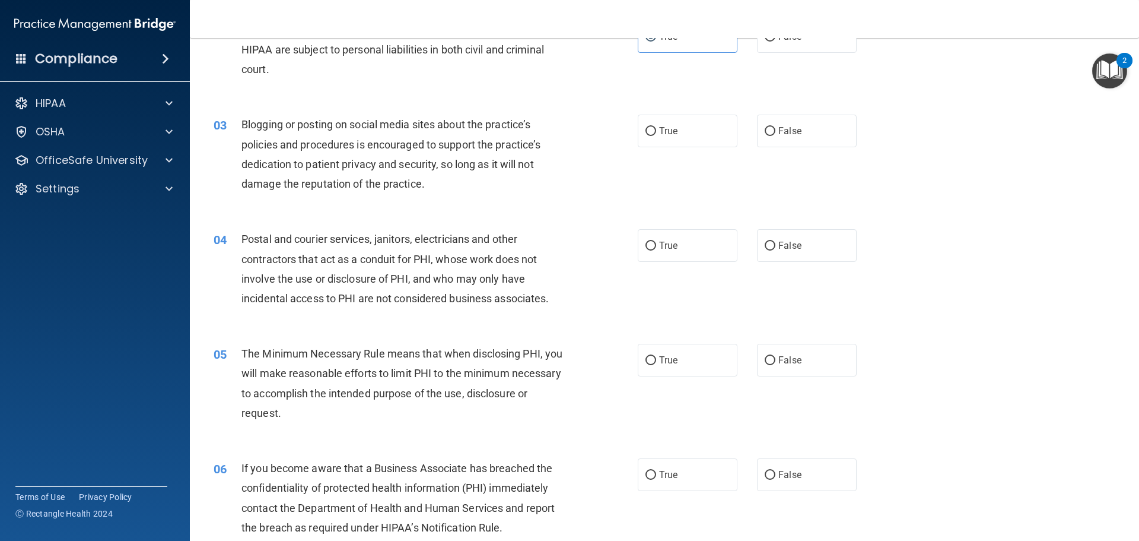
scroll to position [178, 0]
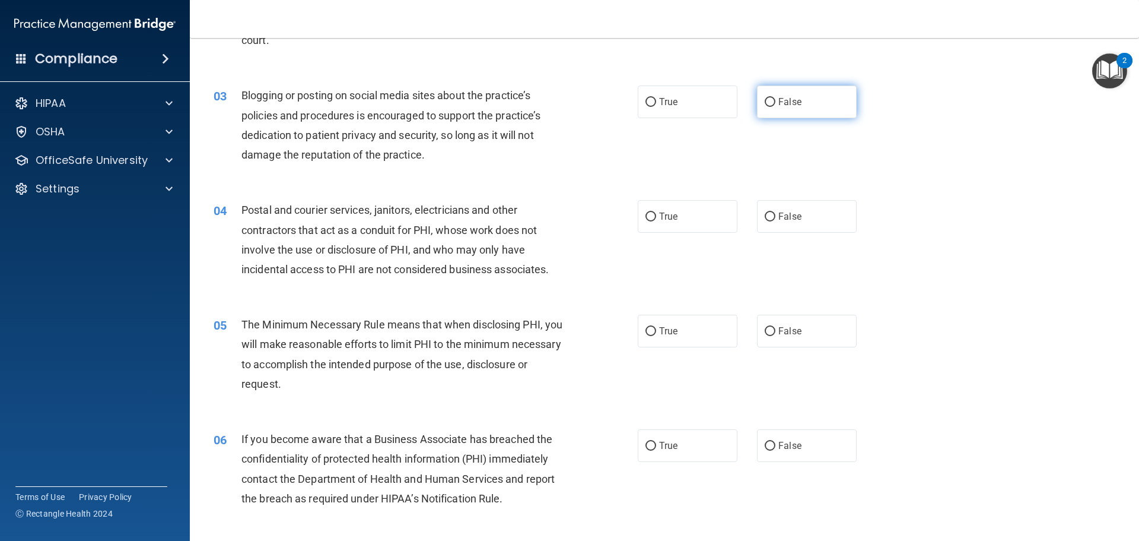
click at [765, 104] on input "False" at bounding box center [770, 102] width 11 height 9
radio input "true"
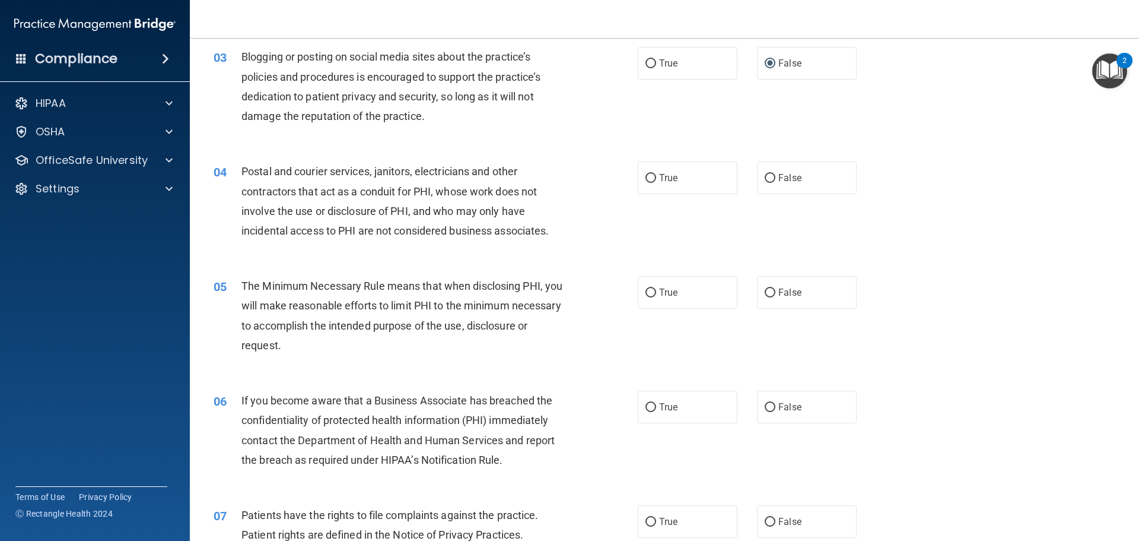
scroll to position [237, 0]
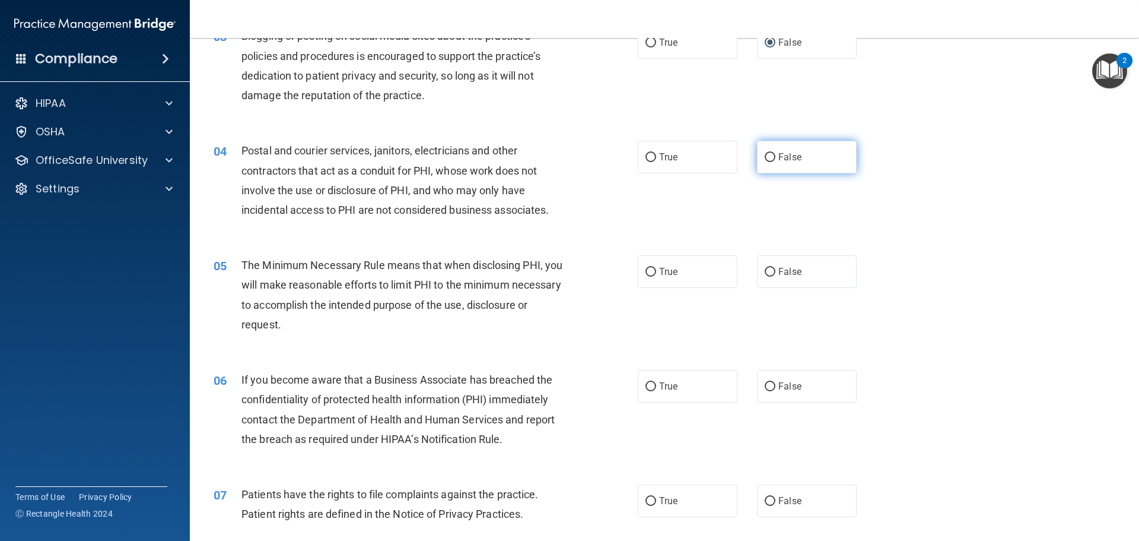
click at [818, 151] on label "False" at bounding box center [807, 157] width 100 height 33
click at [776, 153] on input "False" at bounding box center [770, 157] width 11 height 9
radio input "true"
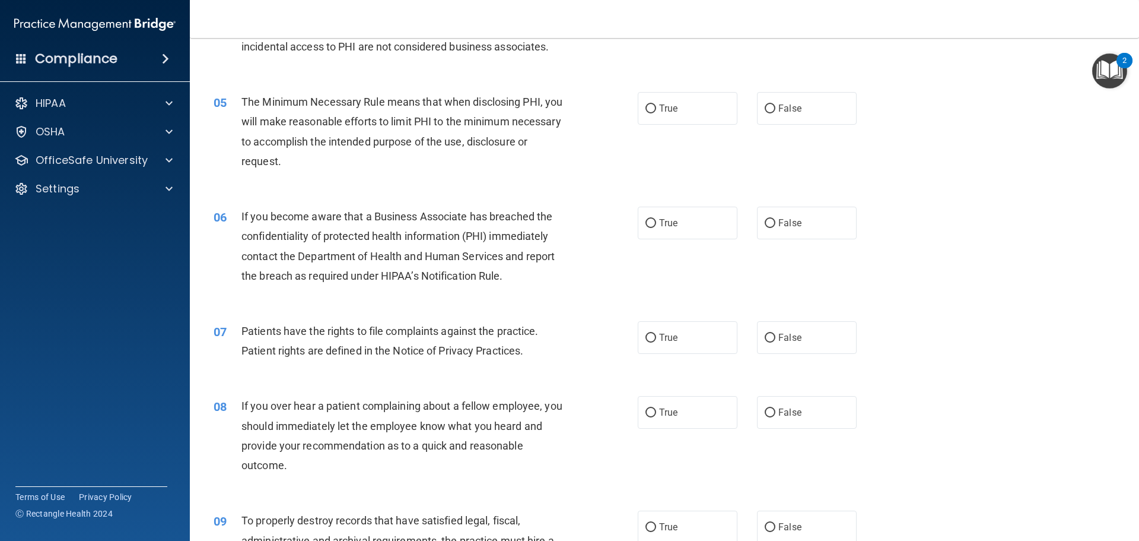
scroll to position [415, 0]
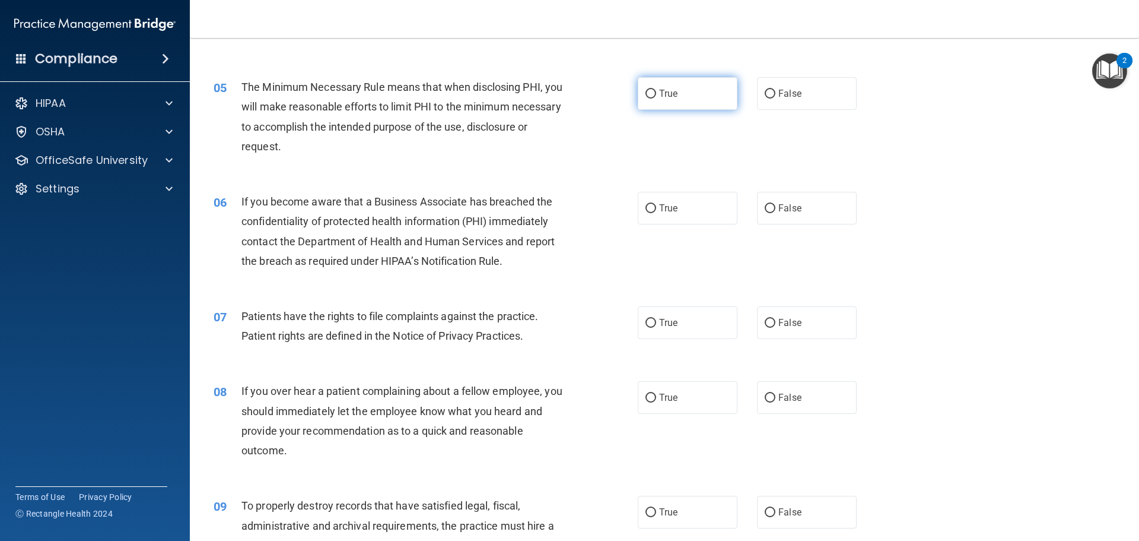
click at [638, 103] on label "True" at bounding box center [688, 93] width 100 height 33
click at [646, 99] on input "True" at bounding box center [651, 94] width 11 height 9
radio input "true"
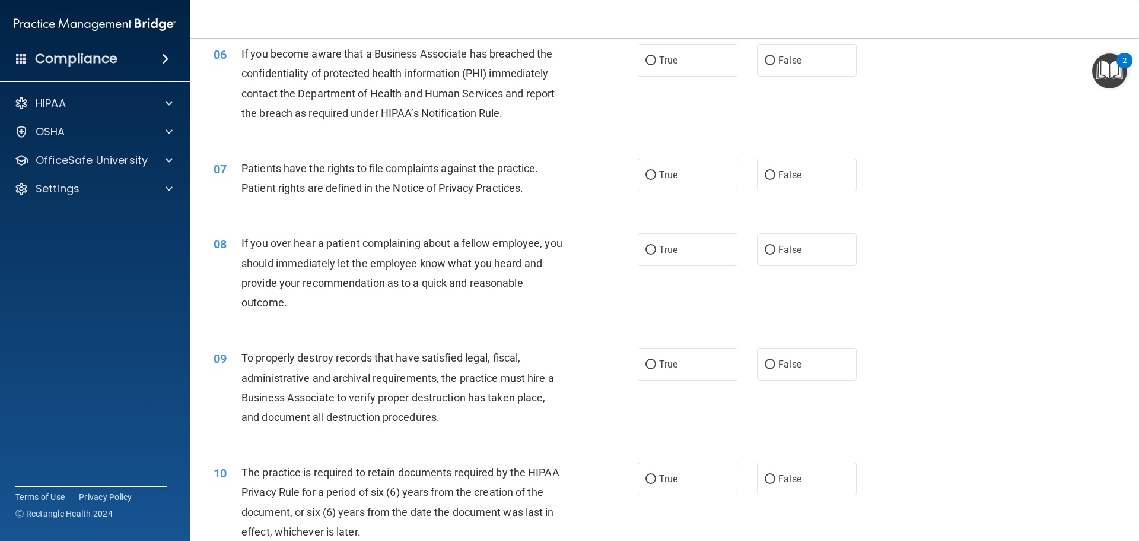
scroll to position [567, 0]
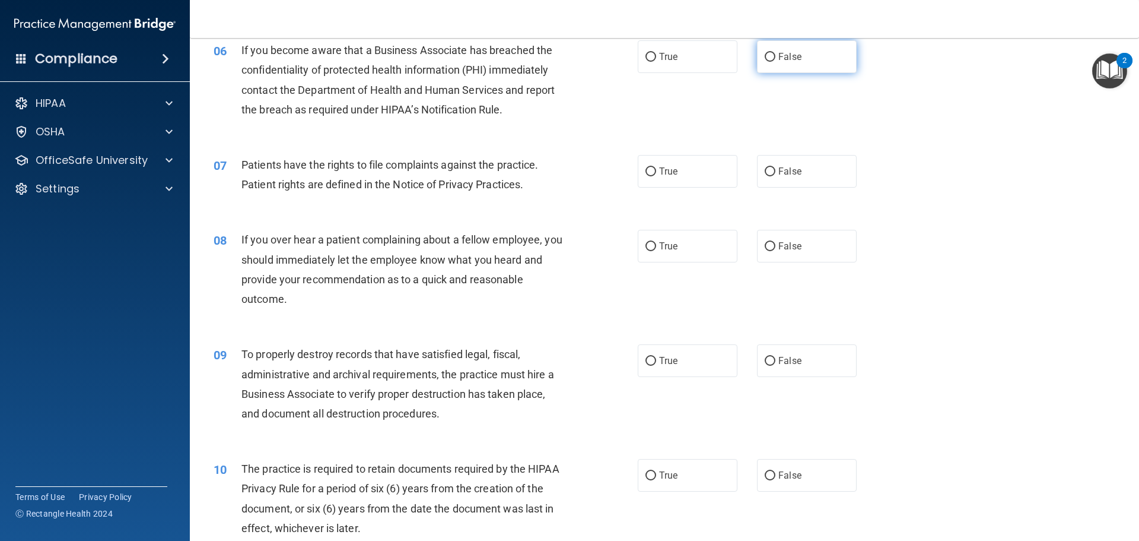
click at [766, 59] on input "False" at bounding box center [770, 57] width 11 height 9
radio input "true"
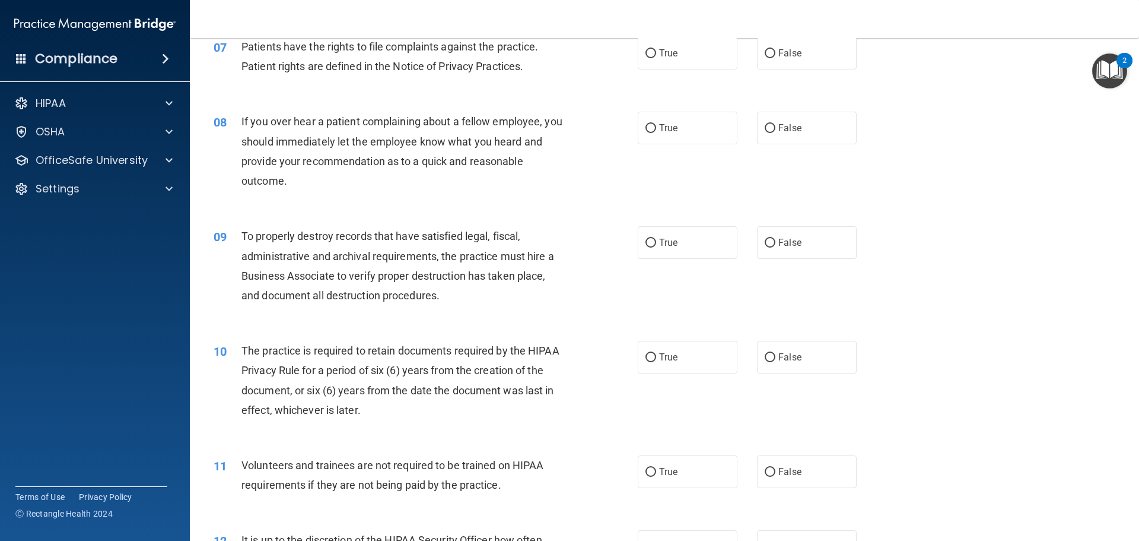
scroll to position [685, 0]
click at [663, 61] on label "True" at bounding box center [688, 52] width 100 height 33
click at [656, 58] on input "True" at bounding box center [651, 53] width 11 height 9
radio input "true"
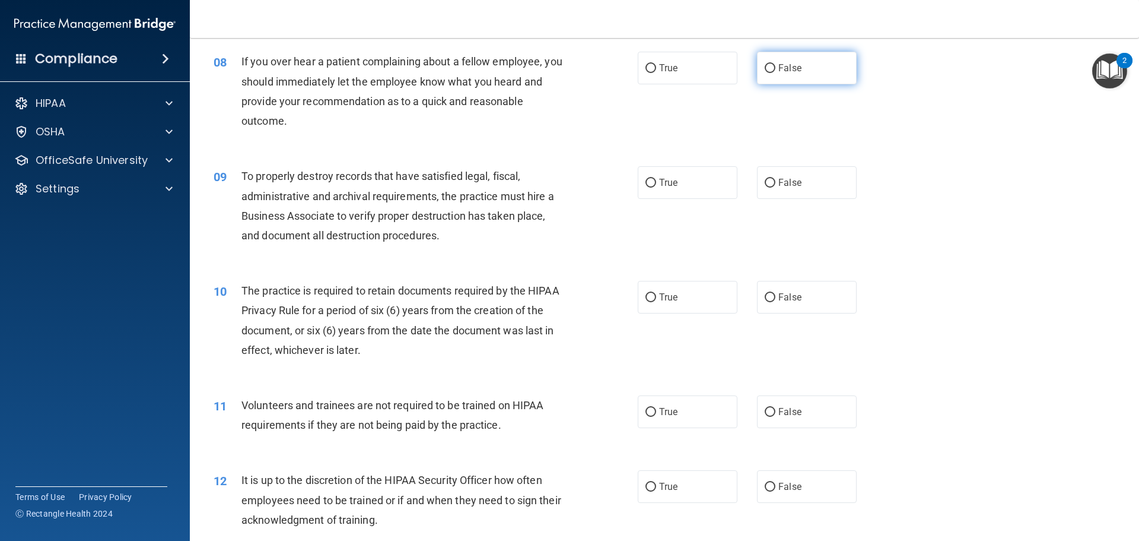
click at [789, 68] on span "False" at bounding box center [790, 67] width 23 height 11
click at [776, 68] on input "False" at bounding box center [770, 68] width 11 height 9
radio input "true"
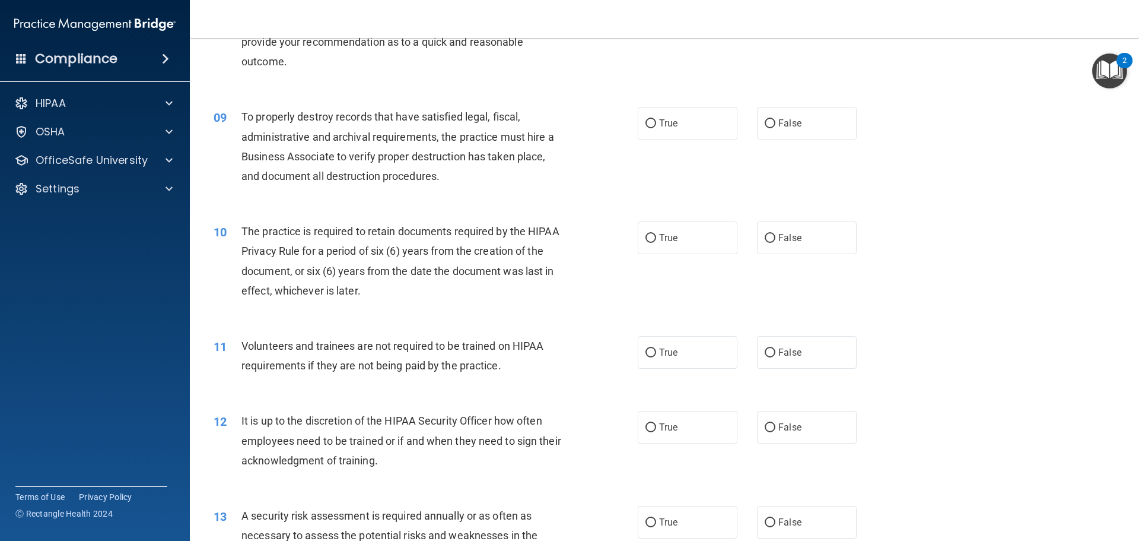
scroll to position [864, 0]
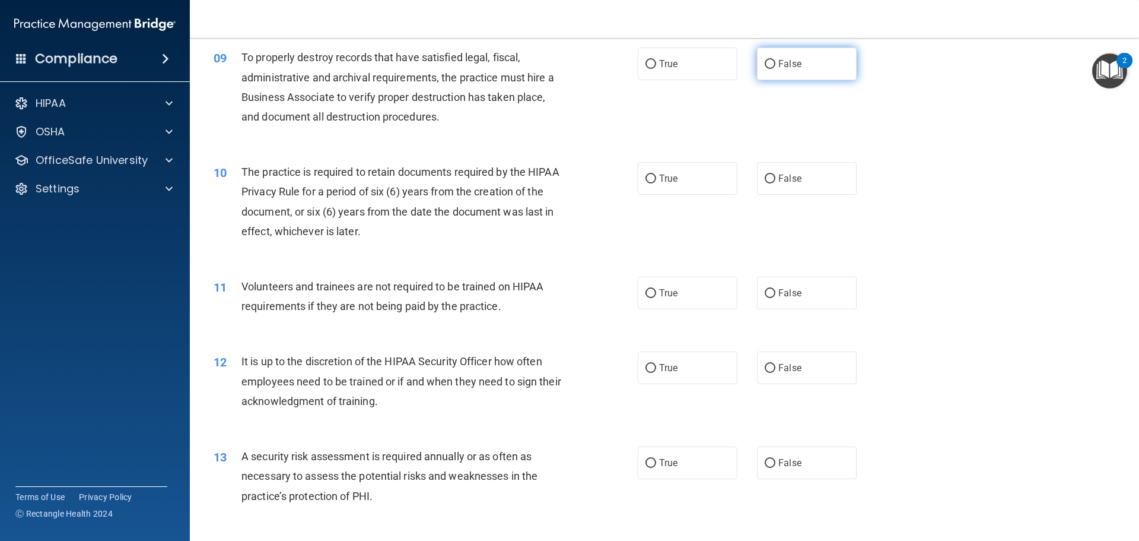
click at [797, 59] on label "False" at bounding box center [807, 63] width 100 height 33
click at [776, 60] on input "False" at bounding box center [770, 64] width 11 height 9
radio input "true"
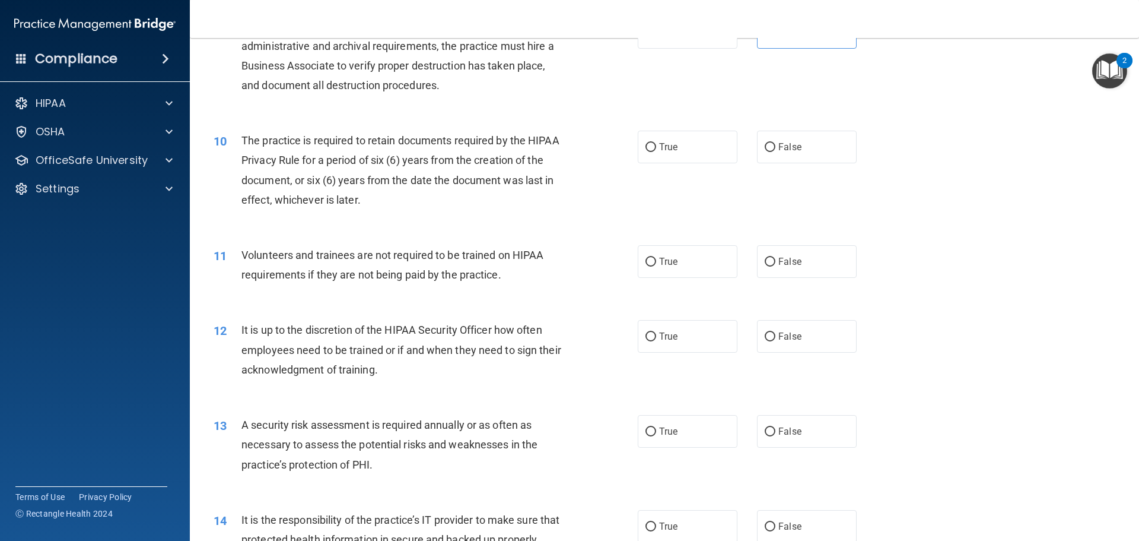
scroll to position [923, 0]
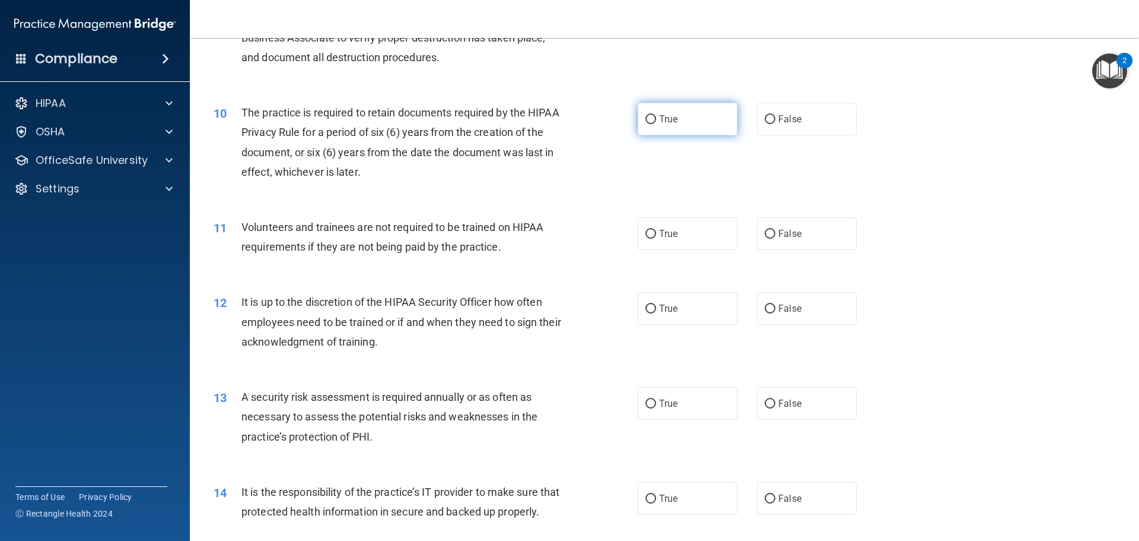
click at [693, 122] on label "True" at bounding box center [688, 119] width 100 height 33
click at [656, 122] on input "True" at bounding box center [651, 119] width 11 height 9
radio input "true"
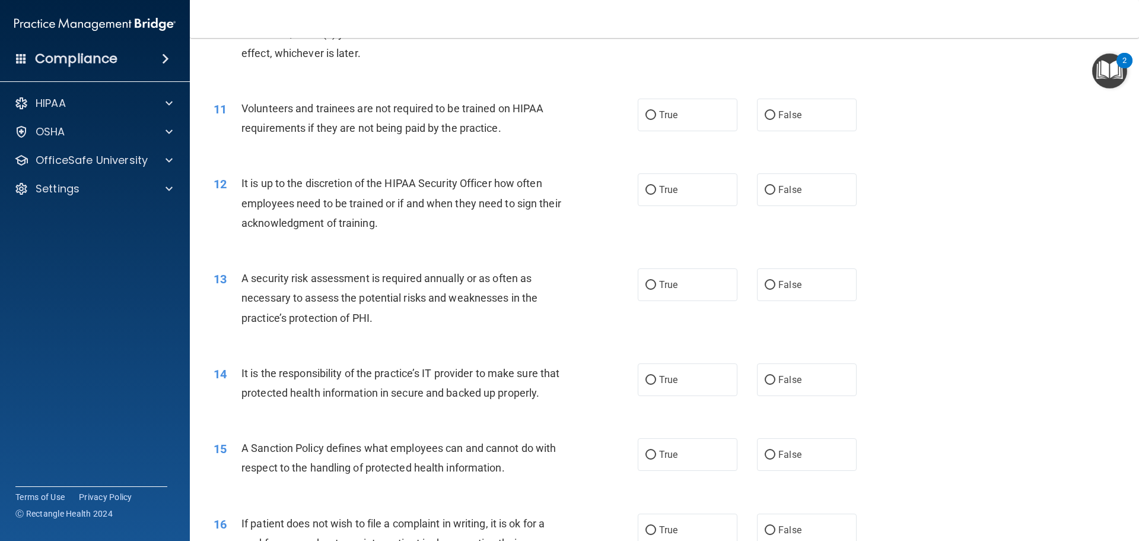
scroll to position [1101, 0]
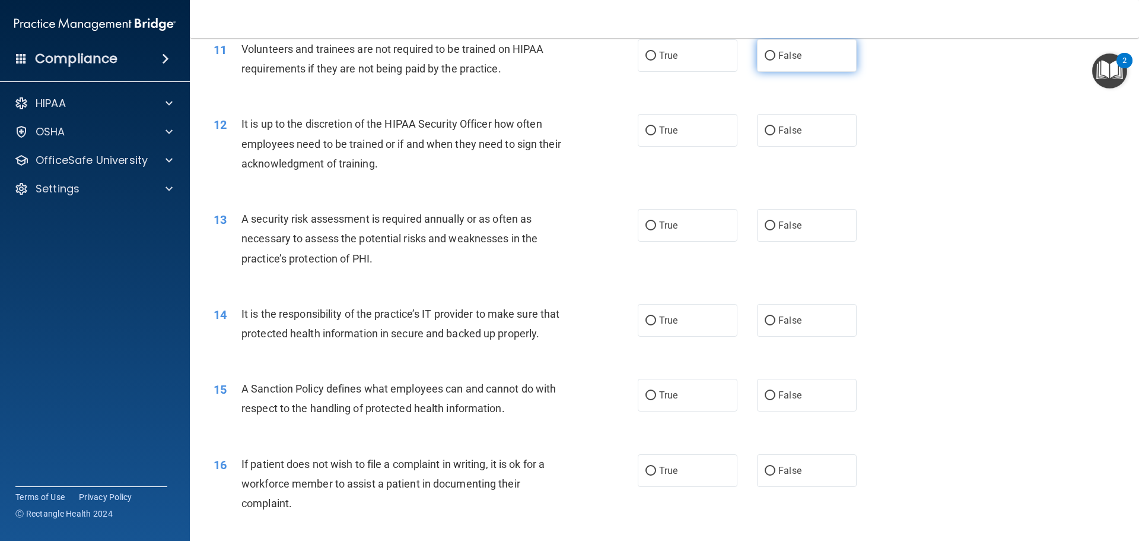
drag, startPoint x: 775, startPoint y: 59, endPoint x: 759, endPoint y: 66, distance: 17.8
click at [779, 59] on span "False" at bounding box center [790, 55] width 23 height 11
click at [774, 59] on input "False" at bounding box center [770, 56] width 11 height 9
radio input "true"
click at [788, 139] on label "False" at bounding box center [807, 130] width 100 height 33
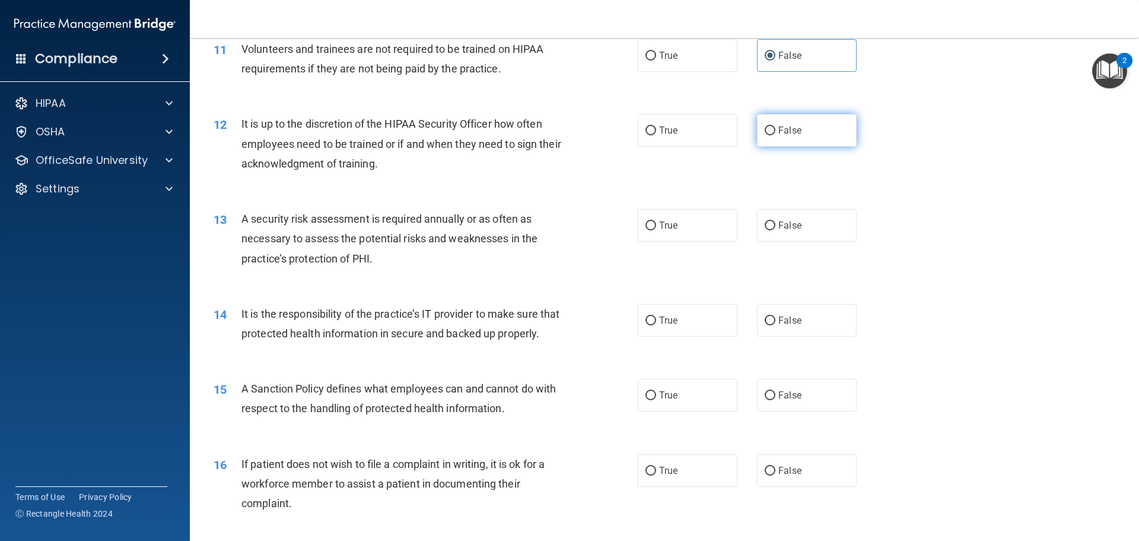
click at [776, 135] on input "False" at bounding box center [770, 130] width 11 height 9
radio input "true"
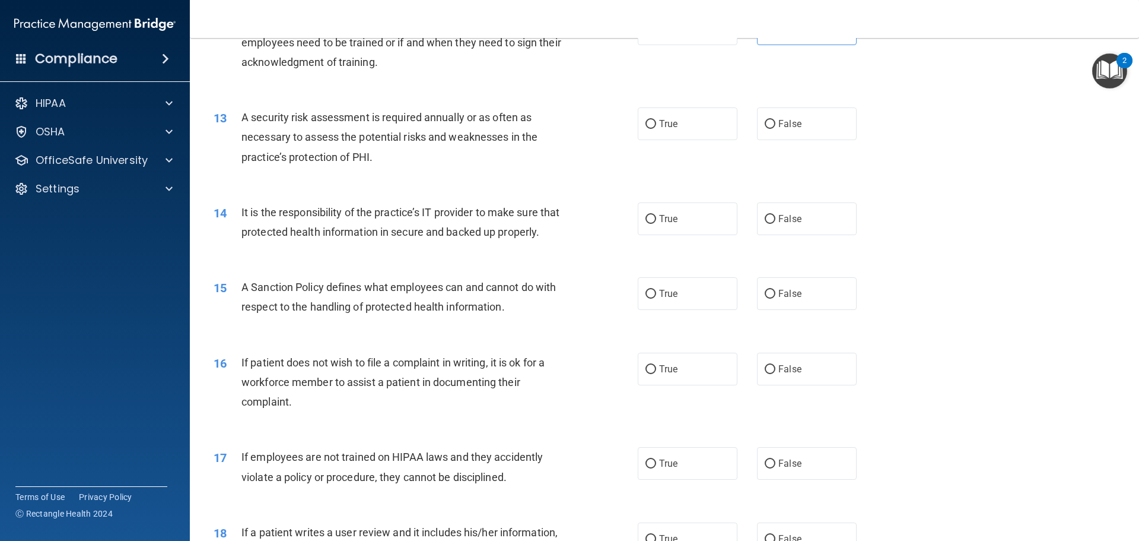
scroll to position [1220, 0]
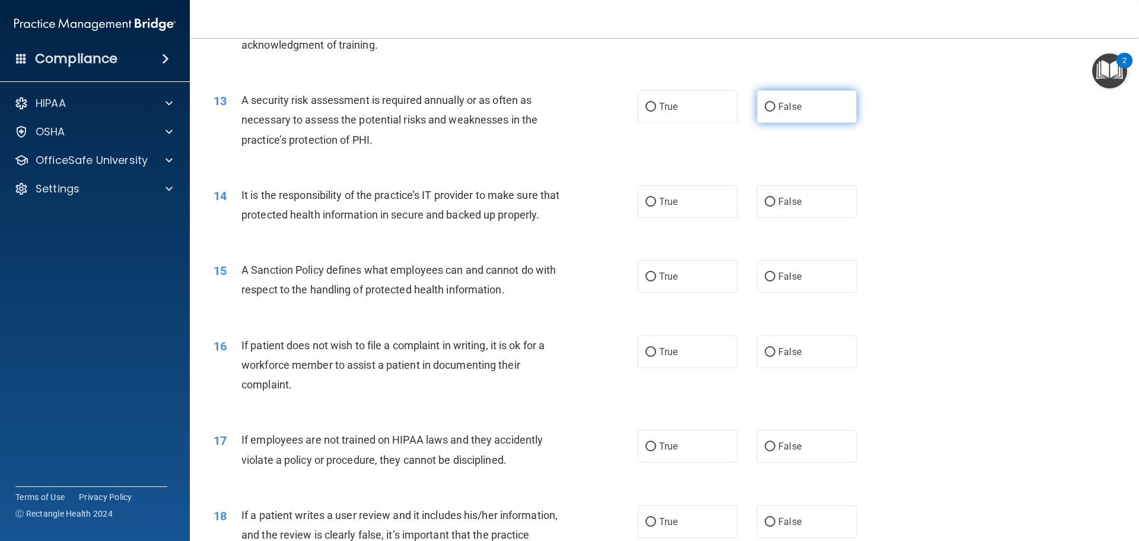
click at [783, 110] on span "False" at bounding box center [790, 106] width 23 height 11
click at [776, 110] on input "False" at bounding box center [770, 107] width 11 height 9
radio input "true"
click at [709, 121] on label "True" at bounding box center [688, 106] width 100 height 33
click at [656, 112] on input "True" at bounding box center [651, 107] width 11 height 9
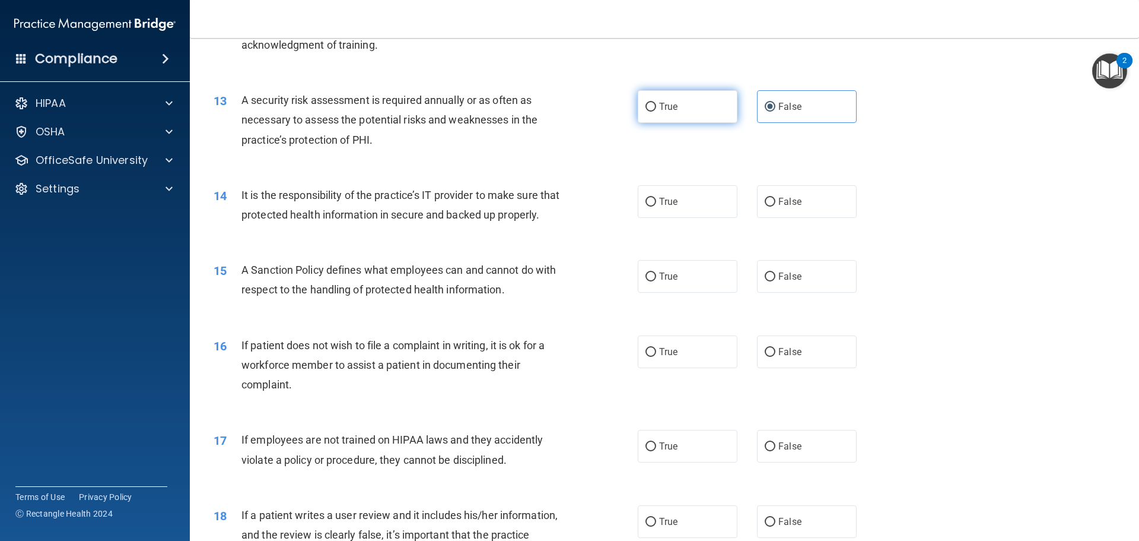
radio input "true"
radio input "false"
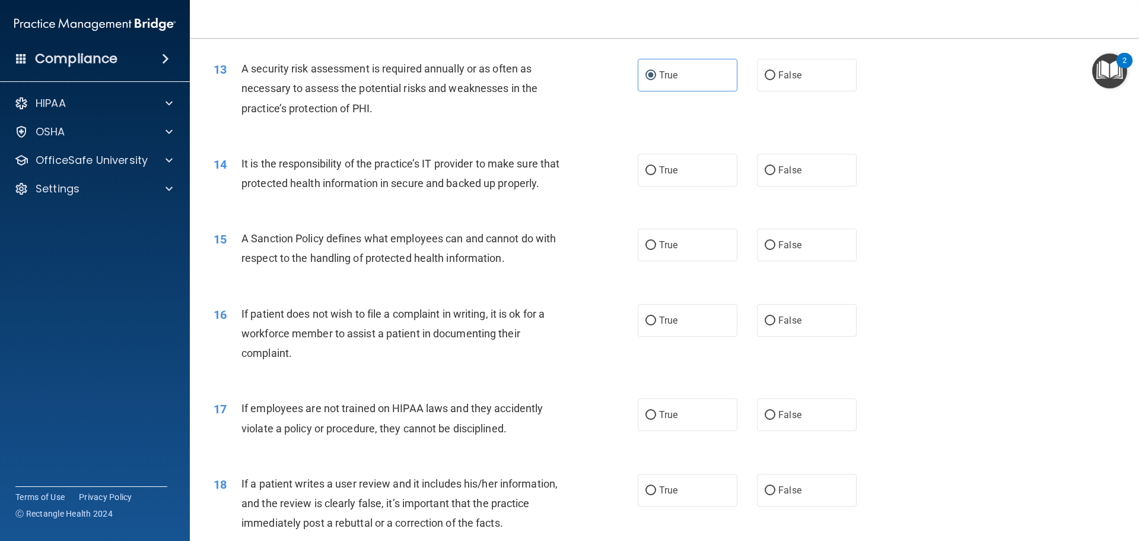
scroll to position [1338, 0]
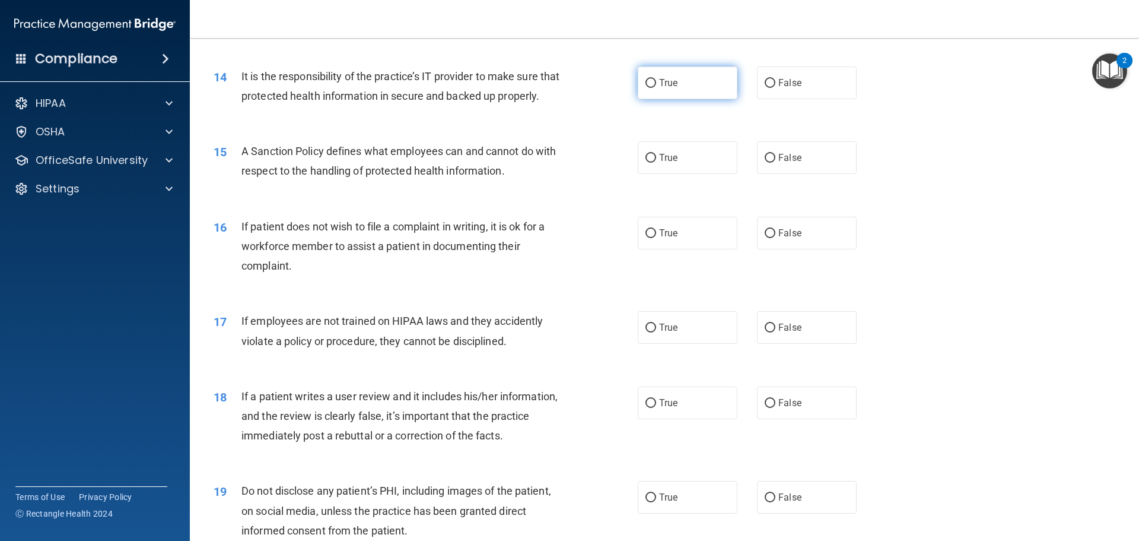
click at [665, 77] on label "True" at bounding box center [688, 82] width 100 height 33
click at [656, 79] on input "True" at bounding box center [651, 83] width 11 height 9
radio input "true"
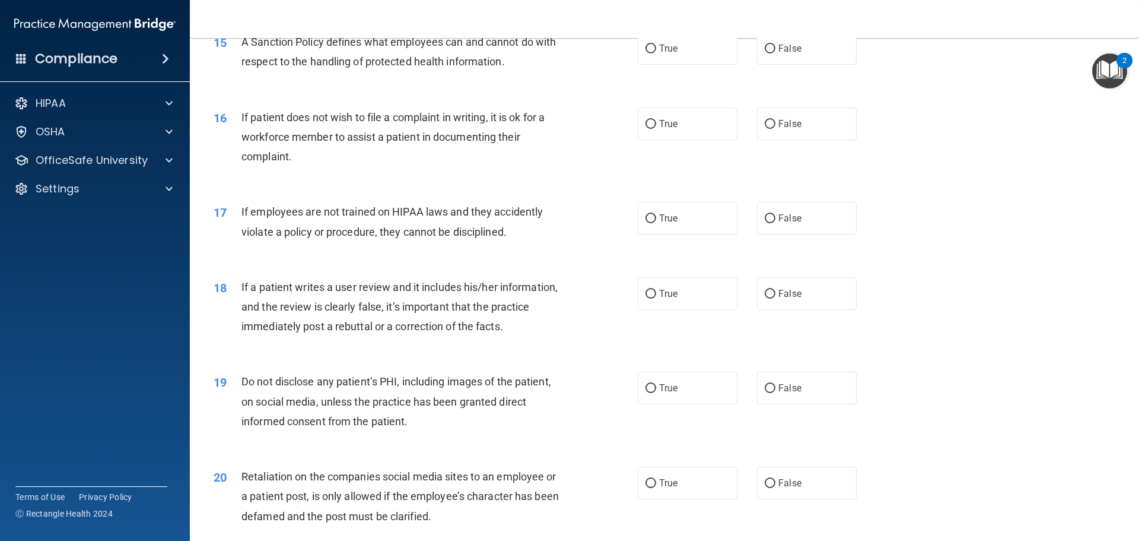
scroll to position [1457, 0]
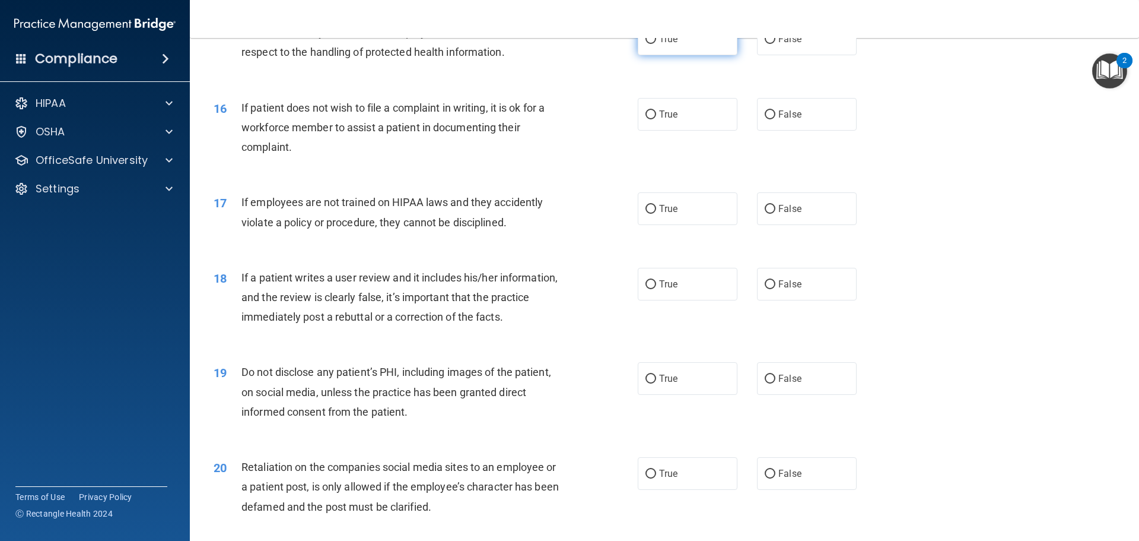
click at [669, 45] on span "True" at bounding box center [668, 38] width 18 height 11
click at [656, 44] on input "True" at bounding box center [651, 39] width 11 height 9
radio input "true"
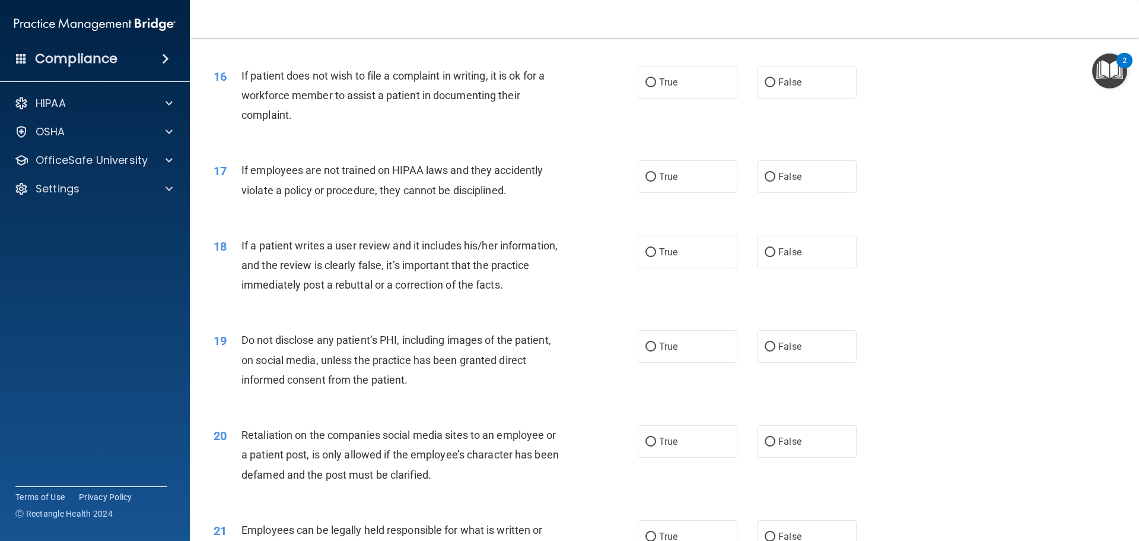
scroll to position [1516, 0]
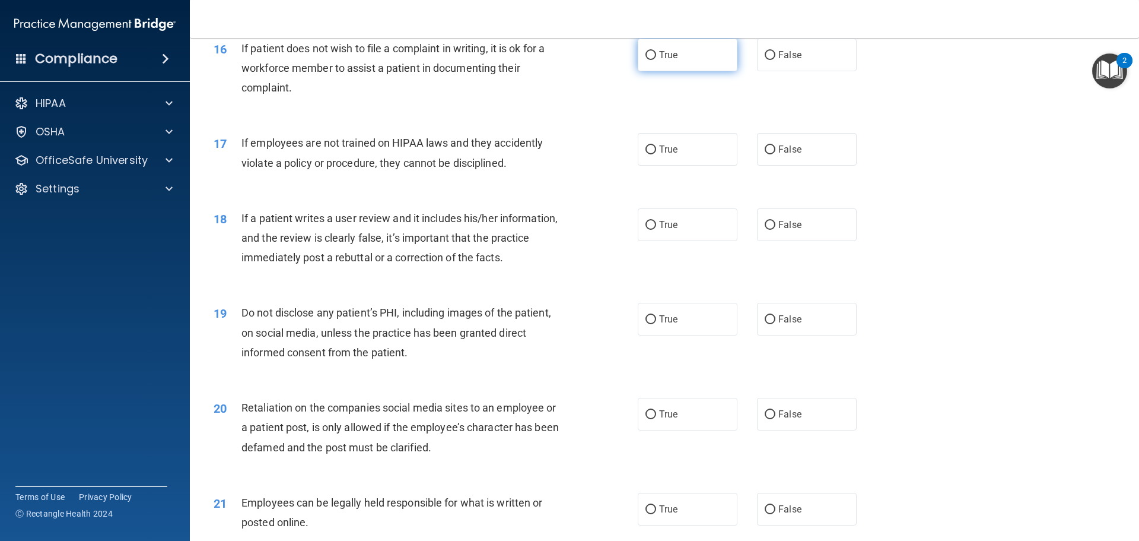
click at [706, 64] on label "True" at bounding box center [688, 55] width 100 height 33
click at [656, 60] on input "True" at bounding box center [651, 55] width 11 height 9
radio input "true"
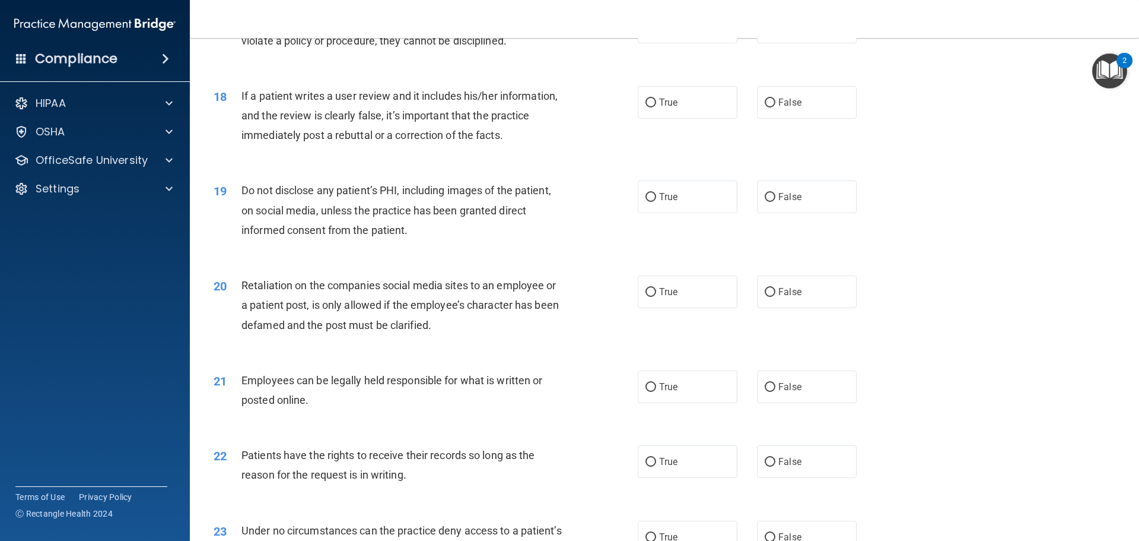
scroll to position [1628, 0]
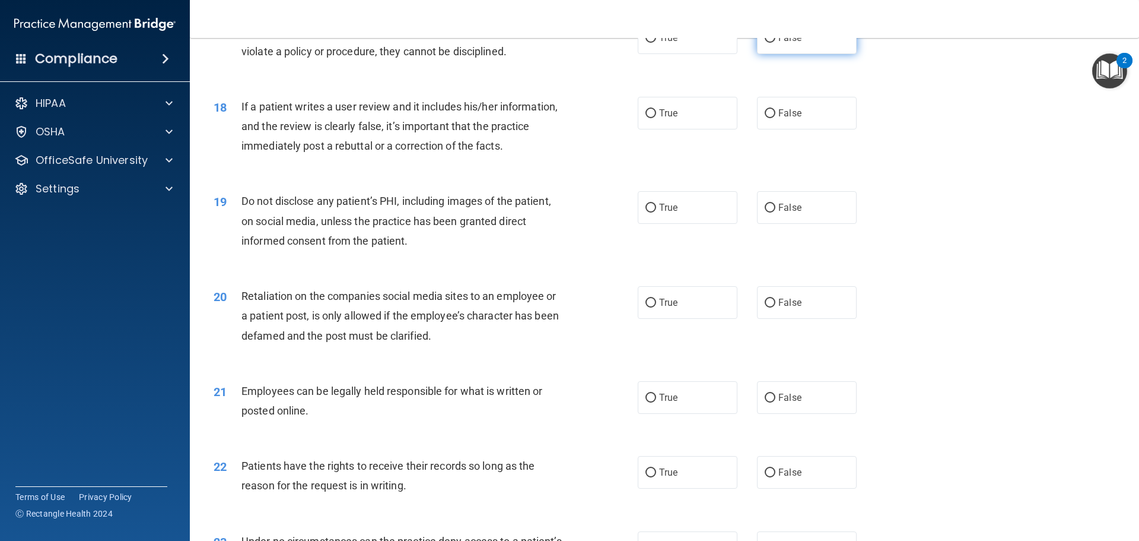
click at [779, 51] on label "False" at bounding box center [807, 37] width 100 height 33
click at [776, 43] on input "False" at bounding box center [770, 38] width 11 height 9
radio input "true"
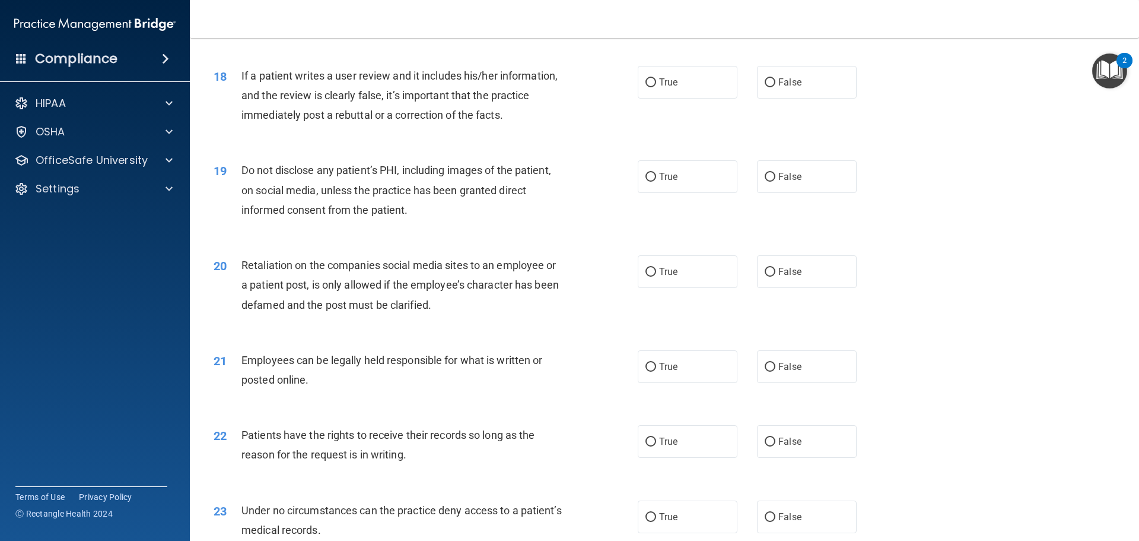
scroll to position [1687, 0]
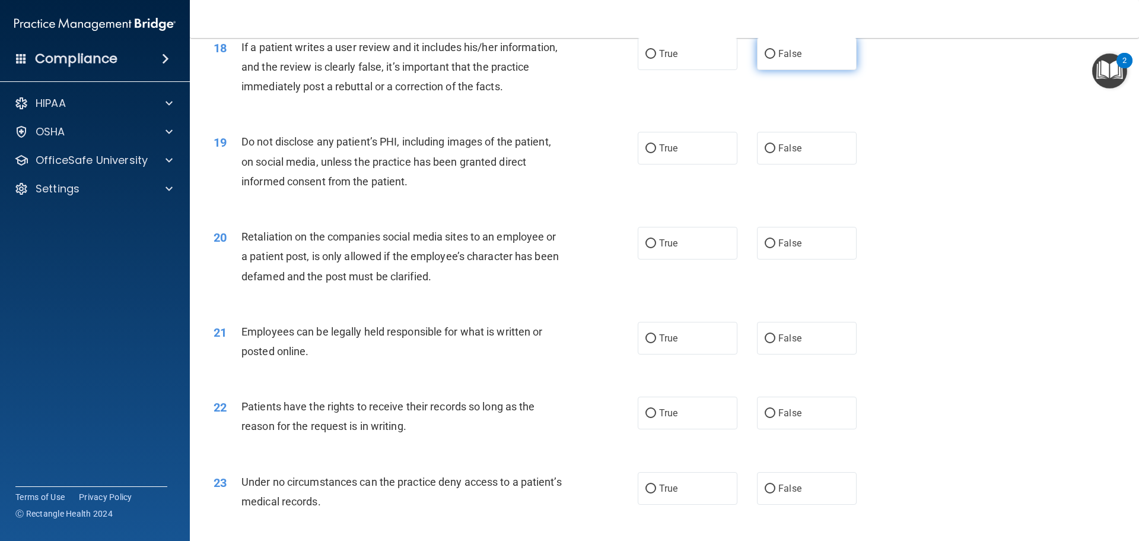
click at [761, 70] on label "False" at bounding box center [807, 53] width 100 height 33
click at [765, 59] on input "False" at bounding box center [770, 54] width 11 height 9
radio input "true"
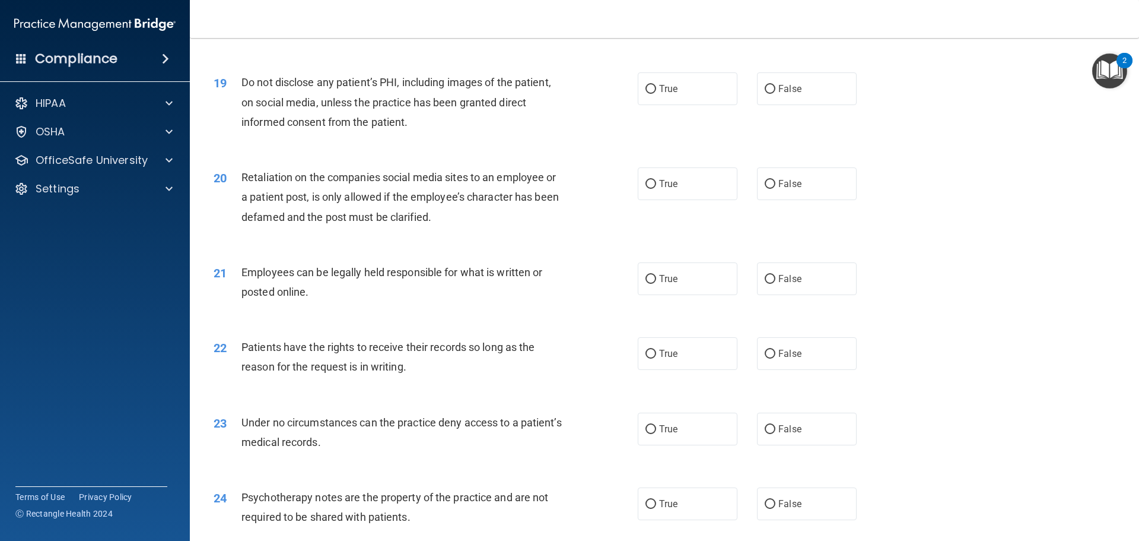
scroll to position [1806, 0]
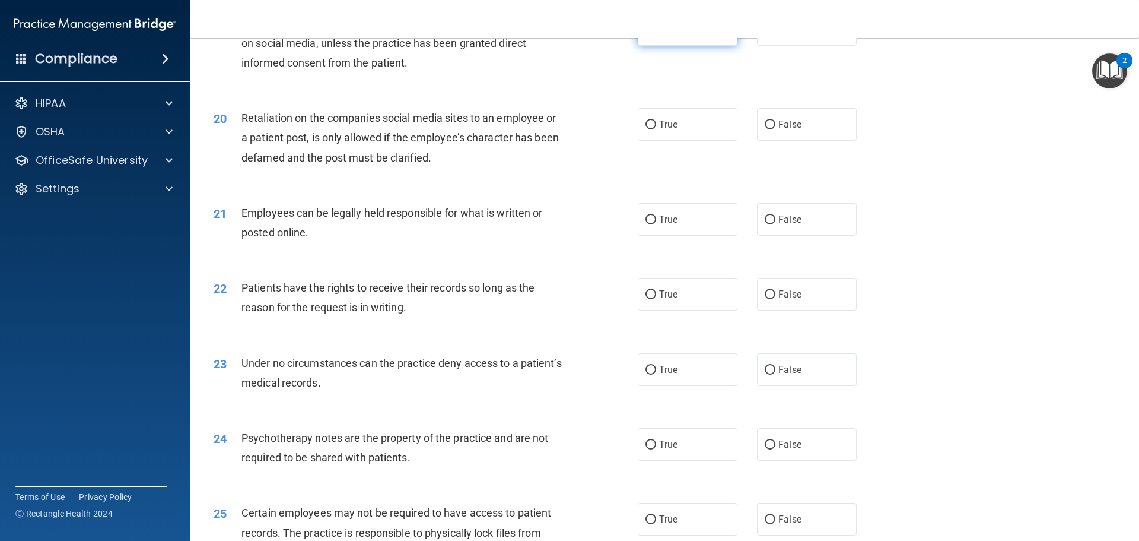
click at [699, 46] on label "True" at bounding box center [688, 29] width 100 height 33
click at [656, 34] on input "True" at bounding box center [651, 30] width 11 height 9
radio input "true"
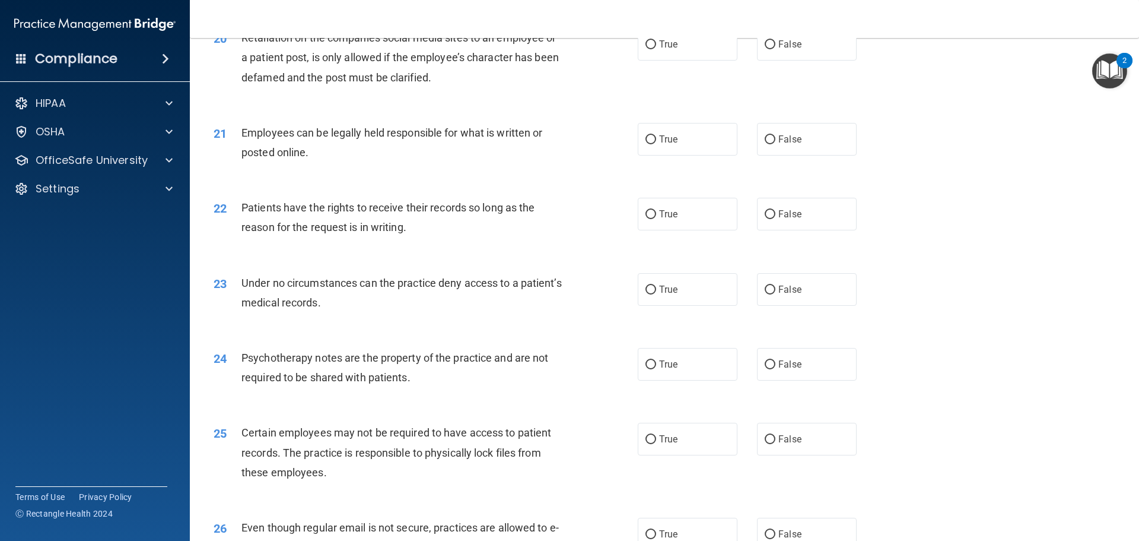
scroll to position [1865, 0]
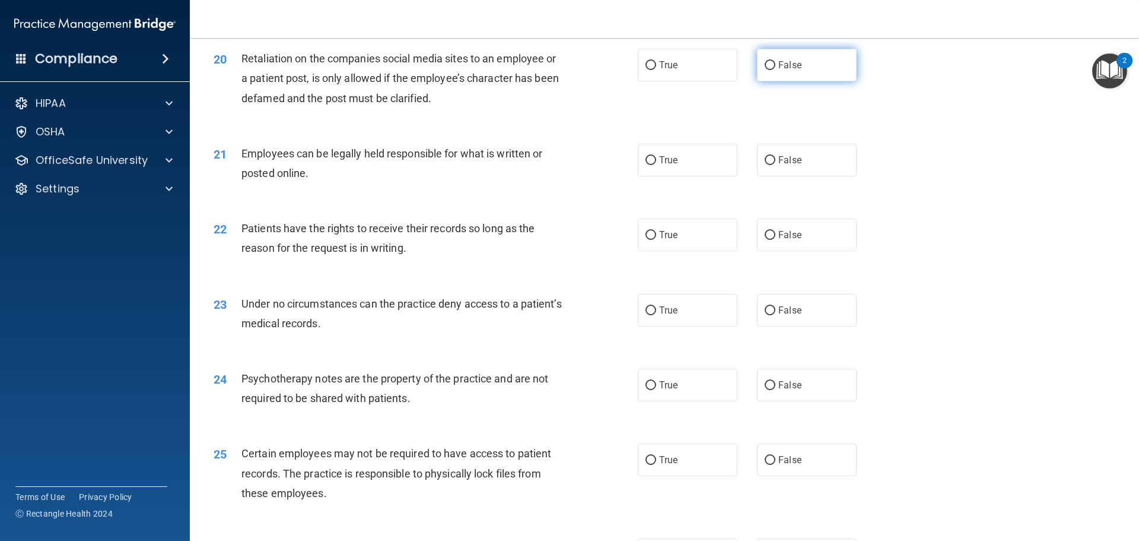
click at [775, 75] on label "False" at bounding box center [807, 65] width 100 height 33
click at [775, 70] on input "False" at bounding box center [770, 65] width 11 height 9
radio input "true"
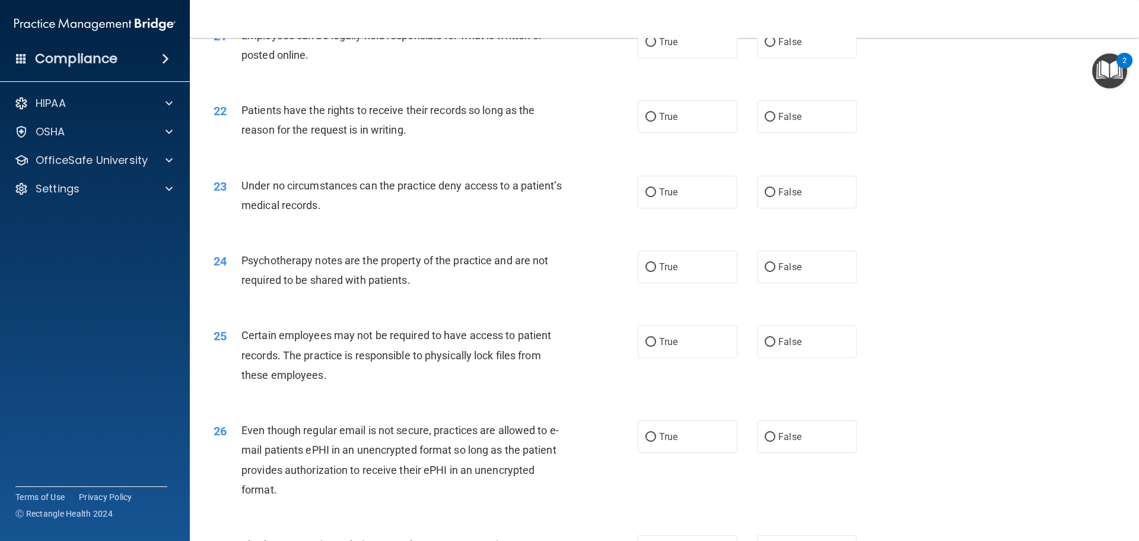
scroll to position [1984, 0]
click at [694, 57] on label "True" at bounding box center [688, 41] width 100 height 33
click at [656, 46] on input "True" at bounding box center [651, 41] width 11 height 9
radio input "true"
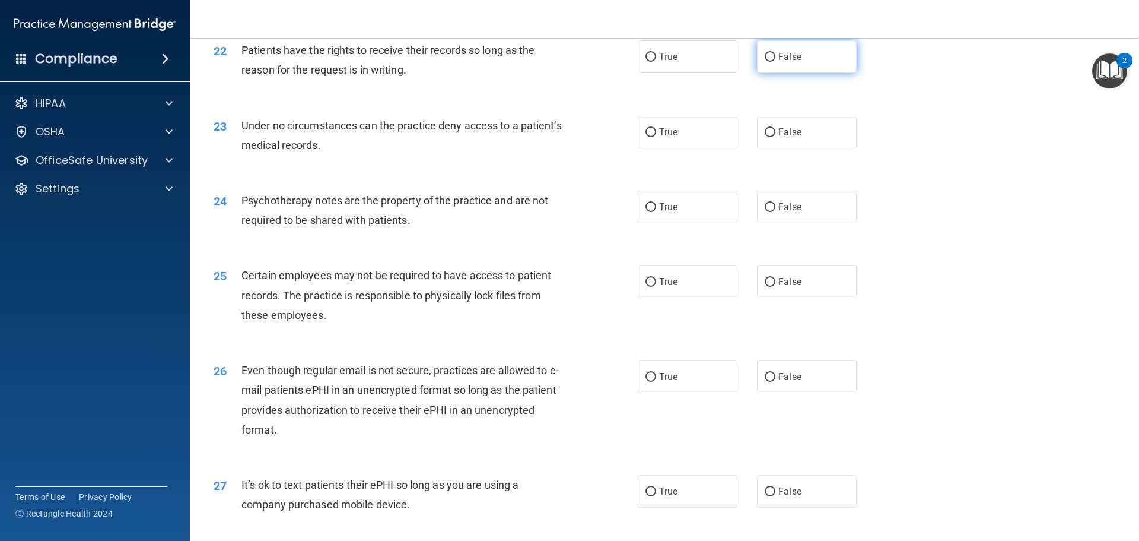
click at [779, 62] on span "False" at bounding box center [790, 56] width 23 height 11
click at [775, 62] on input "False" at bounding box center [770, 57] width 11 height 9
radio input "true"
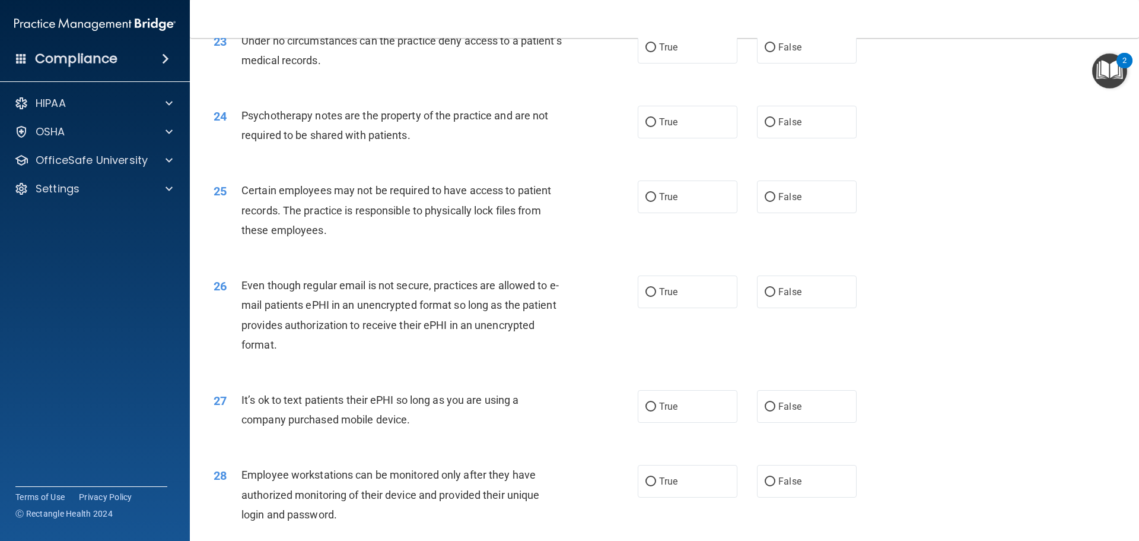
scroll to position [2132, 0]
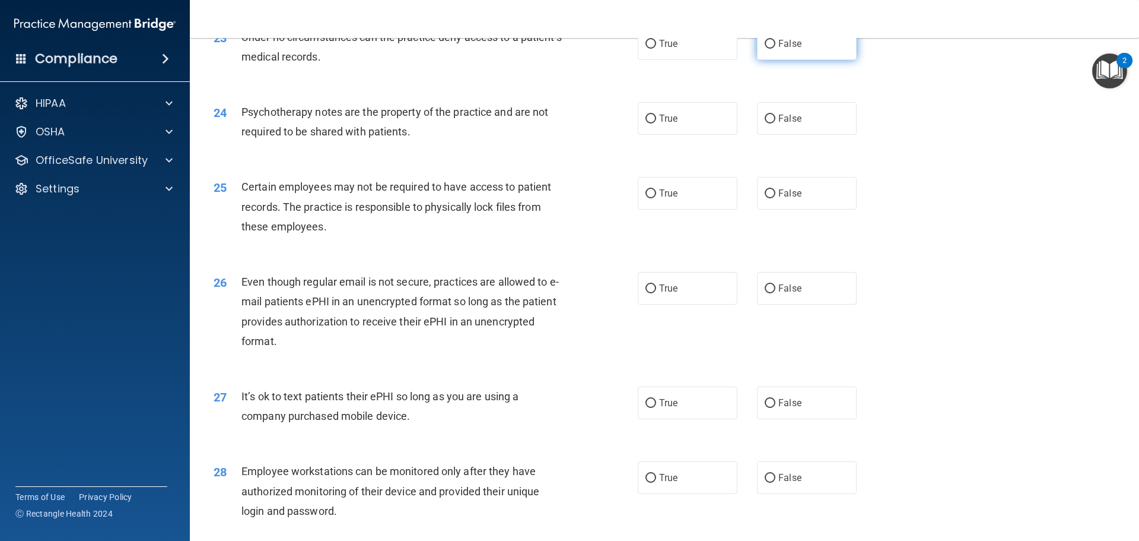
click at [798, 60] on label "False" at bounding box center [807, 43] width 100 height 33
click at [776, 49] on input "False" at bounding box center [770, 44] width 11 height 9
radio input "true"
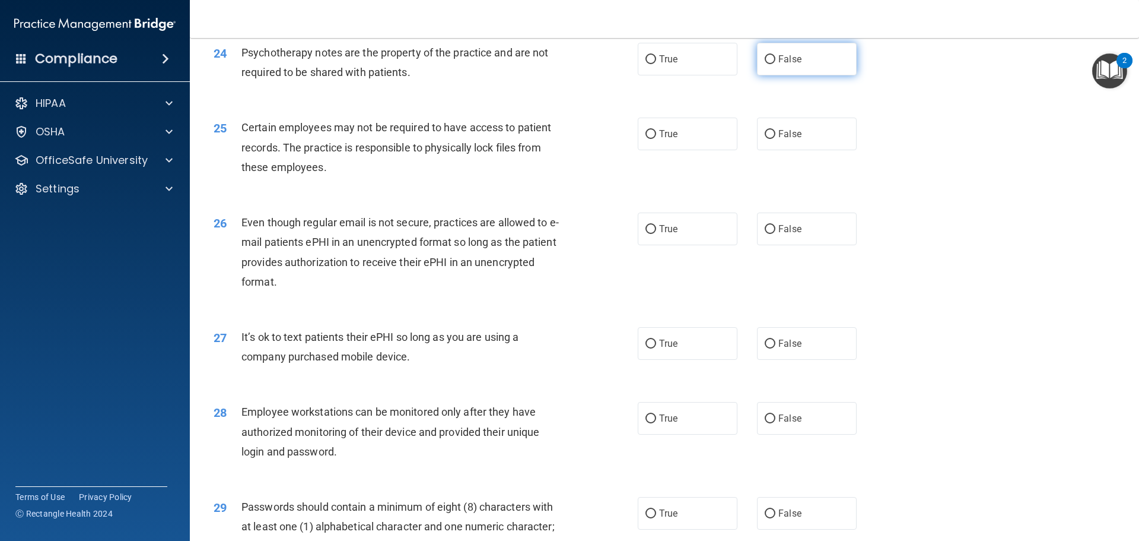
click at [810, 65] on label "False" at bounding box center [807, 59] width 100 height 33
click at [776, 64] on input "False" at bounding box center [770, 59] width 11 height 9
radio input "true"
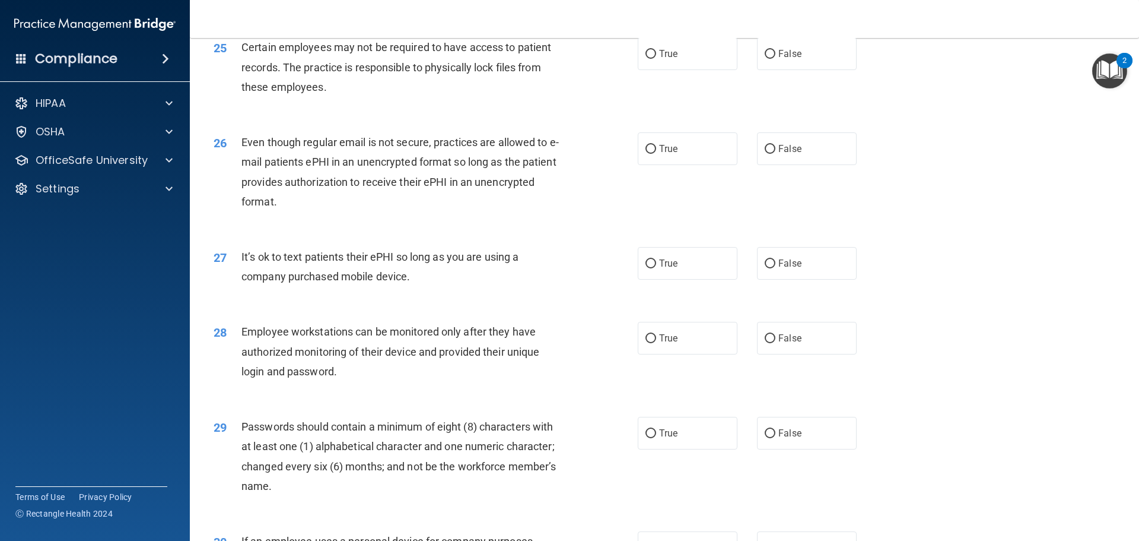
scroll to position [2250, 0]
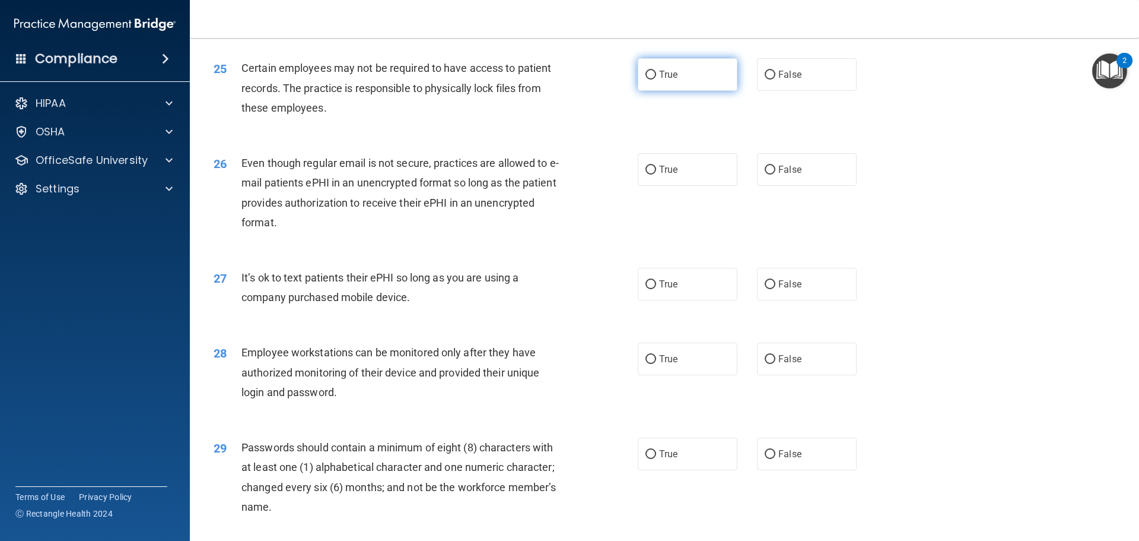
click at [647, 91] on label "True" at bounding box center [688, 74] width 100 height 33
click at [647, 80] on input "True" at bounding box center [651, 75] width 11 height 9
radio input "true"
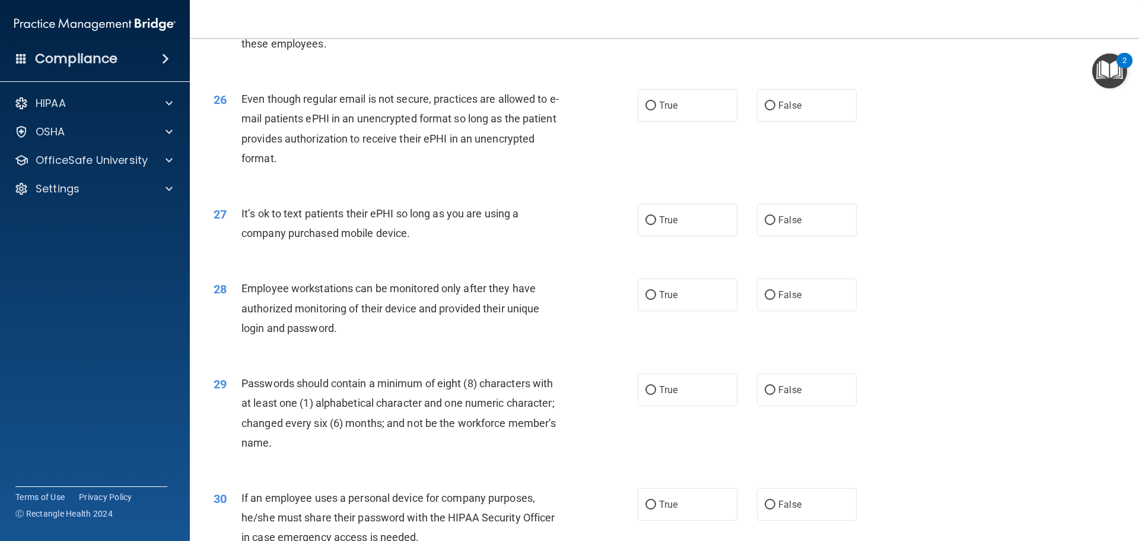
scroll to position [2369, 0]
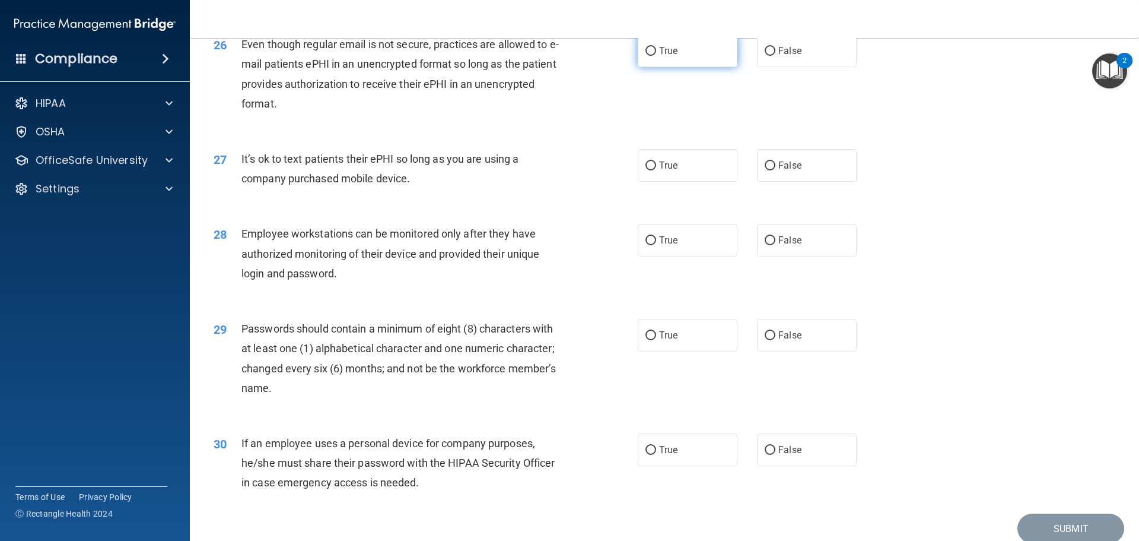
click at [704, 67] on label "True" at bounding box center [688, 50] width 100 height 33
click at [656, 56] on input "True" at bounding box center [651, 51] width 11 height 9
radio input "true"
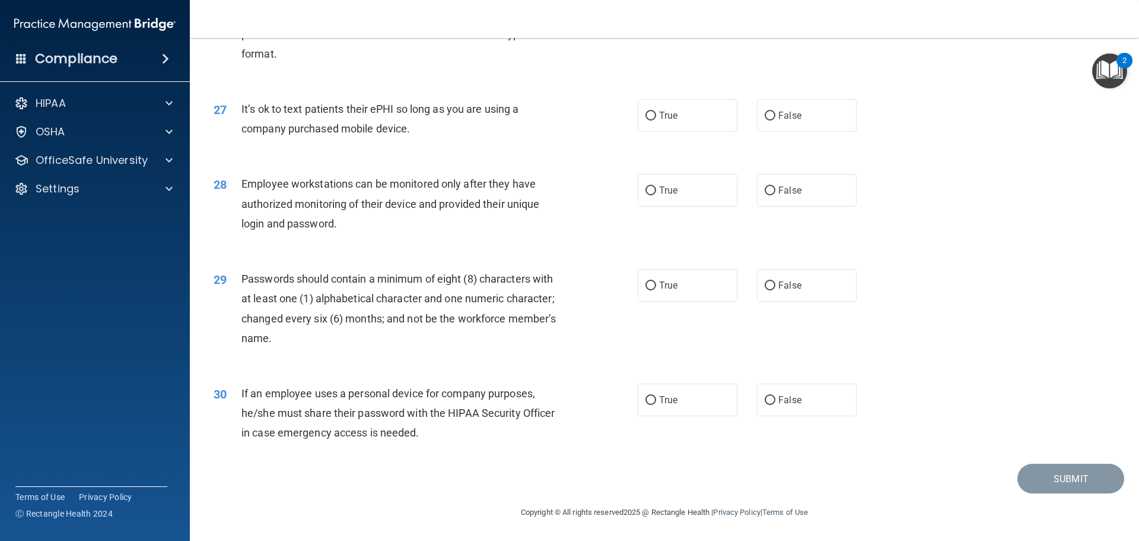
scroll to position [2439, 0]
click at [772, 118] on label "False" at bounding box center [807, 115] width 100 height 33
click at [772, 118] on input "False" at bounding box center [770, 116] width 11 height 9
radio input "true"
click at [812, 183] on label "False" at bounding box center [807, 190] width 100 height 33
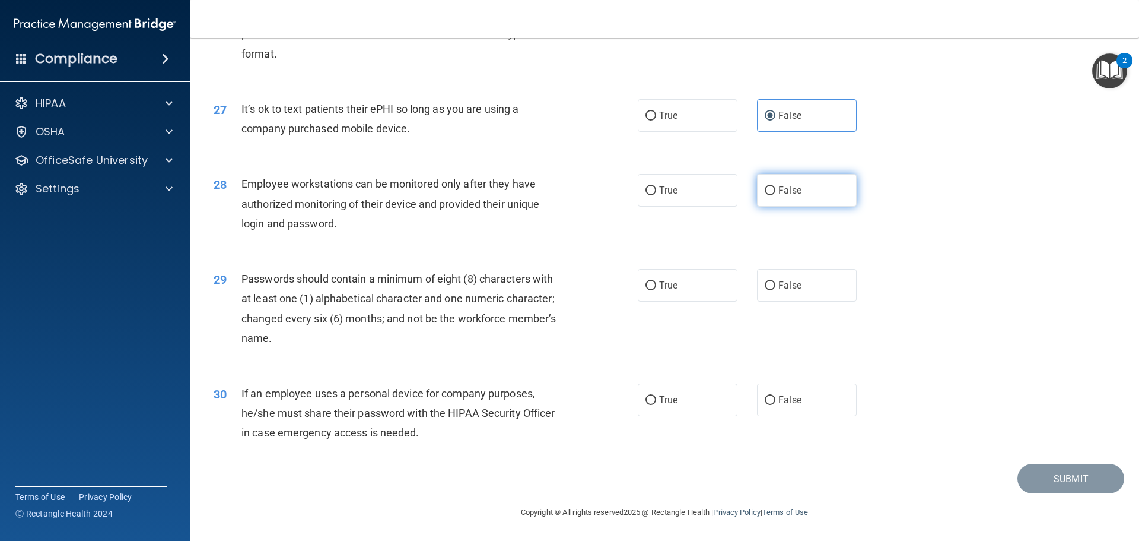
click at [776, 186] on input "False" at bounding box center [770, 190] width 11 height 9
radio input "true"
click at [713, 297] on label "True" at bounding box center [688, 285] width 100 height 33
click at [656, 290] on input "True" at bounding box center [651, 285] width 11 height 9
radio input "true"
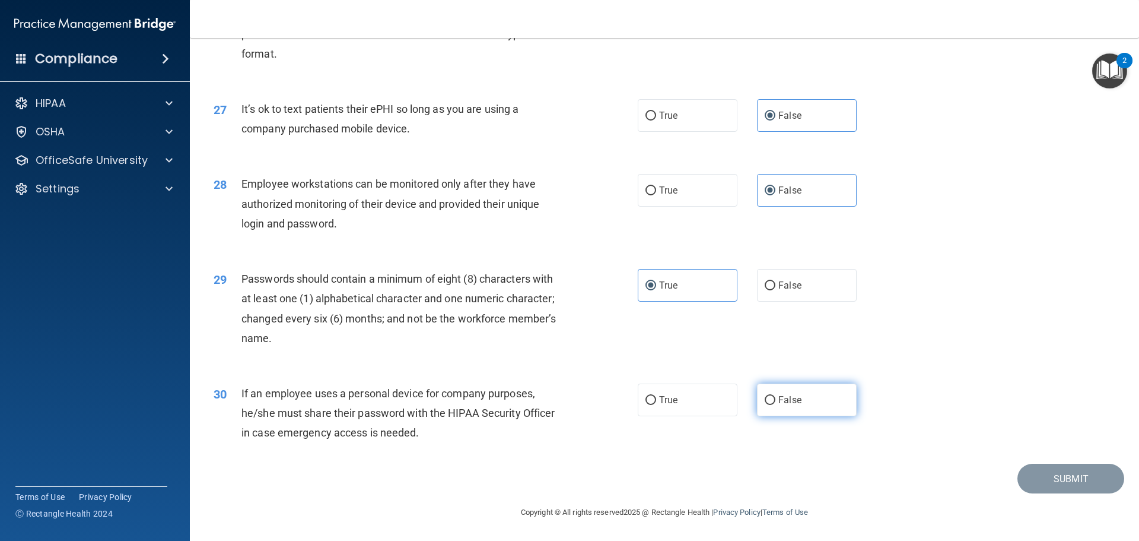
click at [820, 401] on label "False" at bounding box center [807, 399] width 100 height 33
click at [776, 401] on input "False" at bounding box center [770, 400] width 11 height 9
radio input "true"
click at [1023, 482] on button "Submit" at bounding box center [1071, 479] width 107 height 30
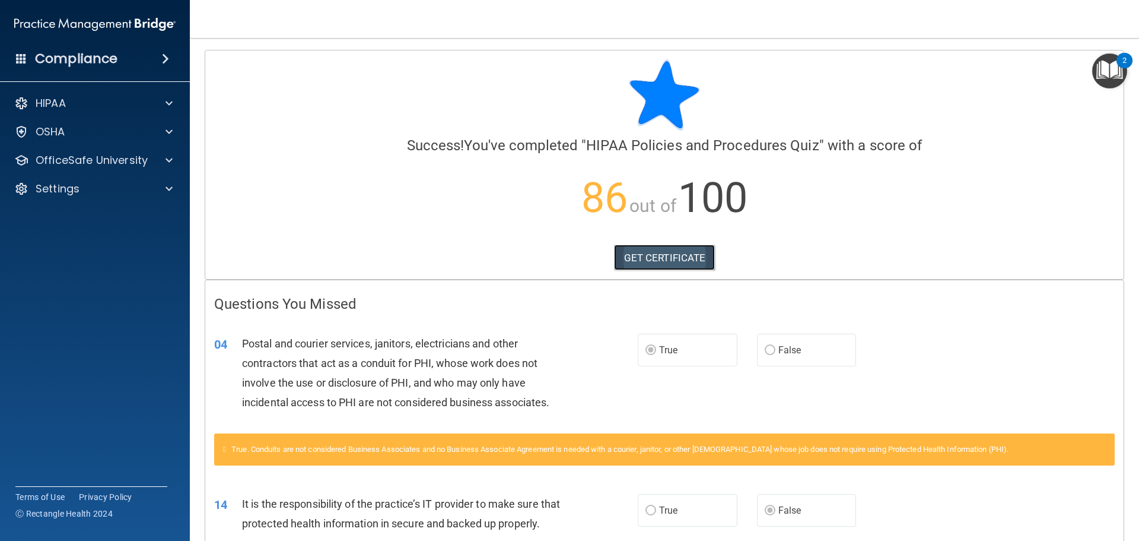
click at [645, 252] on link "GET CERTIFICATE" at bounding box center [664, 258] width 101 height 26
click at [148, 158] on div "OfficeSafe University" at bounding box center [78, 160] width 147 height 14
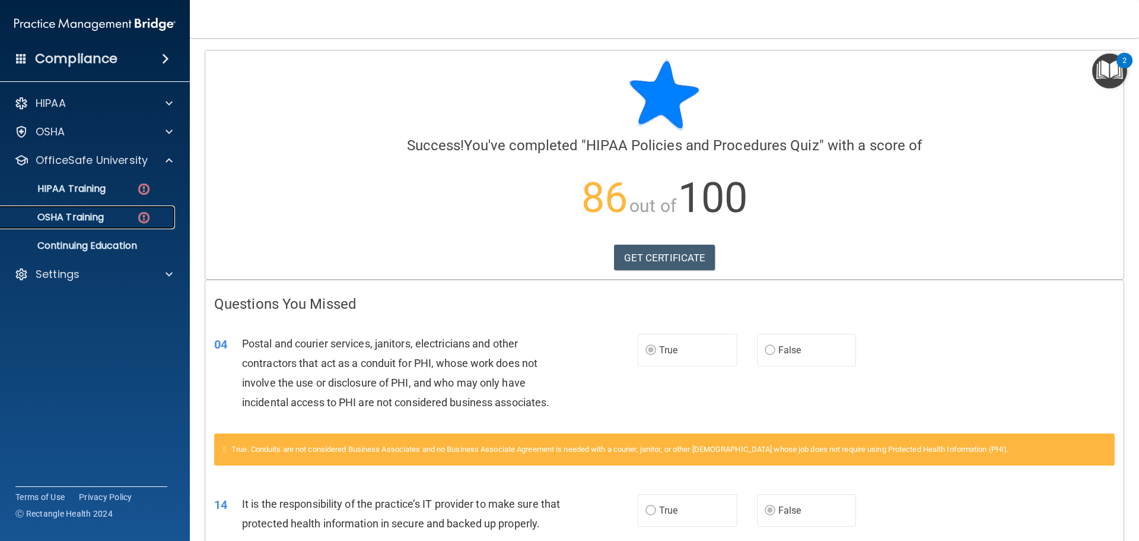
click at [133, 219] on div "OSHA Training" at bounding box center [89, 217] width 162 height 12
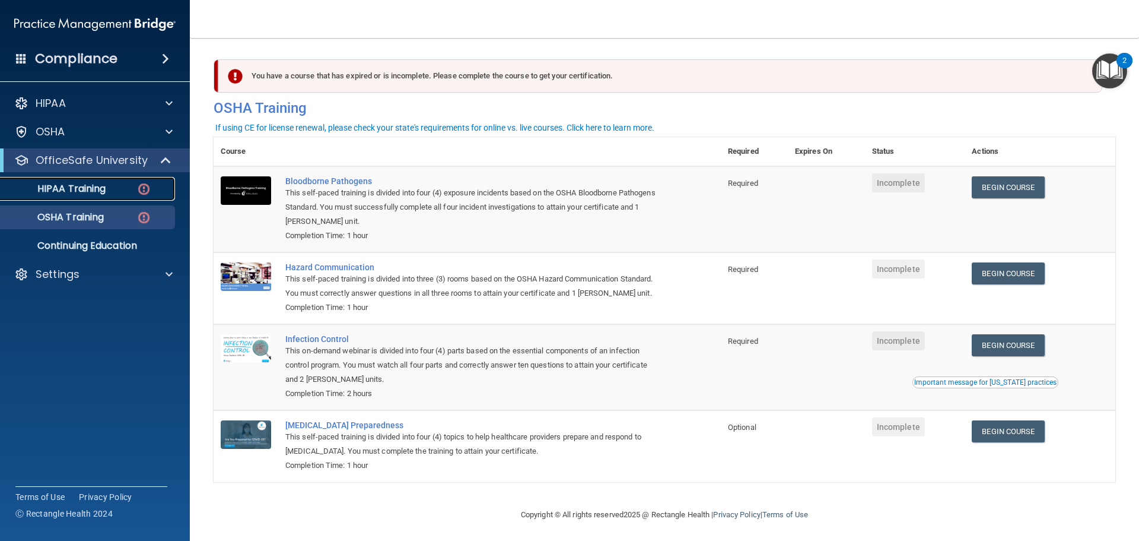
click at [144, 189] on img at bounding box center [143, 189] width 15 height 15
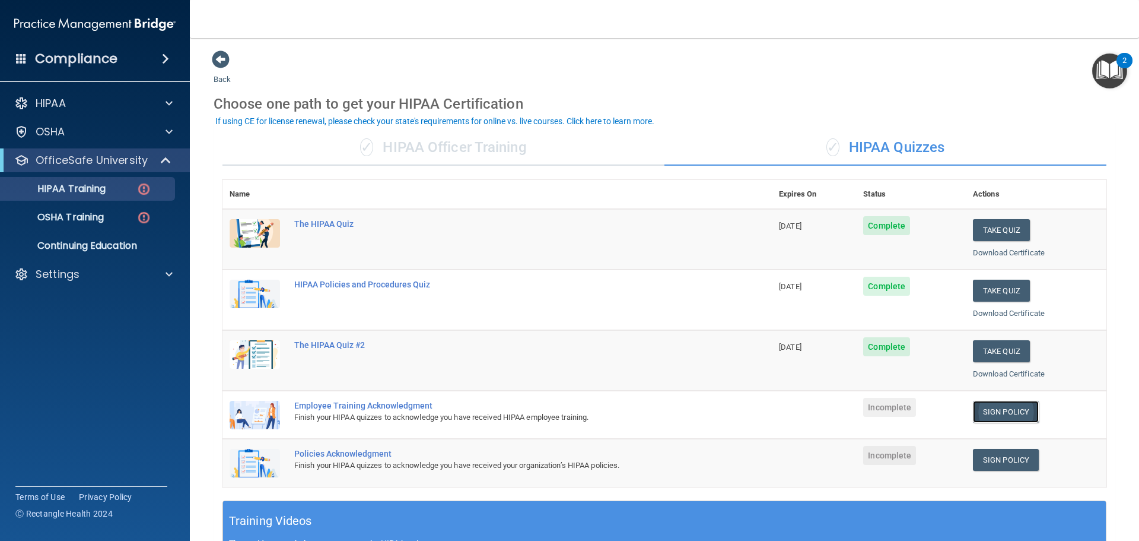
click at [1008, 420] on link "Sign Policy" at bounding box center [1006, 412] width 66 height 22
click at [165, 271] on div at bounding box center [168, 274] width 30 height 14
click at [140, 339] on link "Sign Out" at bounding box center [81, 331] width 187 height 24
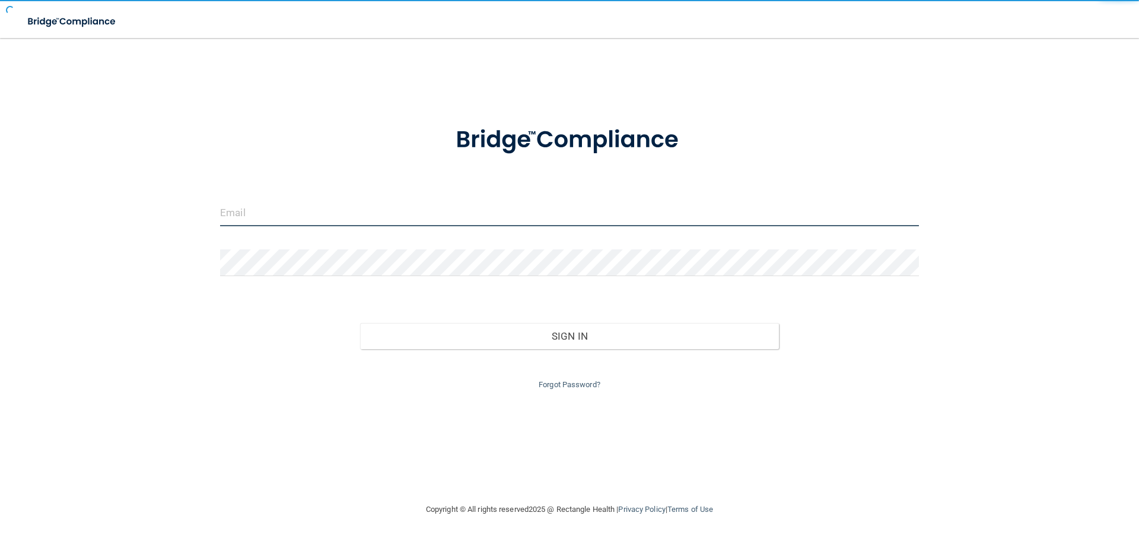
type input "[EMAIL_ADDRESS][DOMAIN_NAME]"
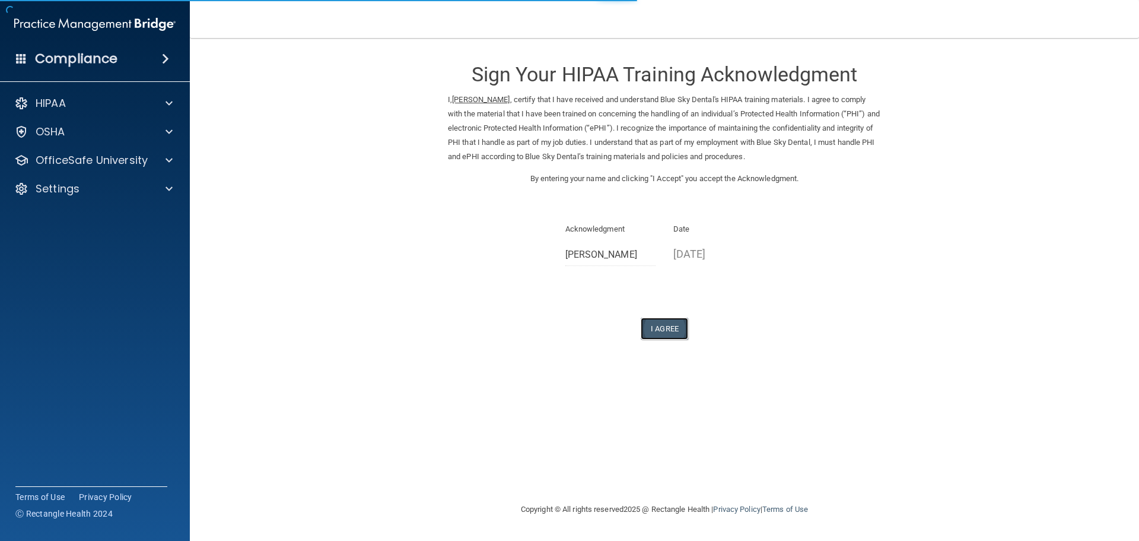
click at [674, 333] on button "I Agree" at bounding box center [664, 329] width 47 height 22
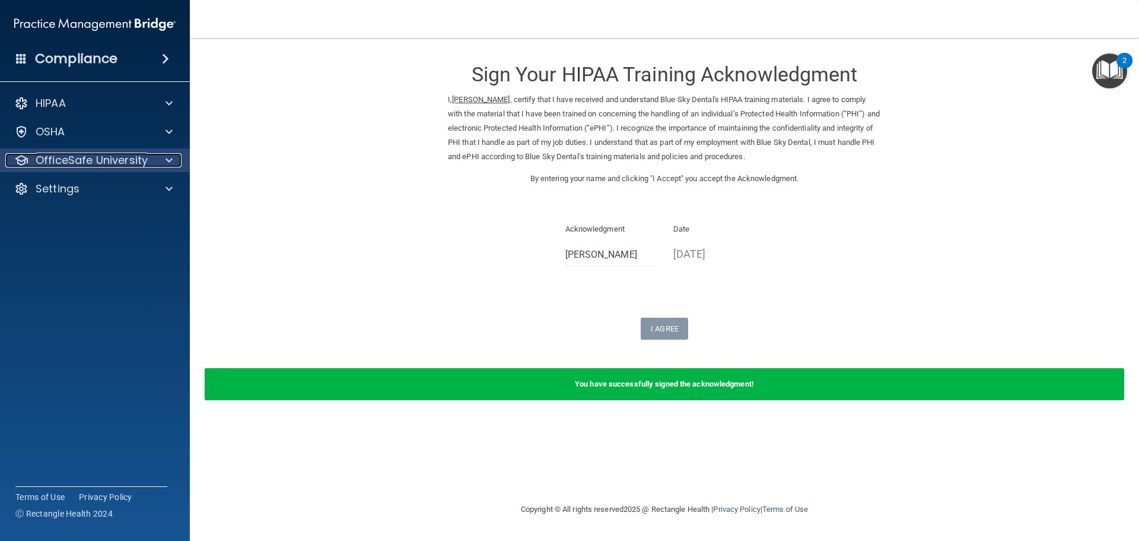
click at [77, 167] on p "OfficeSafe University" at bounding box center [92, 160] width 112 height 14
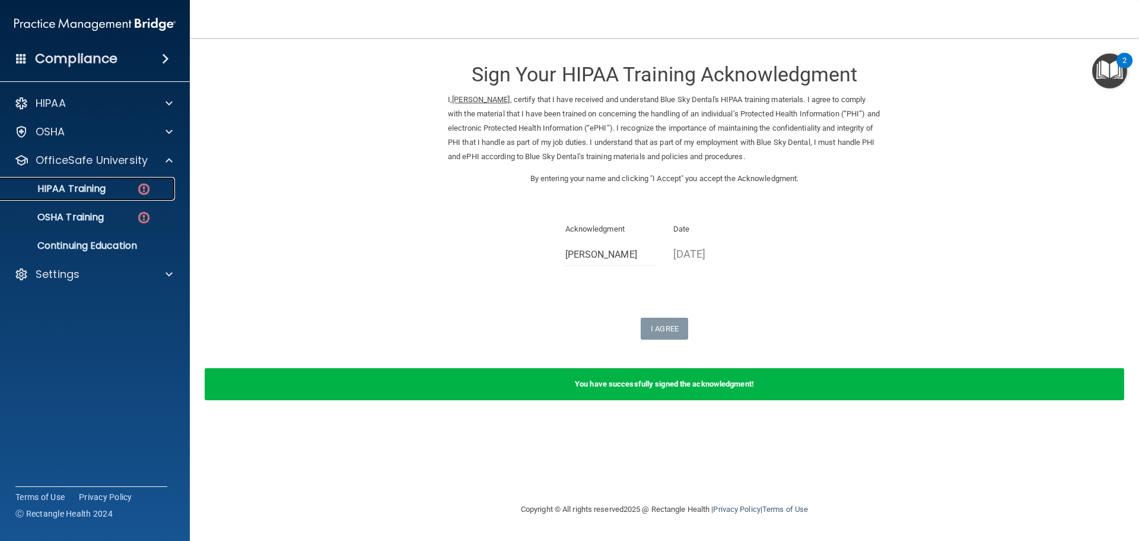
click at [96, 193] on p "HIPAA Training" at bounding box center [57, 189] width 98 height 12
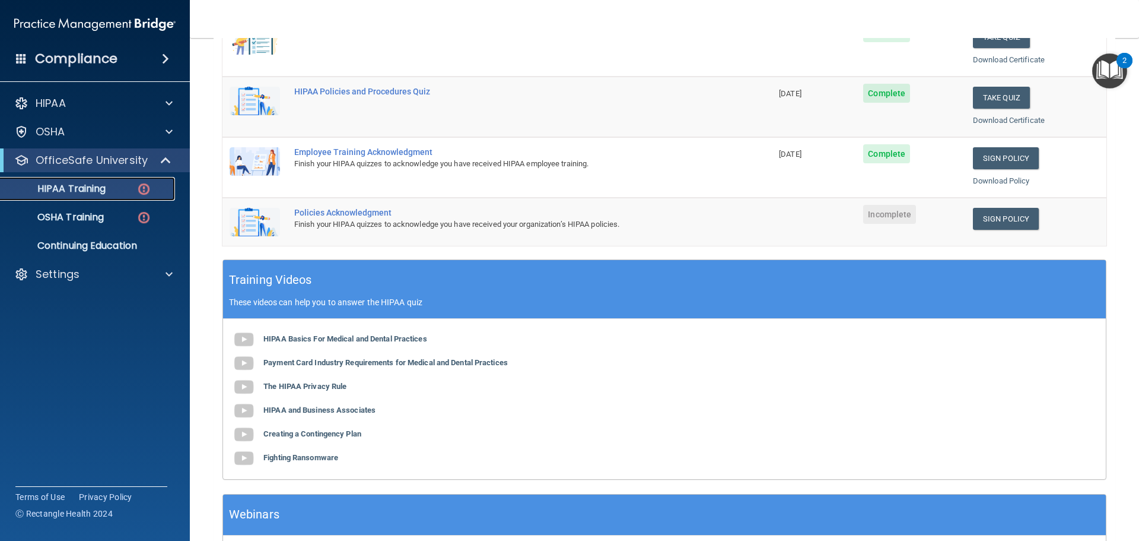
scroll to position [341, 0]
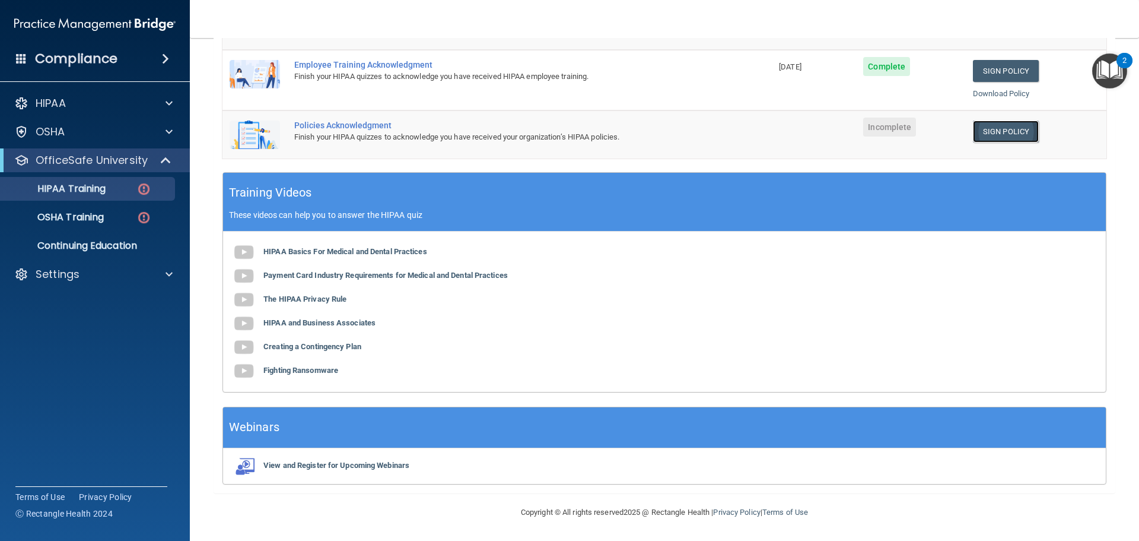
click at [1010, 136] on link "Sign Policy" at bounding box center [1006, 131] width 66 height 22
click at [164, 273] on div at bounding box center [168, 274] width 30 height 14
click at [135, 329] on p "Sign Out" at bounding box center [89, 331] width 162 height 12
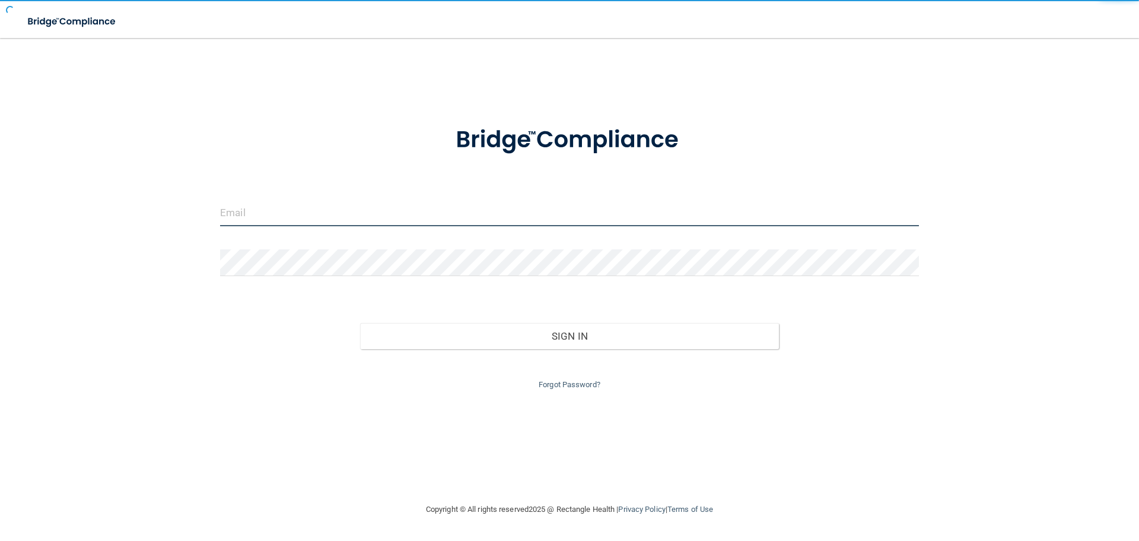
type input "[EMAIL_ADDRESS][DOMAIN_NAME]"
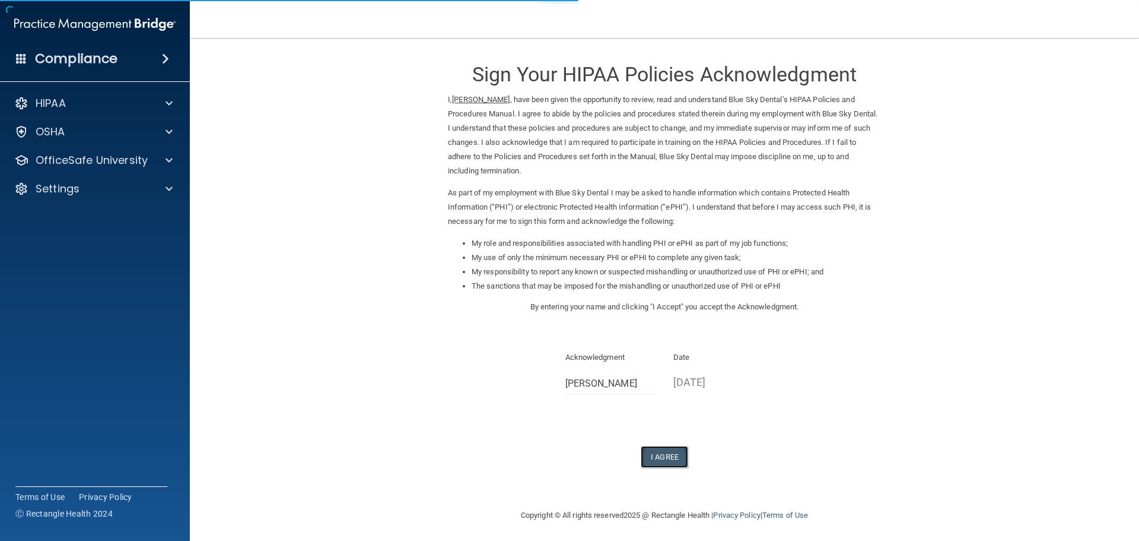
click at [655, 453] on button "I Agree" at bounding box center [664, 457] width 47 height 22
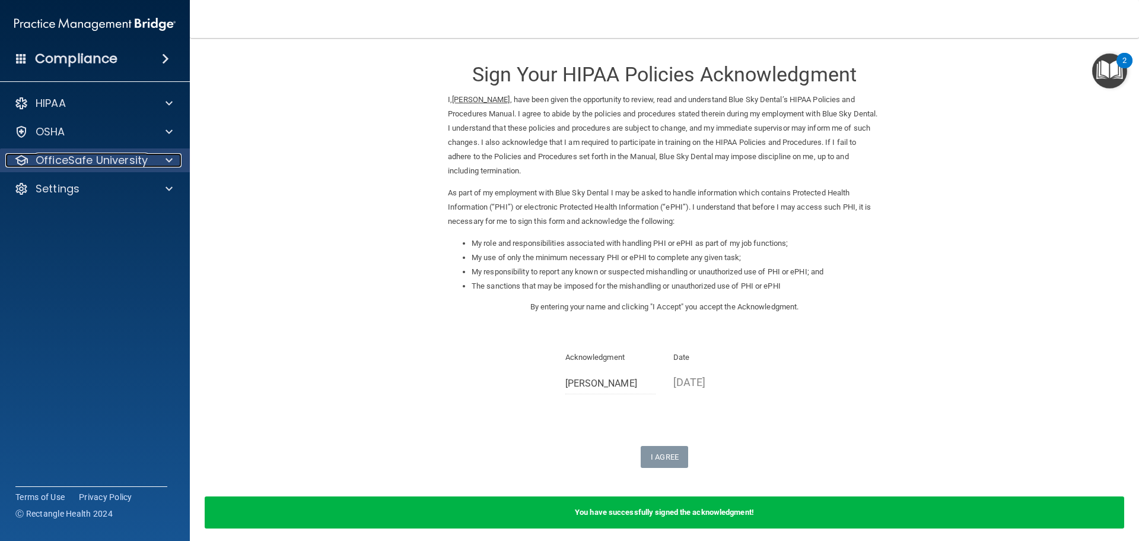
click at [156, 159] on div at bounding box center [168, 160] width 30 height 14
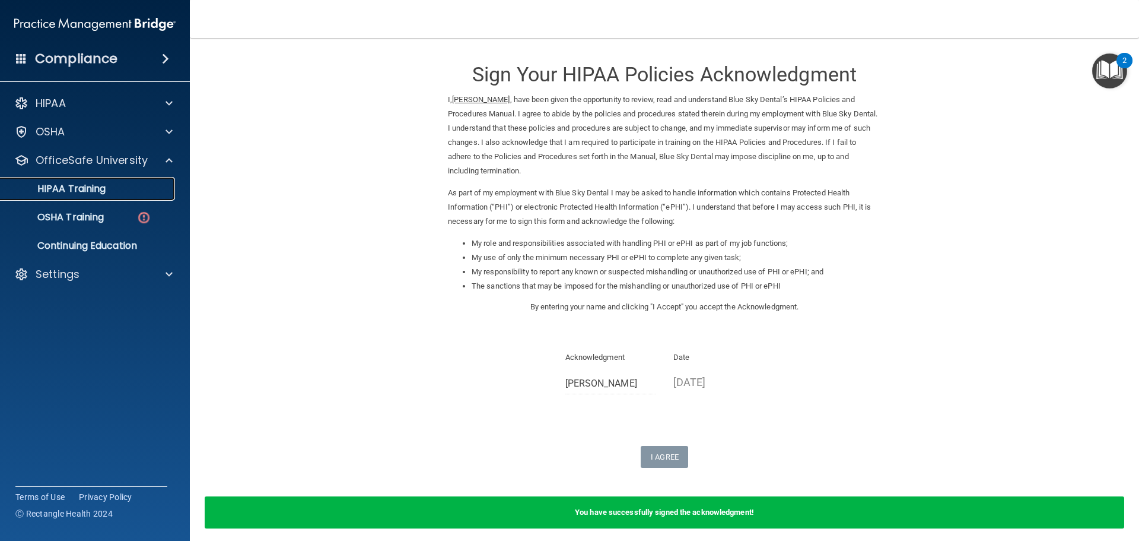
click at [134, 193] on div "HIPAA Training" at bounding box center [89, 189] width 162 height 12
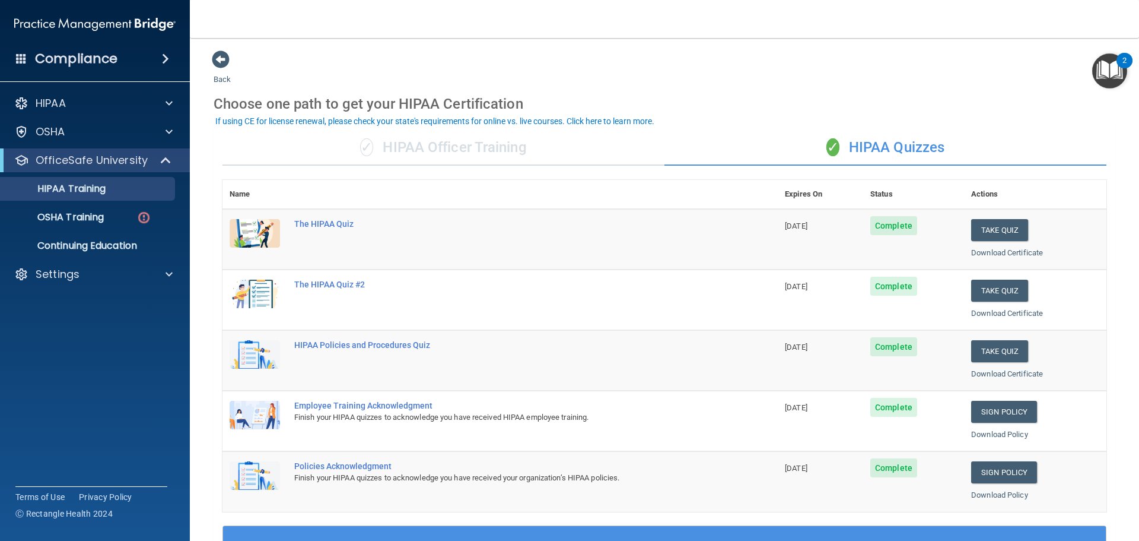
click at [392, 147] on div "✓ HIPAA Officer Training" at bounding box center [444, 148] width 442 height 36
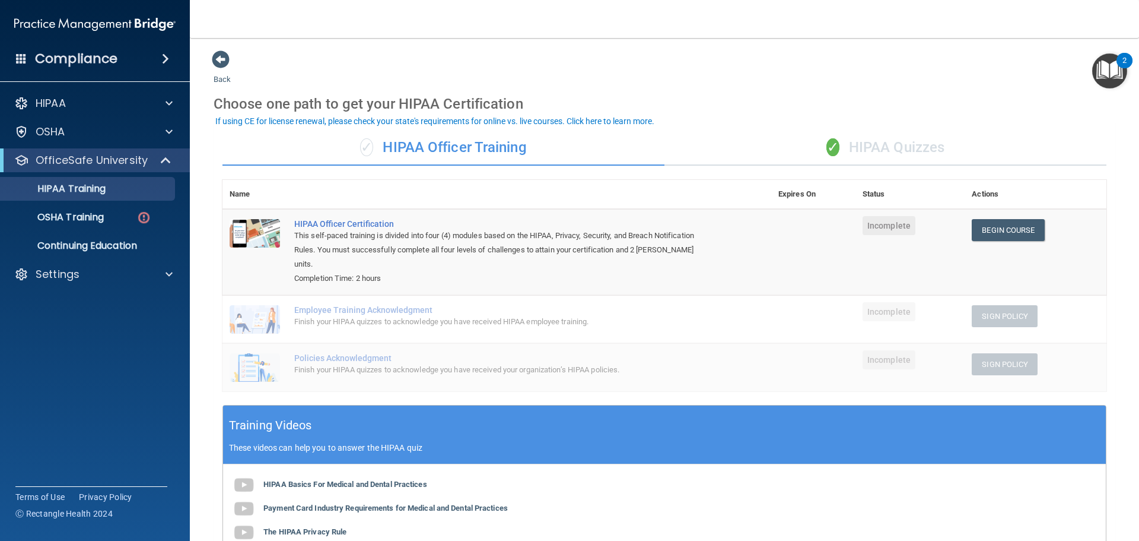
click at [869, 153] on div "✓ HIPAA Quizzes" at bounding box center [886, 148] width 442 height 36
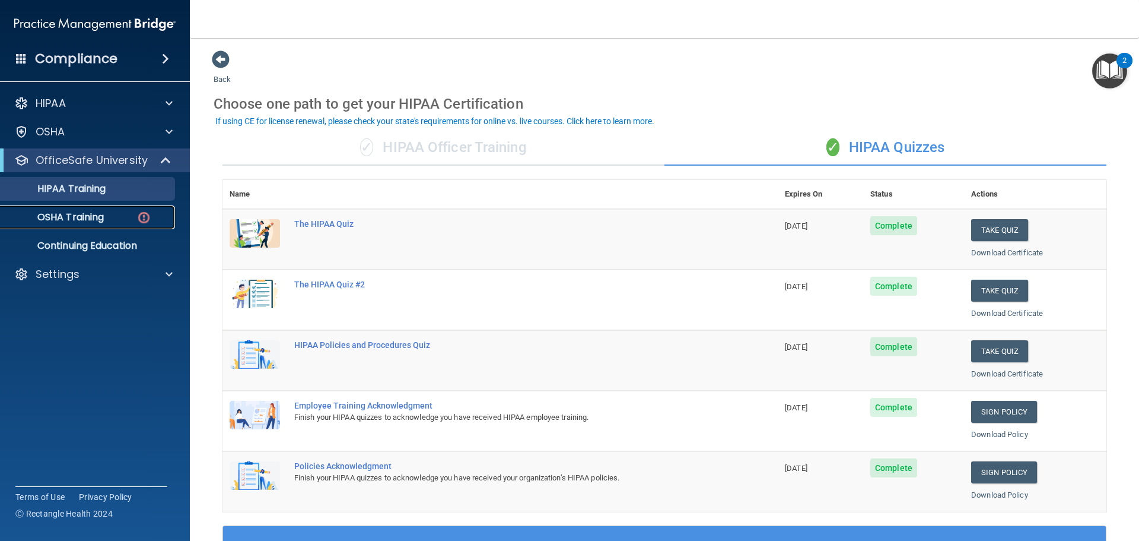
click at [147, 221] on img at bounding box center [143, 217] width 15 height 15
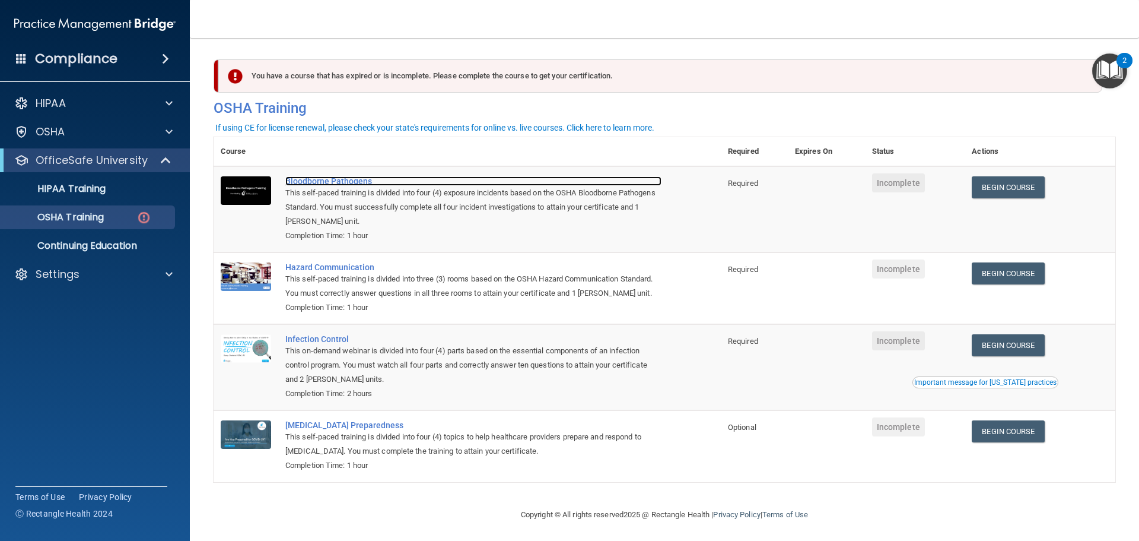
click at [332, 179] on div "Bloodborne Pathogens" at bounding box center [473, 180] width 376 height 9
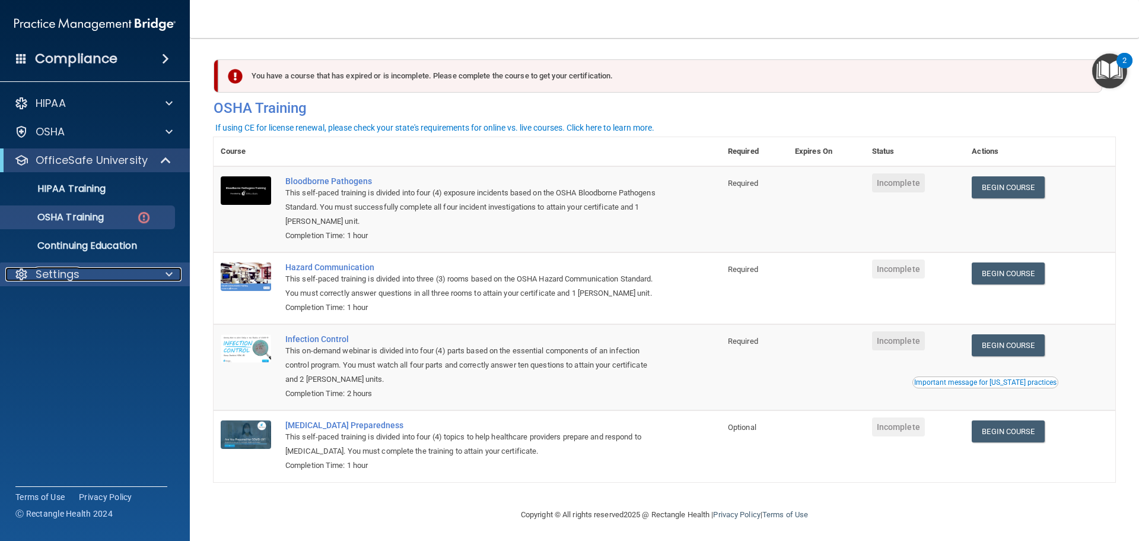
click at [166, 275] on span at bounding box center [169, 274] width 7 height 14
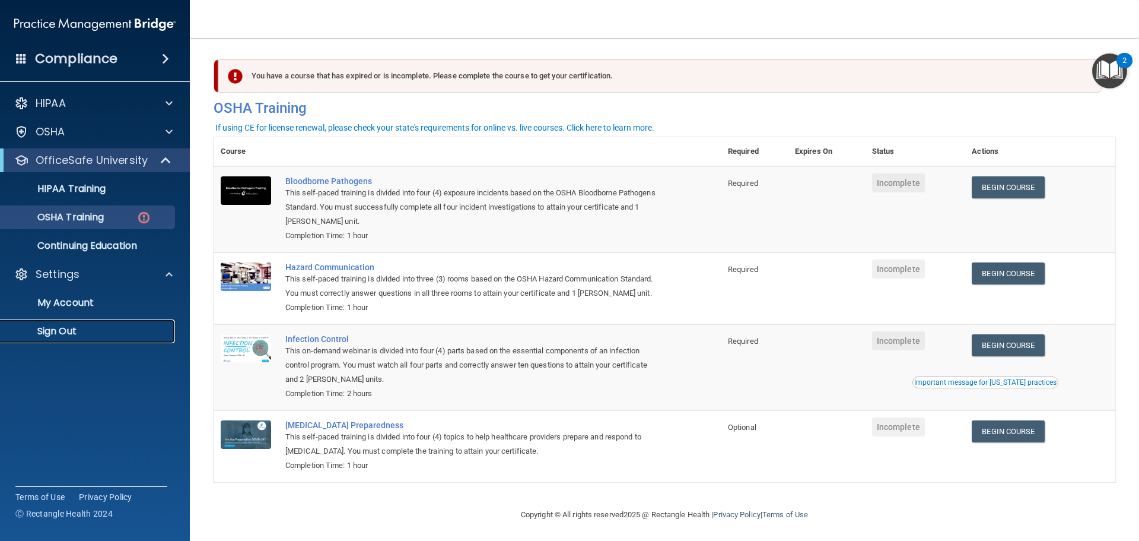
click at [147, 326] on p "Sign Out" at bounding box center [89, 331] width 162 height 12
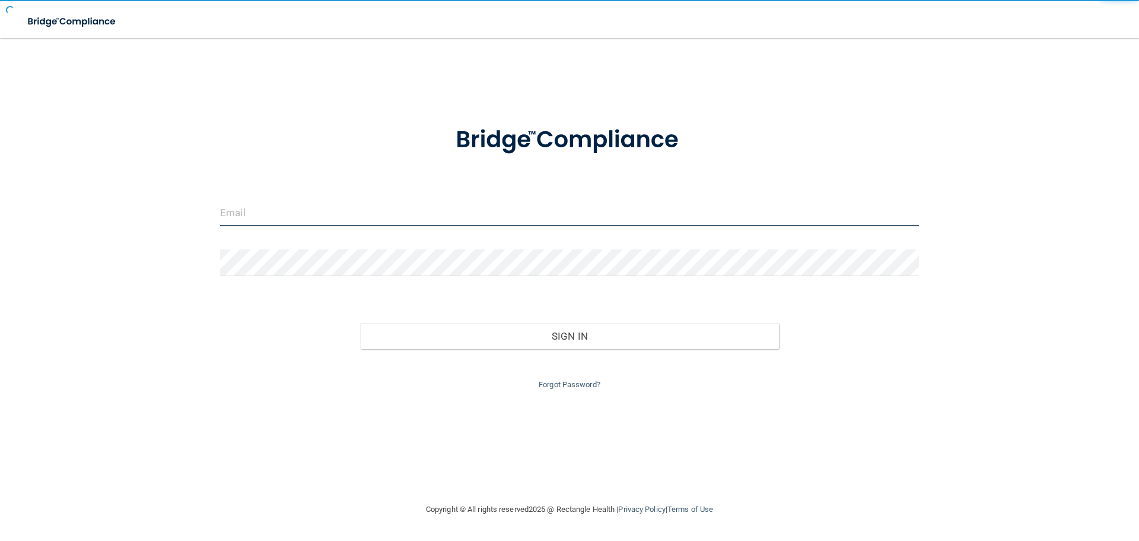
type input "[EMAIL_ADDRESS][DOMAIN_NAME]"
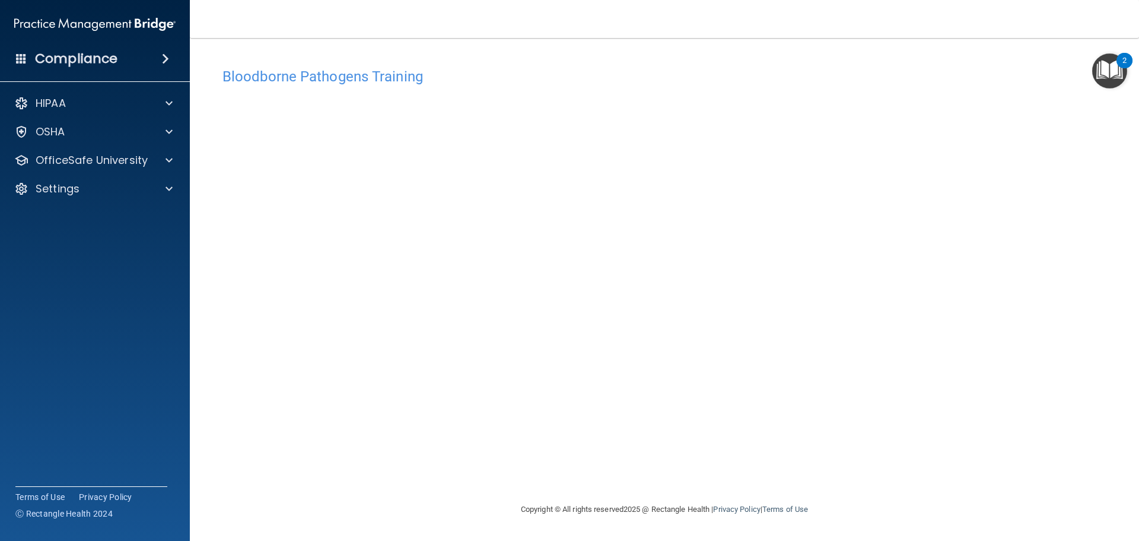
click at [153, 60] on div "Compliance" at bounding box center [95, 59] width 190 height 26
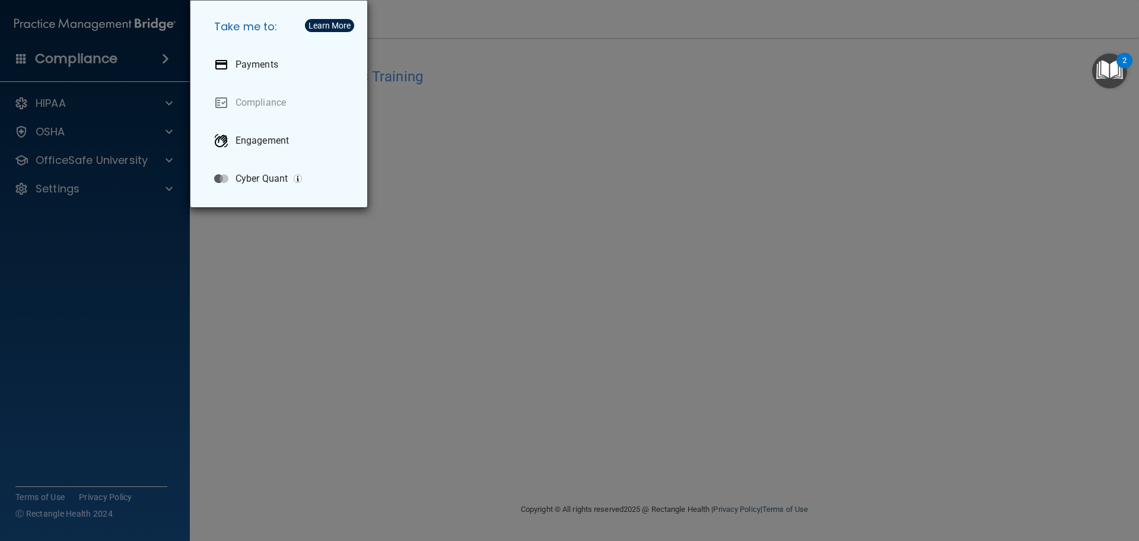
click at [92, 13] on div "Take me to: Payments Compliance Engagement Cyber Quant" at bounding box center [569, 270] width 1139 height 541
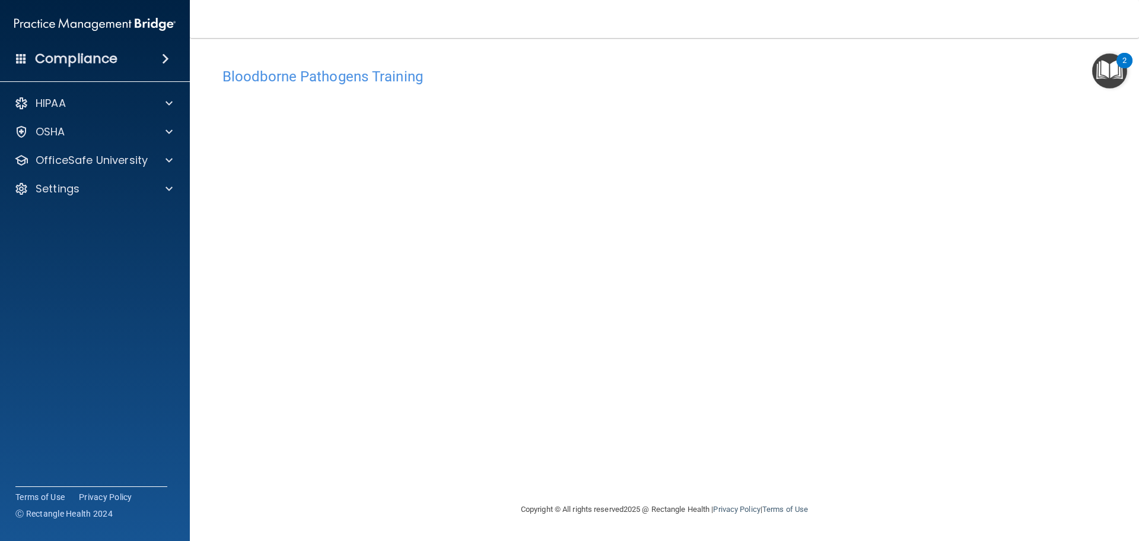
click at [81, 25] on img at bounding box center [94, 24] width 161 height 24
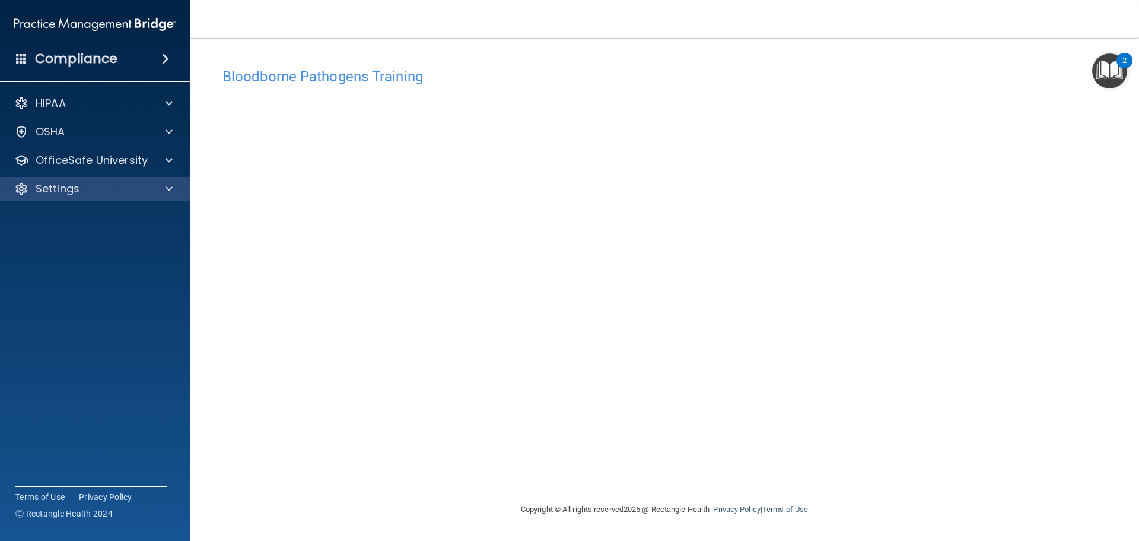
click at [62, 177] on div "Settings" at bounding box center [95, 189] width 191 height 24
click at [170, 189] on span at bounding box center [169, 189] width 7 height 14
click at [129, 239] on link "Sign Out" at bounding box center [81, 246] width 187 height 24
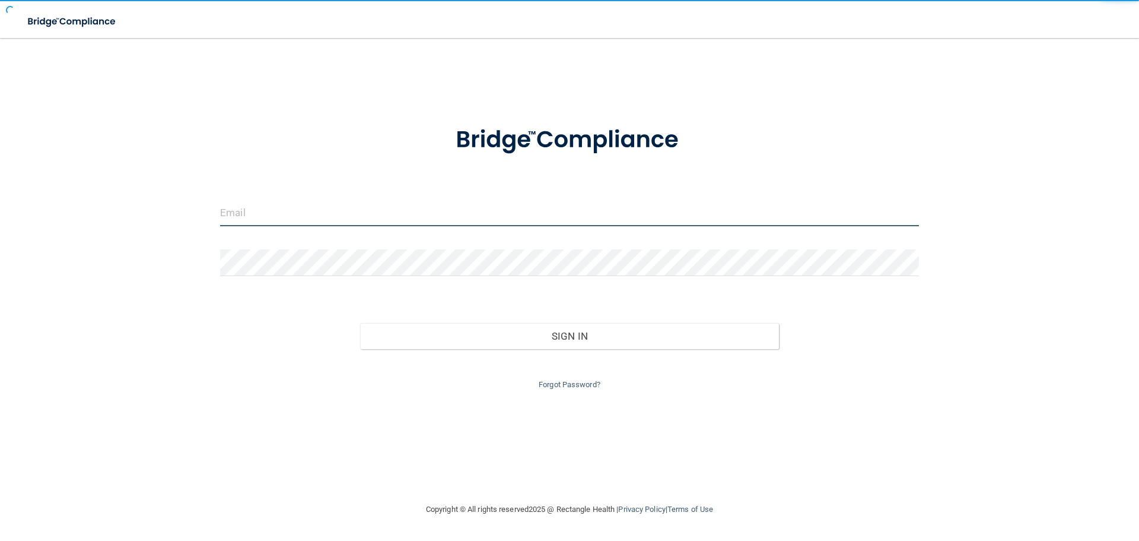
type input "[EMAIL_ADDRESS][DOMAIN_NAME]"
